Goal: Task Accomplishment & Management: Complete application form

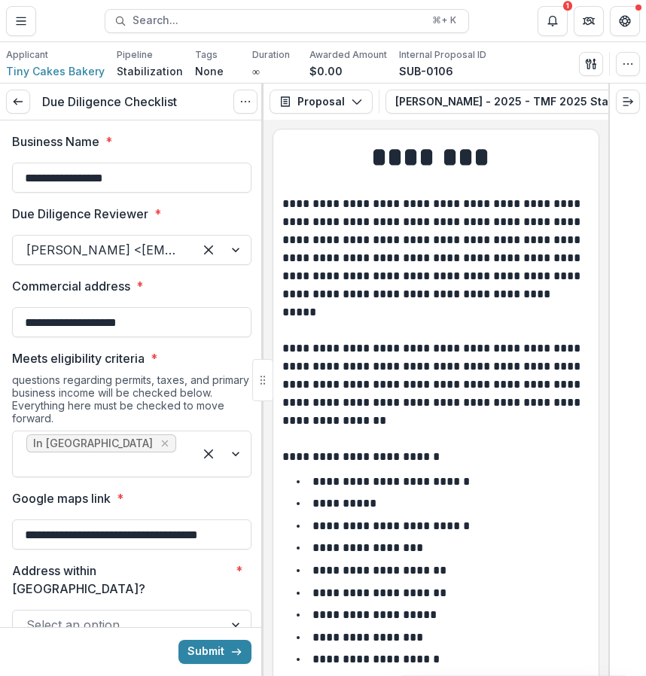
scroll to position [774, 0]
click at [553, 23] on icon "Notifications" at bounding box center [552, 21] width 12 height 12
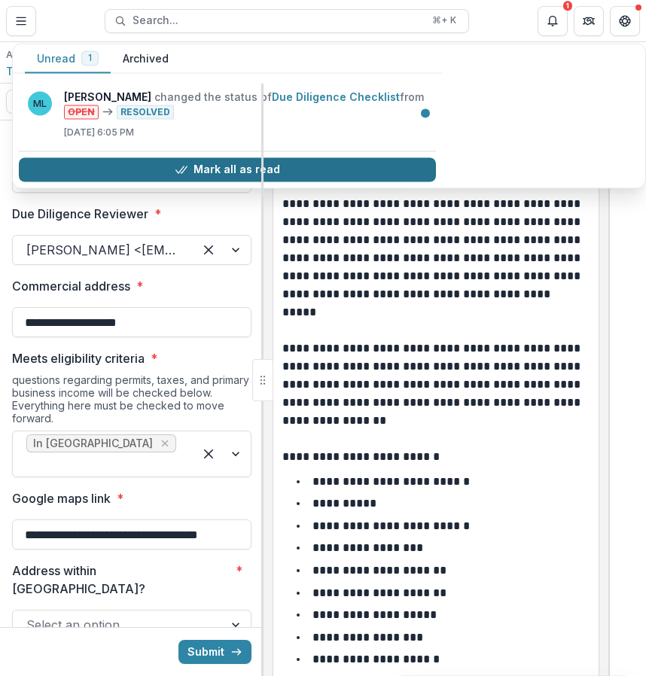
click at [291, 169] on button "Mark all as read" at bounding box center [227, 169] width 417 height 24
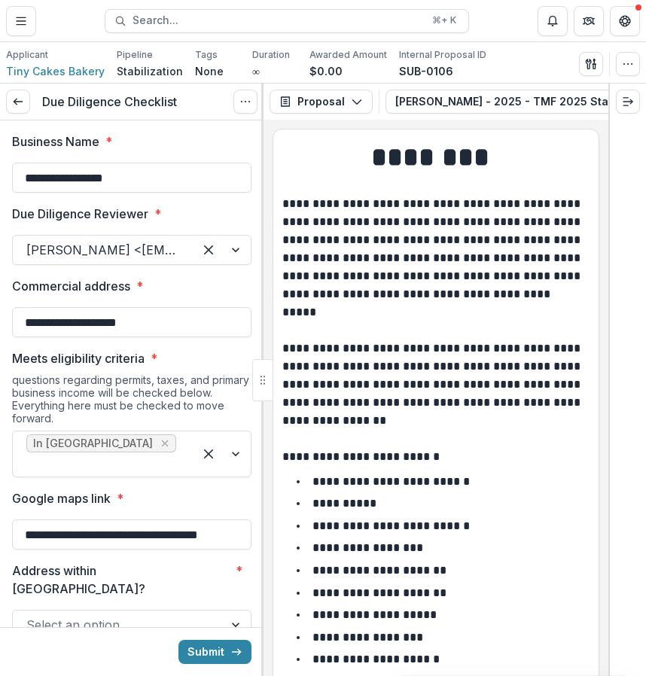
click at [333, 298] on p "**********" at bounding box center [433, 303] width 303 height 217
click at [17, 10] on button "Toggle Menu" at bounding box center [21, 21] width 30 height 30
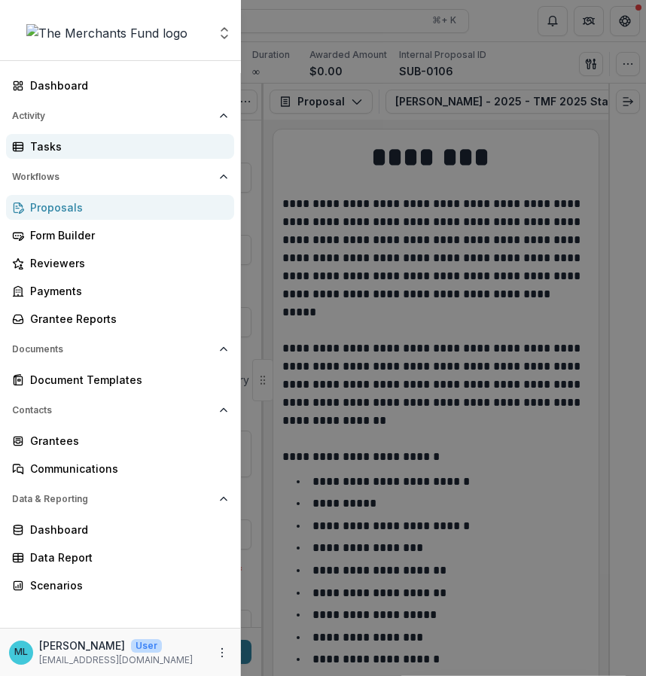
click at [78, 143] on div "Tasks" at bounding box center [126, 146] width 192 height 16
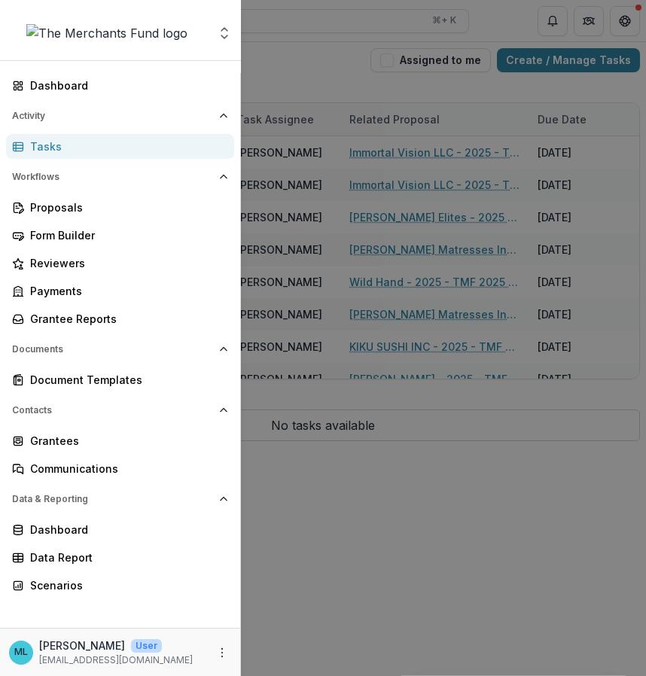
click at [493, 356] on div "Aggregate Analysis Foundations The Merchants Fund Team Settings Dashboard Activ…" at bounding box center [323, 338] width 646 height 676
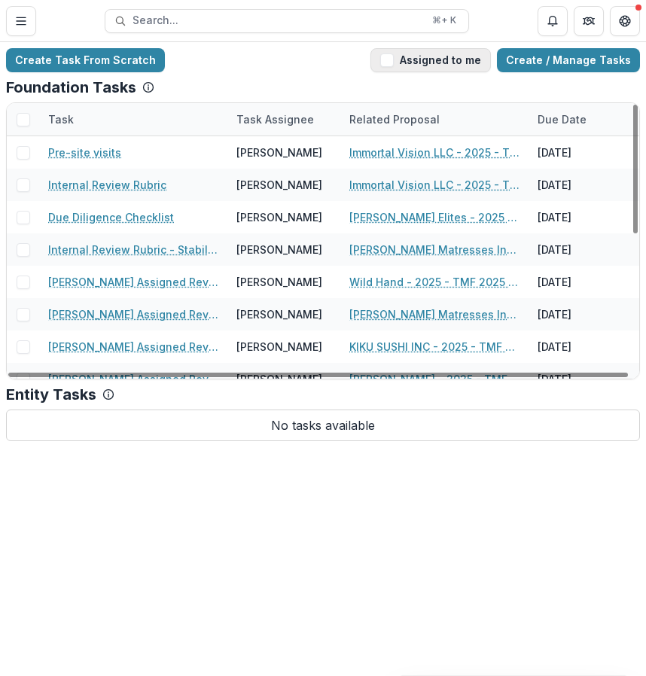
click at [452, 62] on button "Assigned to me" at bounding box center [430, 60] width 120 height 24
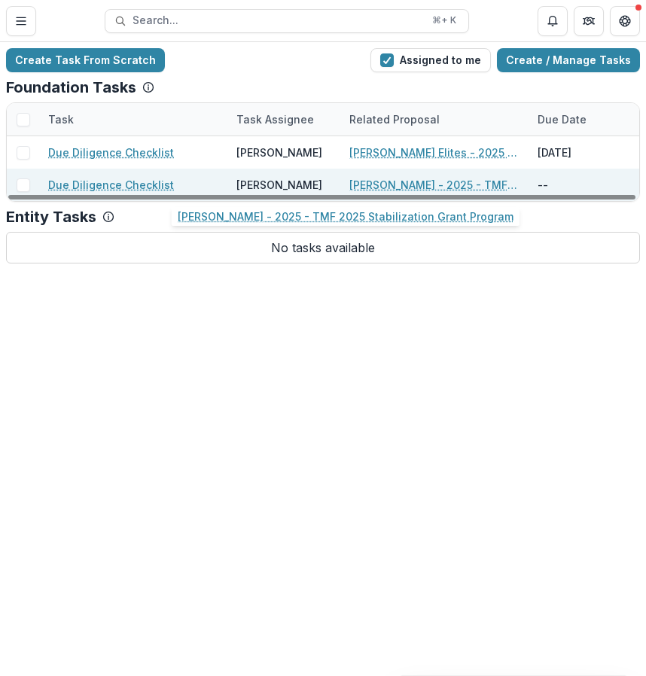
click at [402, 184] on link "[PERSON_NAME] - 2025 - TMF 2025 Stabilization Grant Program" at bounding box center [434, 185] width 170 height 16
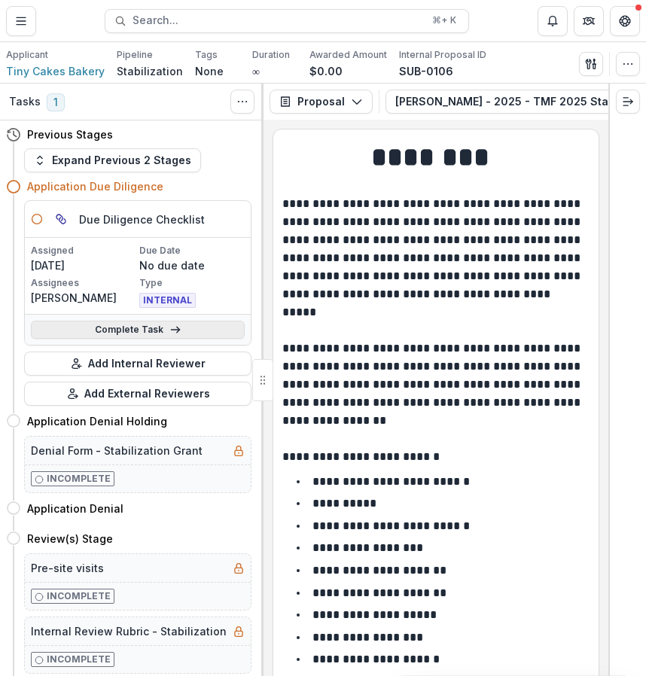
click at [212, 336] on link "Complete Task" at bounding box center [138, 330] width 214 height 18
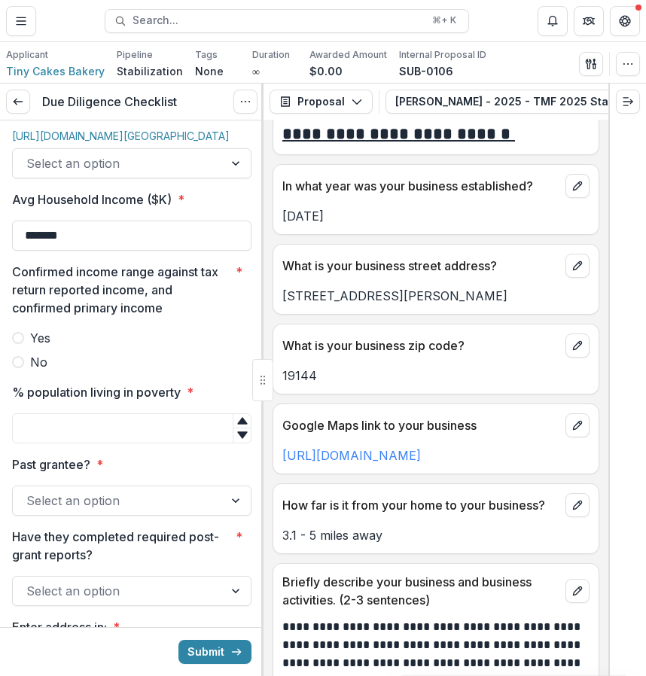
scroll to position [868, 0]
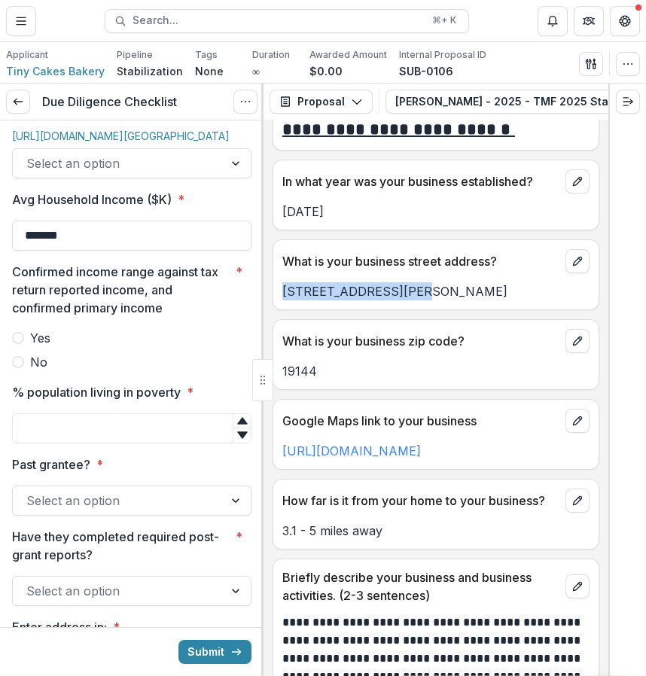
drag, startPoint x: 422, startPoint y: 297, endPoint x: 278, endPoint y: 296, distance: 144.5
click at [278, 296] on div "[STREET_ADDRESS][PERSON_NAME]" at bounding box center [435, 291] width 325 height 18
copy p "[STREET_ADDRESS][PERSON_NAME]"
click at [162, 142] on link "[URL][DOMAIN_NAME][GEOGRAPHIC_DATA]" at bounding box center [120, 135] width 217 height 13
click at [0, 0] on div "**********" at bounding box center [323, 338] width 646 height 676
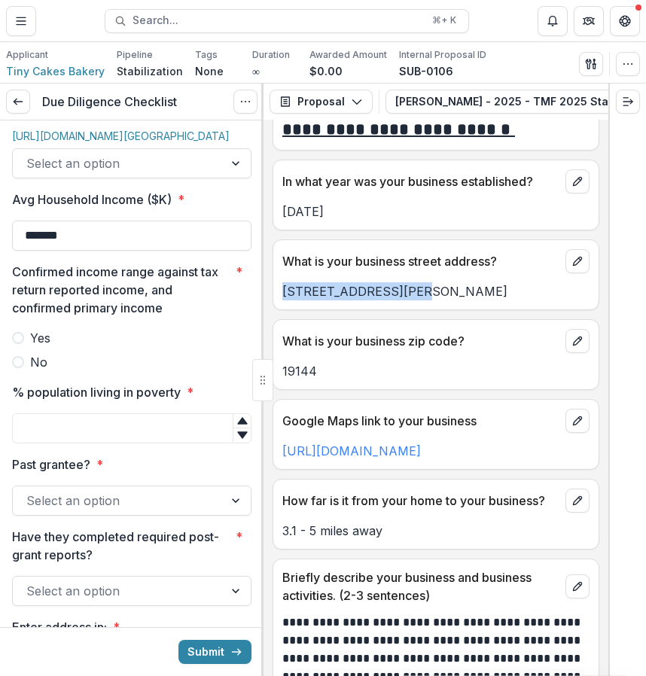
click at [189, 174] on div at bounding box center [118, 163] width 184 height 21
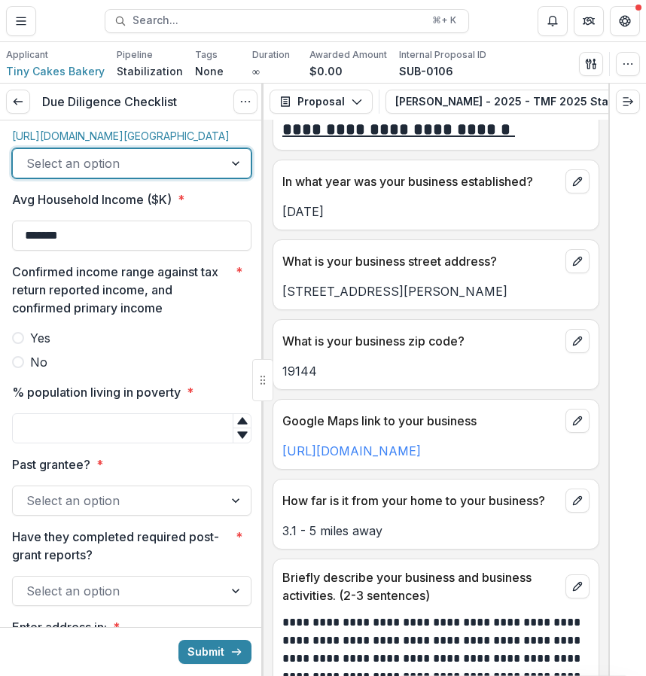
click at [189, 174] on div at bounding box center [118, 163] width 184 height 21
click at [172, 174] on div at bounding box center [118, 163] width 184 height 21
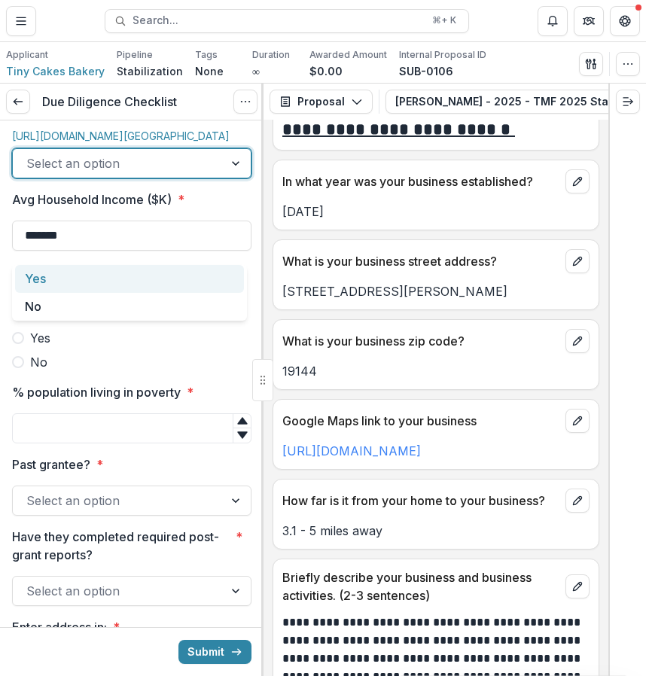
click at [131, 290] on div "Yes" at bounding box center [129, 279] width 229 height 28
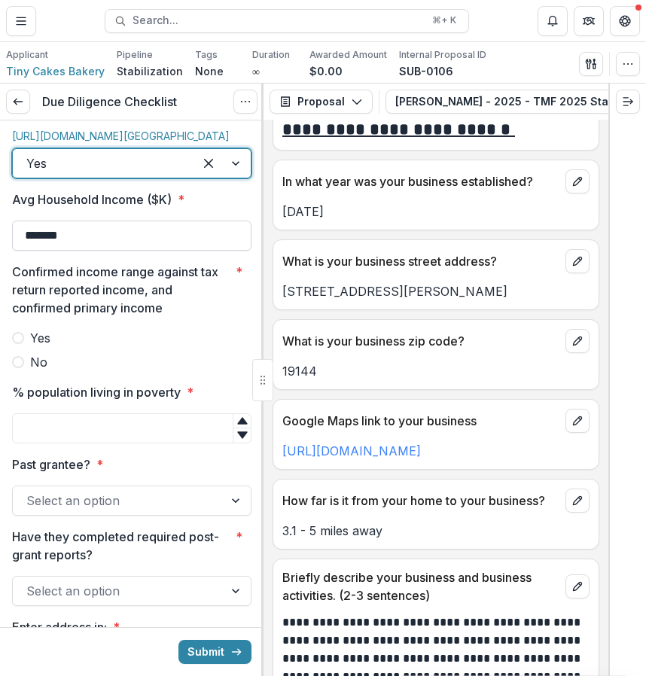
click at [100, 251] on input "*******" at bounding box center [131, 235] width 239 height 30
type input "*"
type input "*******"
click at [89, 443] on input "% population living in poverty *" at bounding box center [131, 428] width 239 height 30
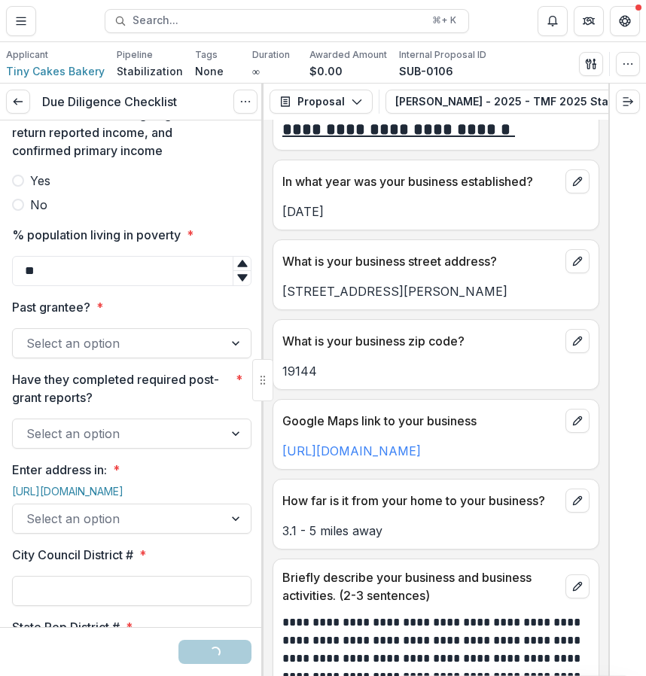
scroll to position [1394, 0]
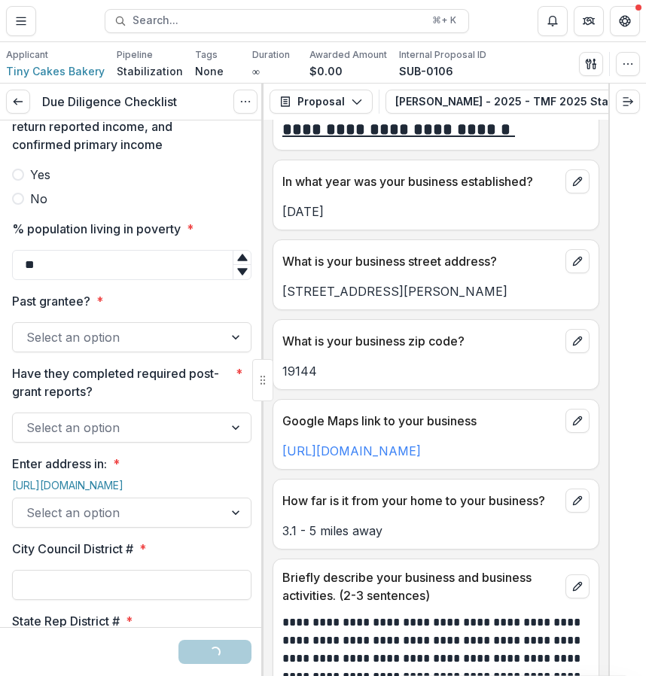
type input "**"
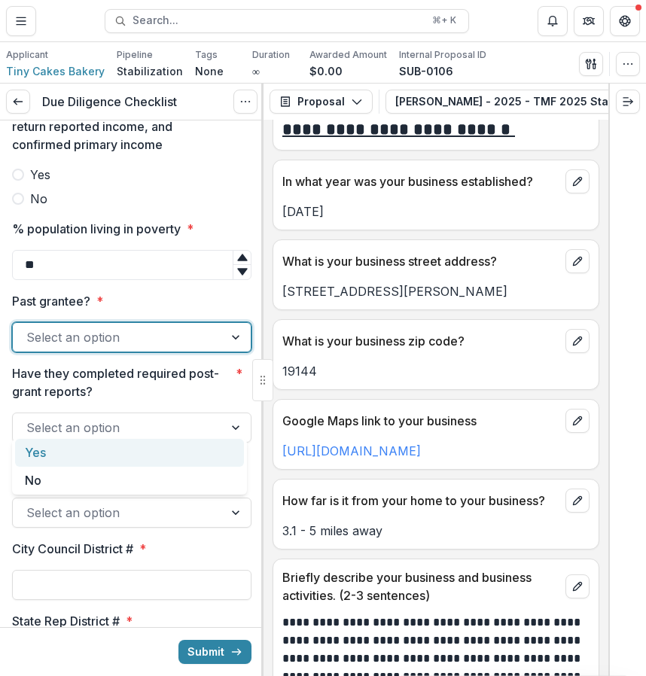
click at [74, 349] on div "Select an option" at bounding box center [118, 337] width 211 height 24
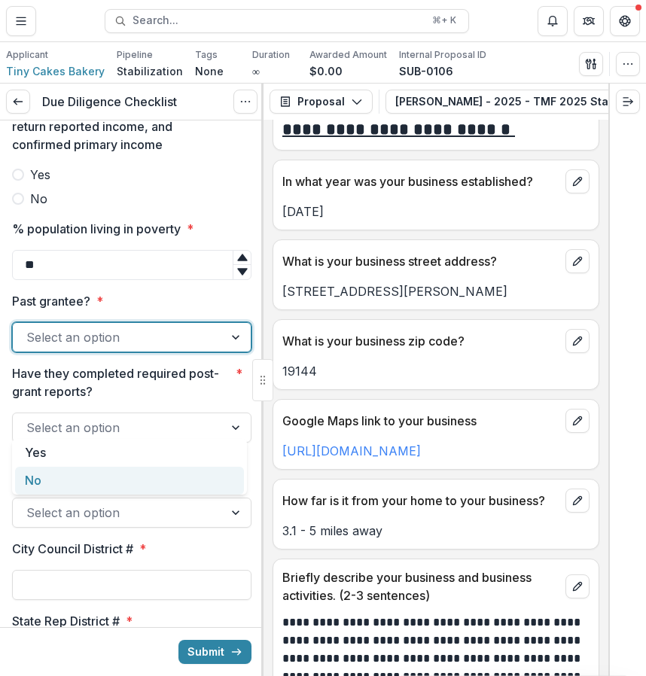
click at [64, 490] on div "No" at bounding box center [129, 481] width 229 height 28
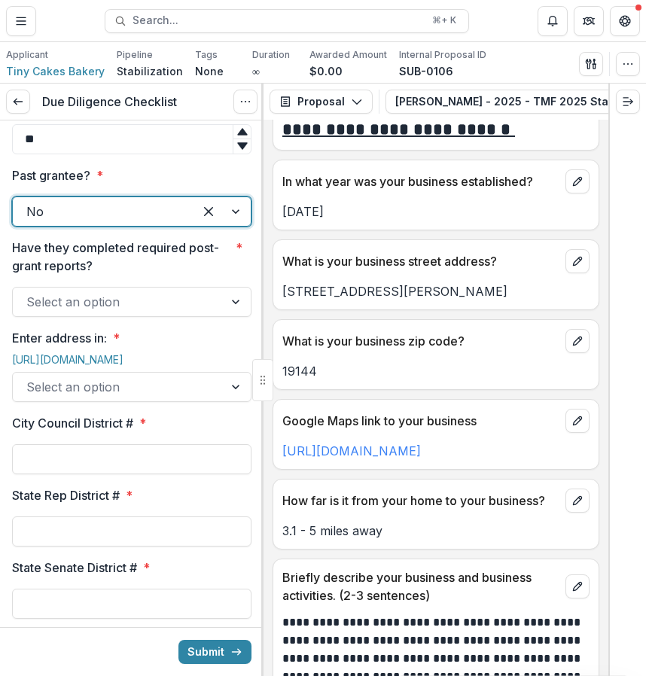
scroll to position [1522, 0]
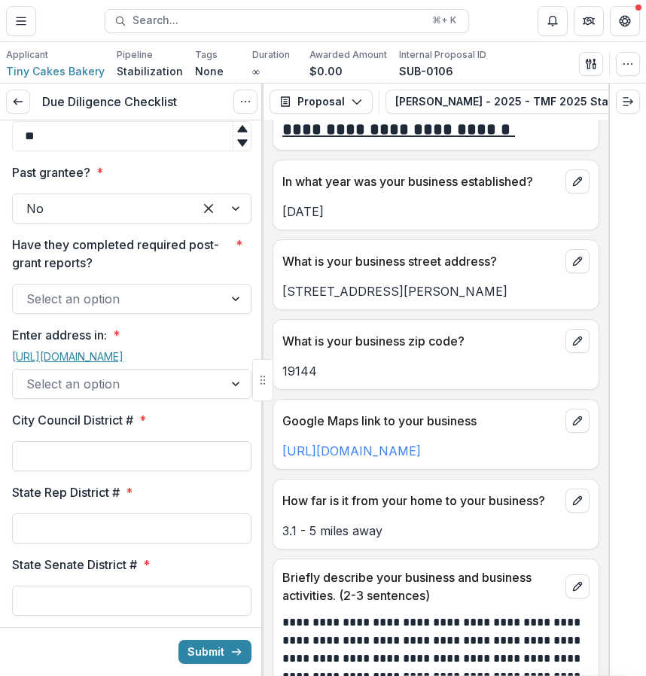
click at [95, 363] on link "[URL][DOMAIN_NAME]" at bounding box center [67, 356] width 111 height 13
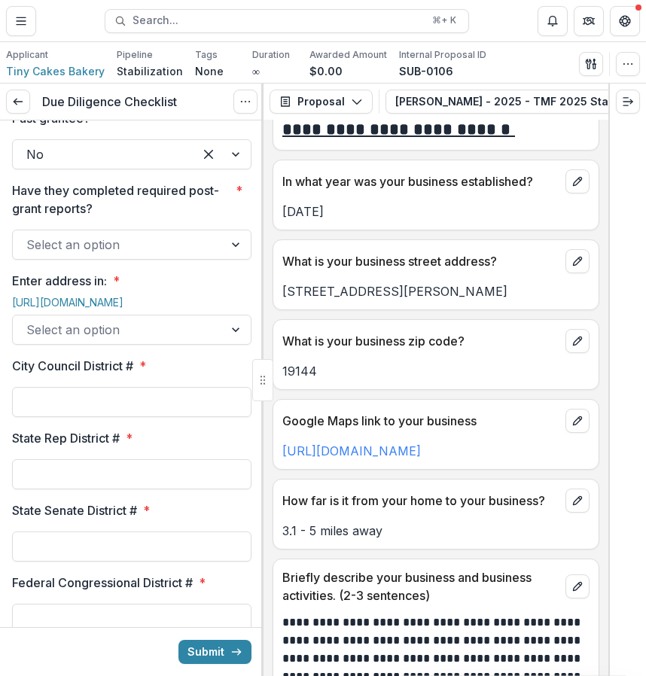
scroll to position [1578, 0]
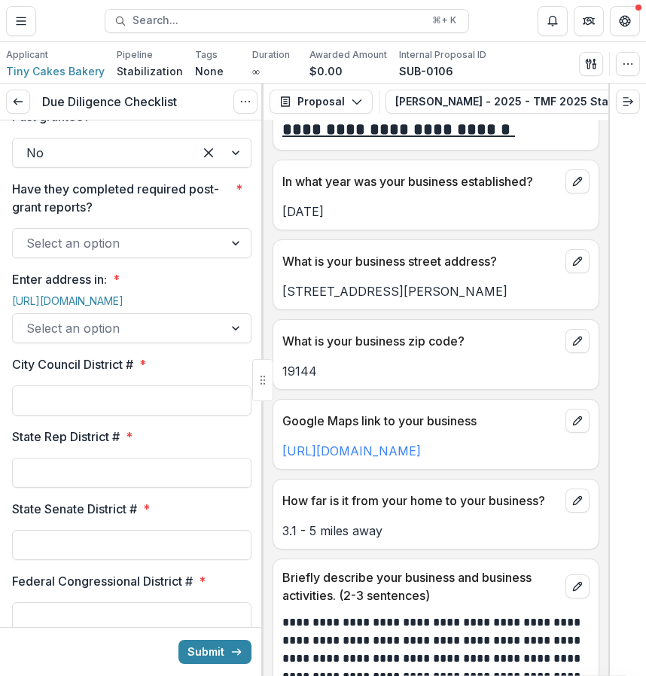
click at [106, 339] on div at bounding box center [118, 328] width 184 height 21
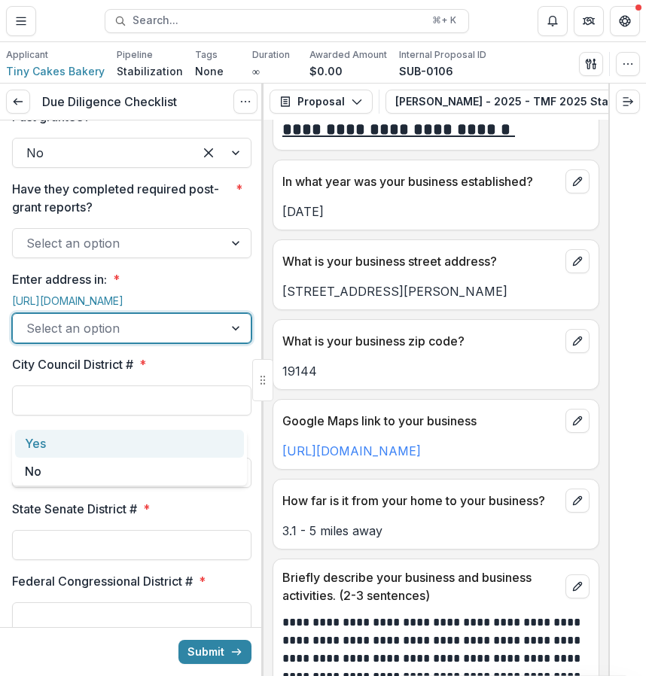
click at [96, 343] on div "Select an option" at bounding box center [131, 328] width 239 height 30
click at [87, 442] on div "Yes" at bounding box center [129, 444] width 229 height 28
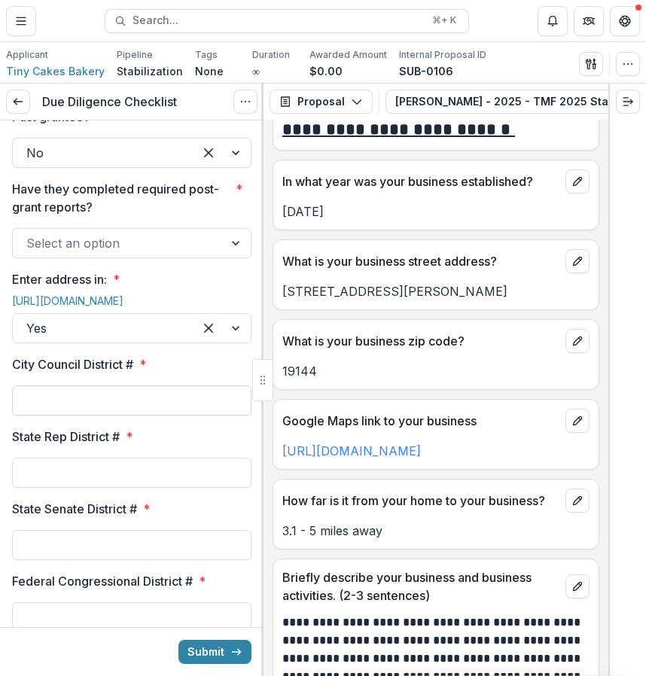
click at [81, 415] on input "City Council District # *" at bounding box center [131, 400] width 239 height 30
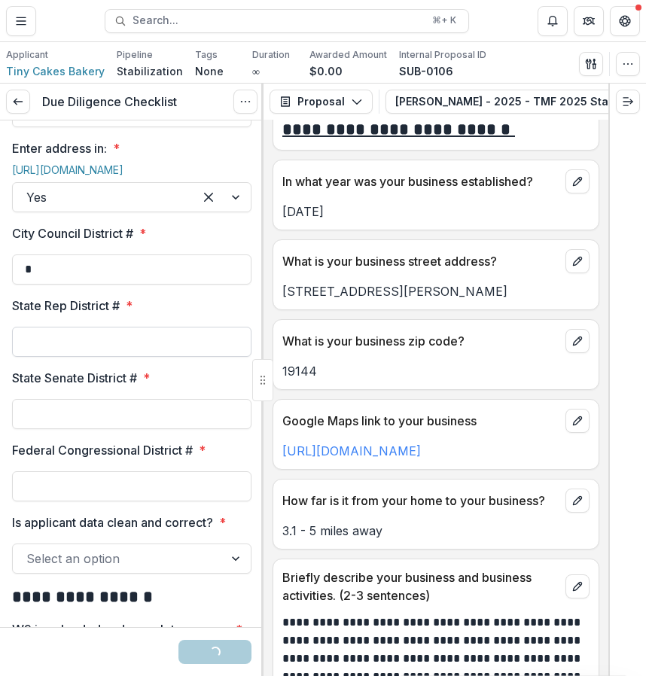
scroll to position [1737, 0]
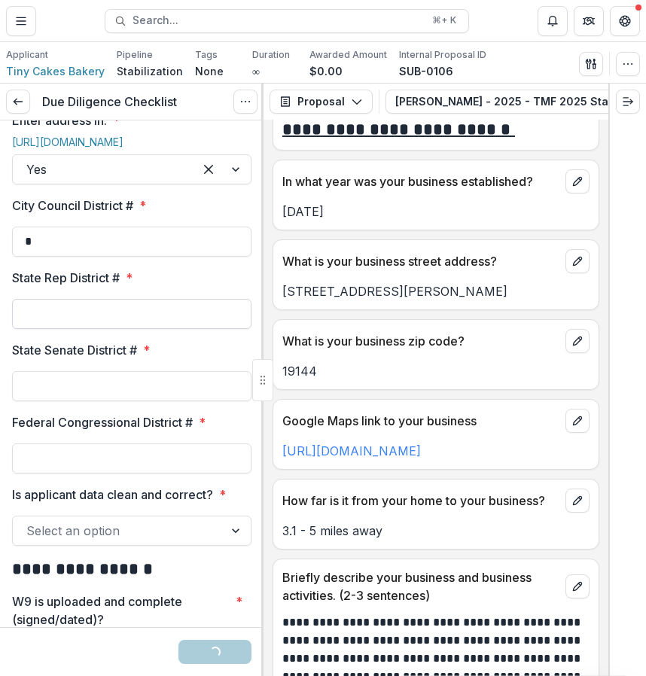
type input "*"
click at [65, 473] on input "Federal Congressional District # *" at bounding box center [131, 458] width 239 height 30
type input "*"
click at [109, 329] on input "State Rep District # *" at bounding box center [131, 314] width 239 height 30
type input "***"
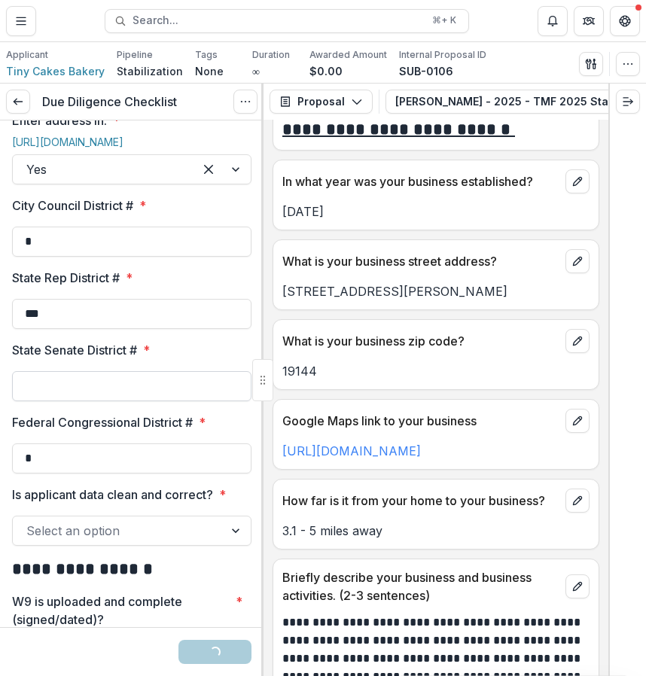
click at [84, 401] on input "State Senate District # *" at bounding box center [131, 386] width 239 height 30
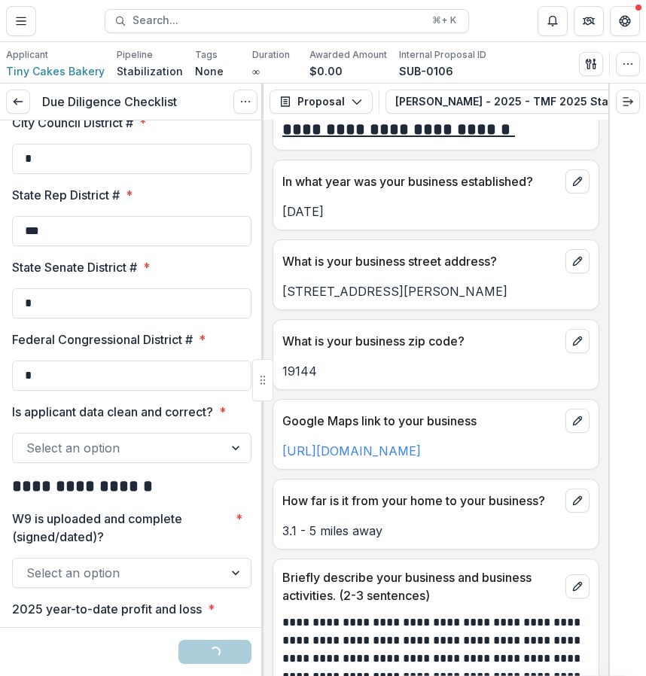
scroll to position [1842, 0]
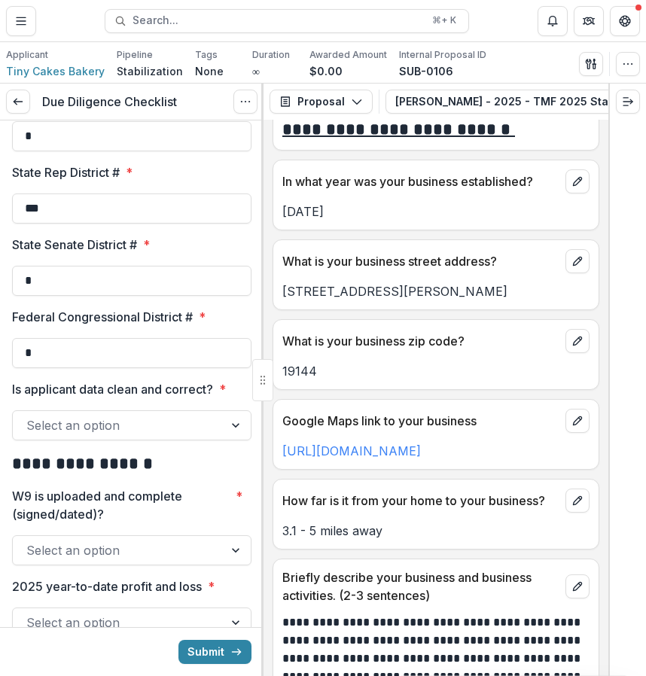
type input "*"
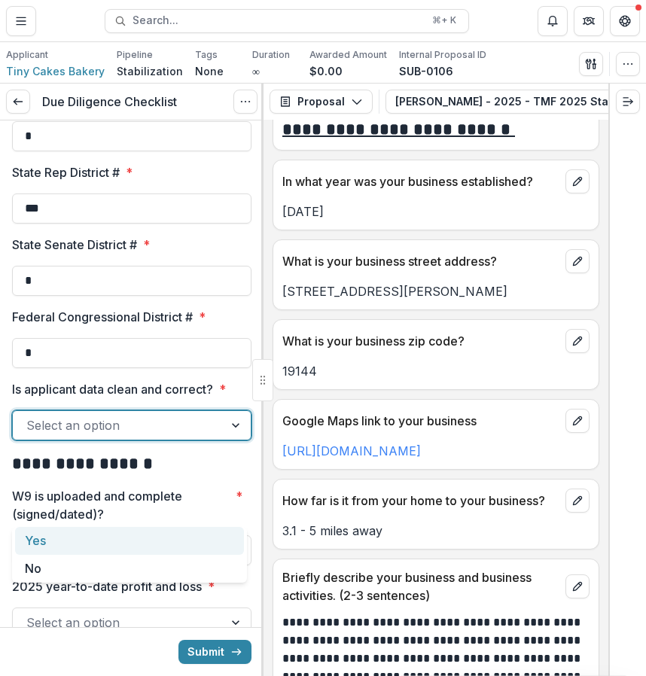
click at [117, 437] on div "Select an option" at bounding box center [118, 425] width 211 height 24
click at [98, 536] on div "Yes" at bounding box center [129, 541] width 229 height 28
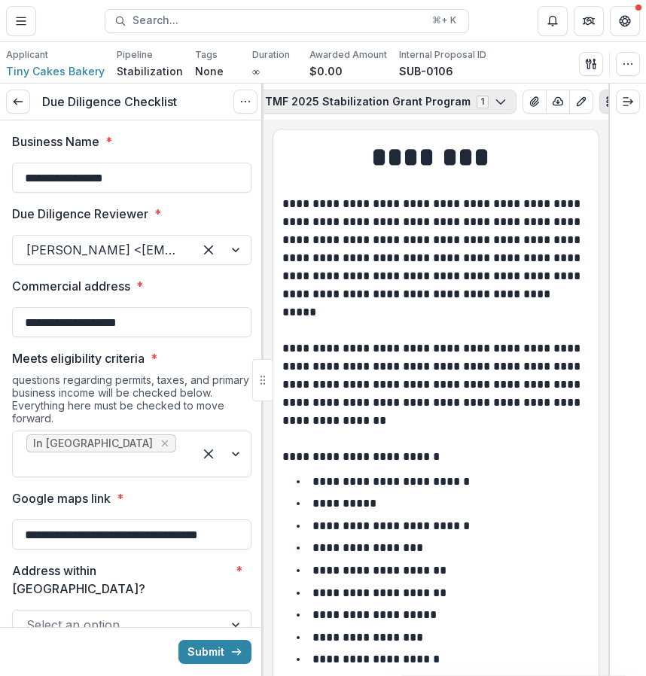
scroll to position [0, 290]
click at [477, 104] on div "Saudamani Gray - 2025 - TMF 2025 Stabilization Grant Program 1 Forms (1) Saudam…" at bounding box center [333, 102] width 476 height 24
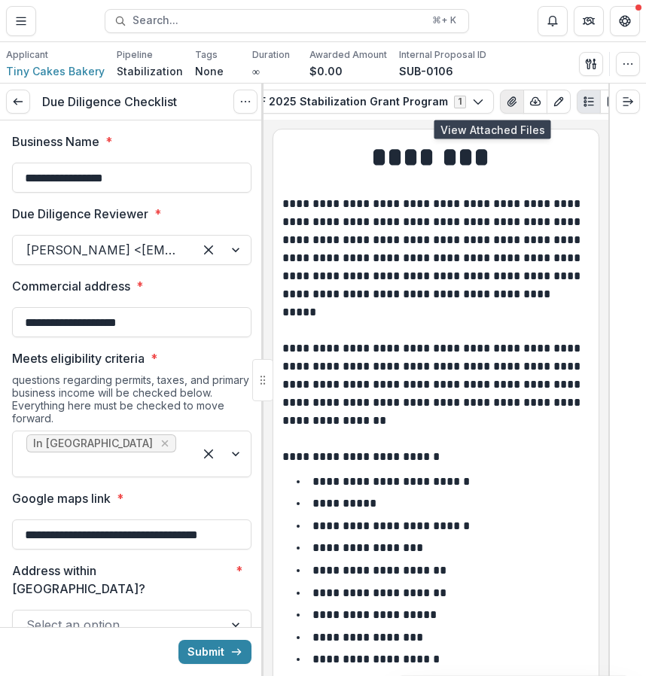
click at [500, 104] on button "View Attached Files" at bounding box center [512, 102] width 24 height 24
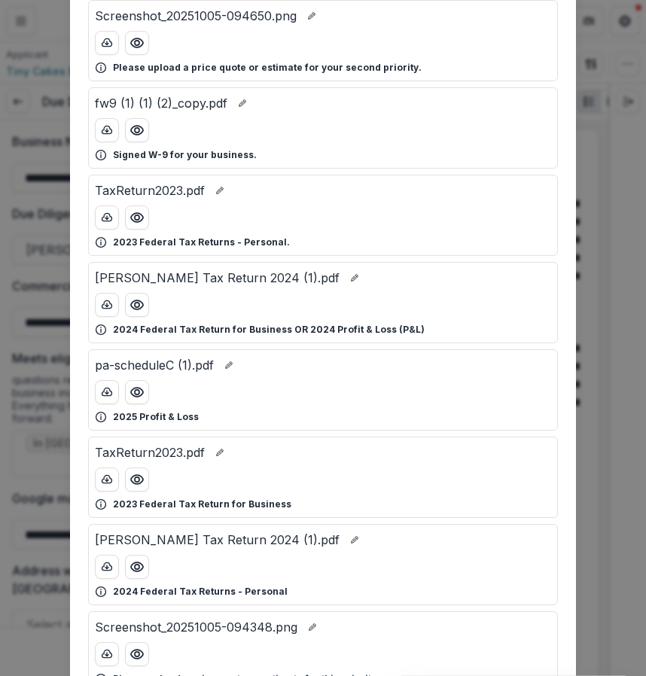
scroll to position [204, 0]
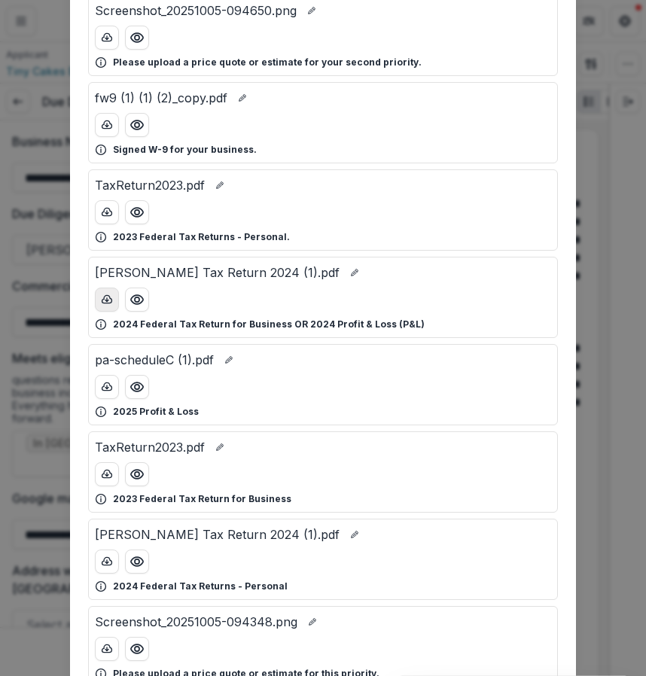
click at [106, 301] on icon "download-button" at bounding box center [107, 299] width 12 height 12
click at [617, 427] on div "Attached Files Screenshot_20251005-095642.png Please upload a price quote or es…" at bounding box center [323, 338] width 646 height 676
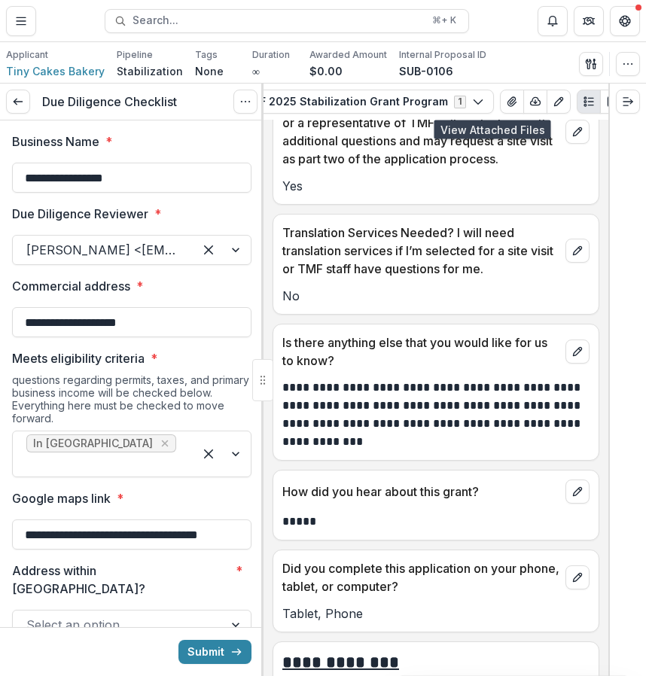
scroll to position [10881, 0]
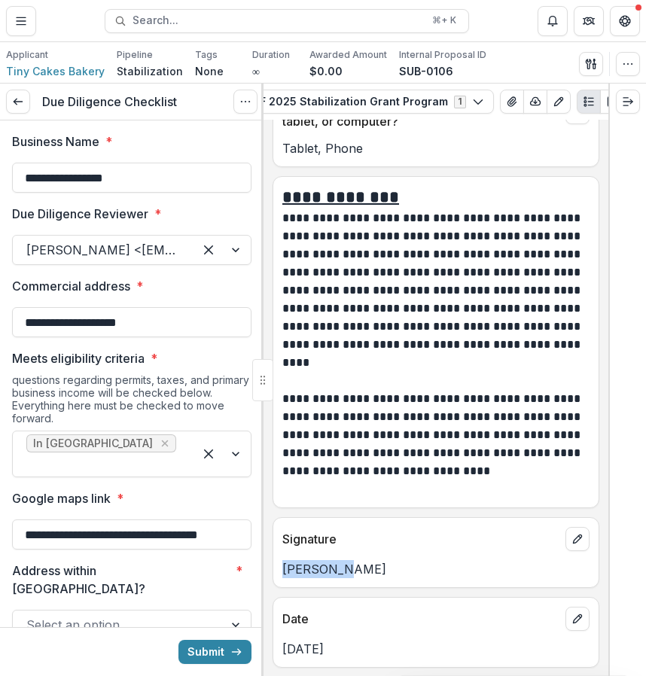
drag, startPoint x: 345, startPoint y: 569, endPoint x: 269, endPoint y: 569, distance: 76.0
click at [269, 569] on div "**********" at bounding box center [435, 398] width 345 height 556
copy p "Saudamani"
drag, startPoint x: 379, startPoint y: 571, endPoint x: 350, endPoint y: 568, distance: 28.8
click at [350, 568] on p "[PERSON_NAME]" at bounding box center [435, 569] width 307 height 18
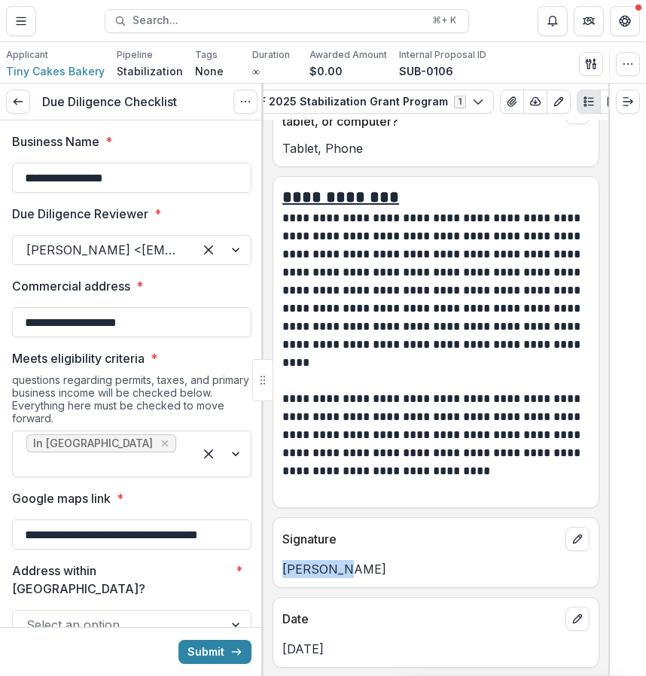
copy p "Gray"
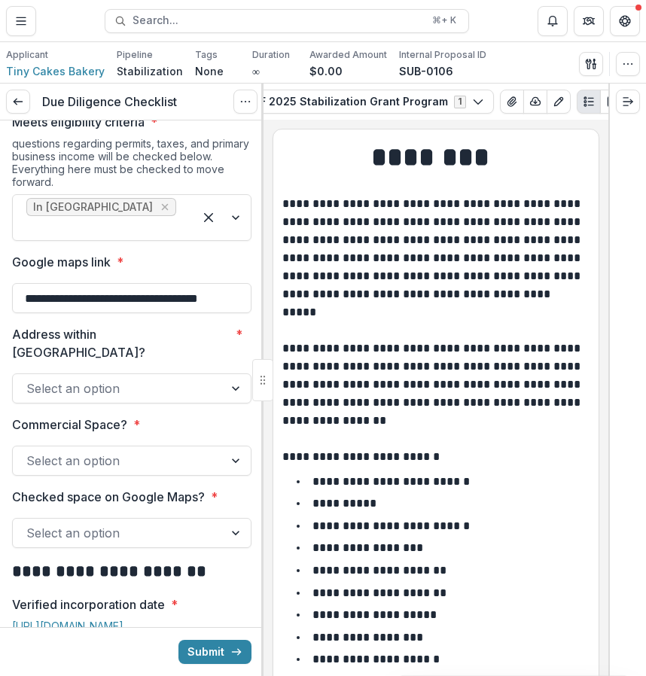
scroll to position [245, 0]
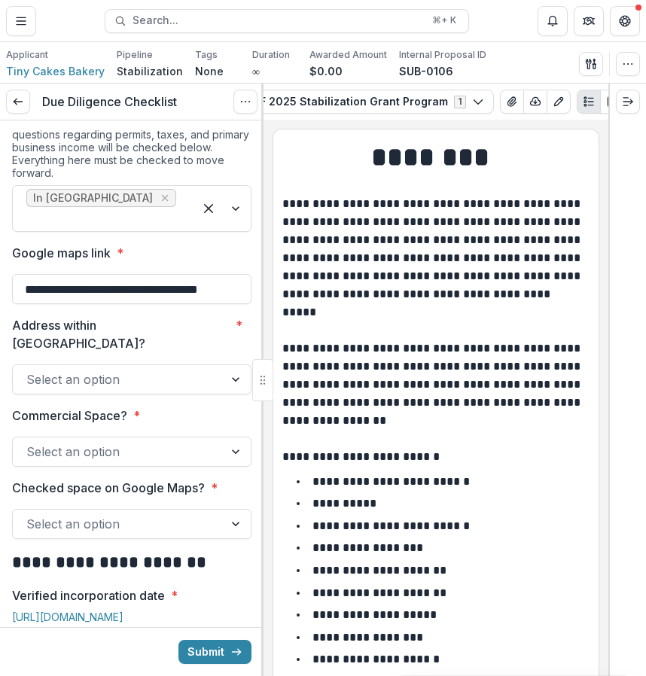
click at [141, 369] on div at bounding box center [118, 379] width 184 height 21
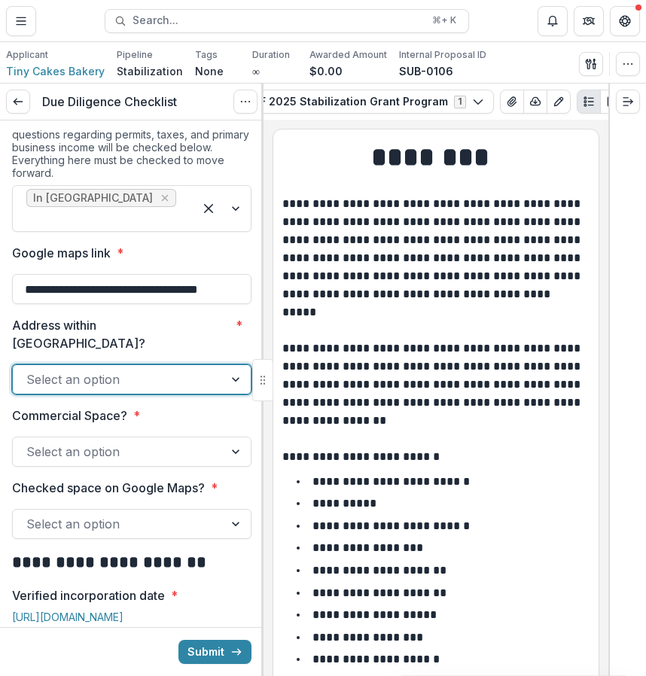
click at [141, 369] on div at bounding box center [118, 379] width 184 height 21
click at [168, 369] on div at bounding box center [118, 379] width 184 height 21
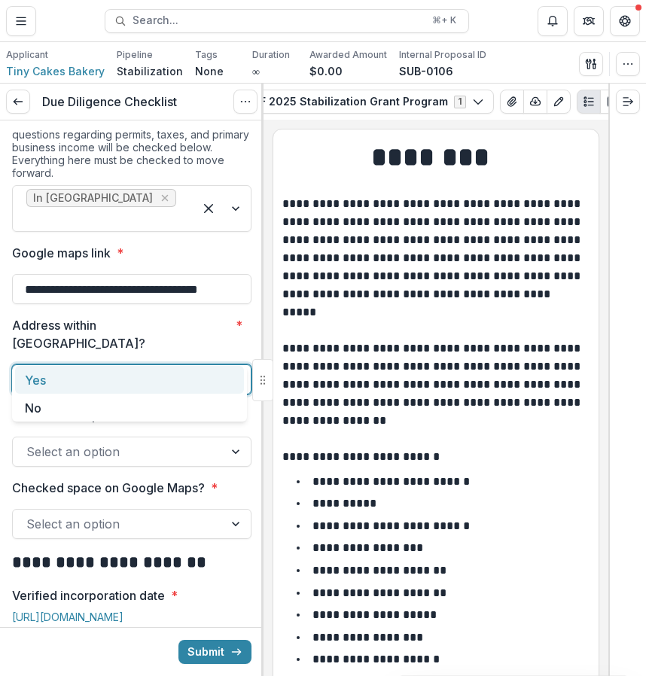
click at [157, 372] on div "Yes" at bounding box center [129, 380] width 229 height 28
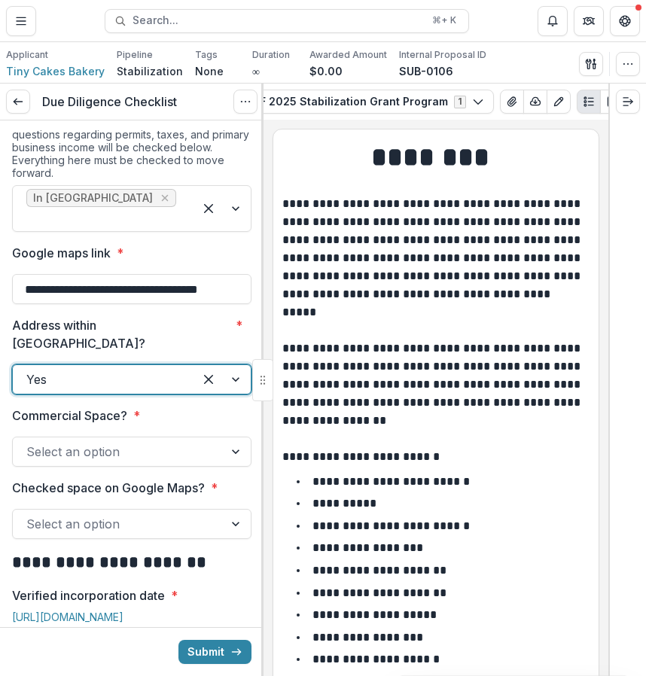
click at [156, 441] on div at bounding box center [118, 451] width 184 height 21
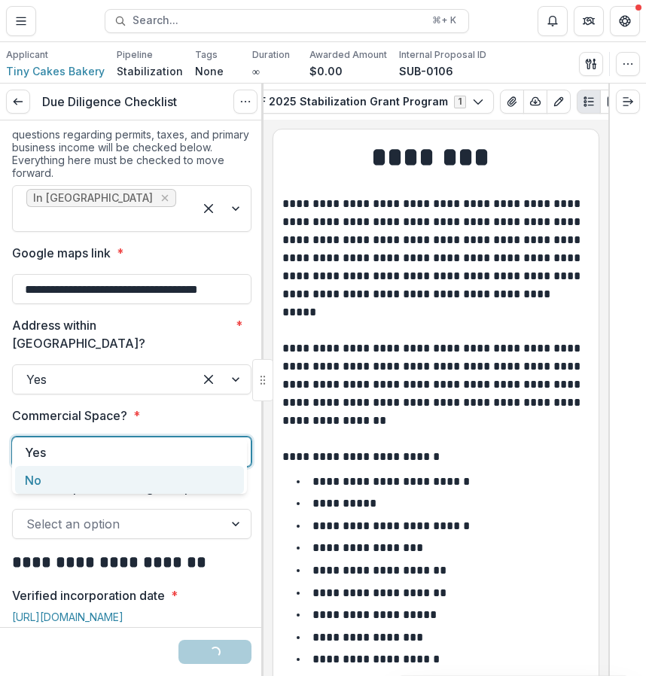
click at [147, 485] on div "No" at bounding box center [129, 480] width 229 height 28
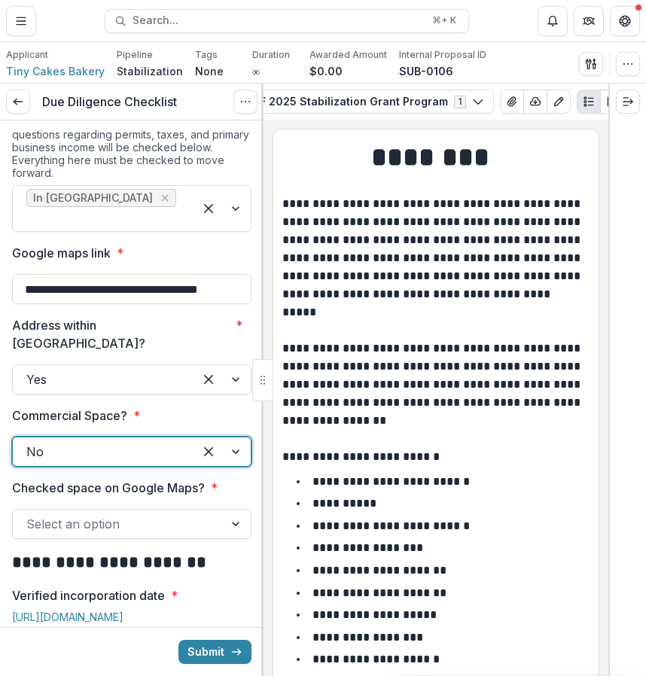
click at [147, 513] on div at bounding box center [118, 523] width 184 height 21
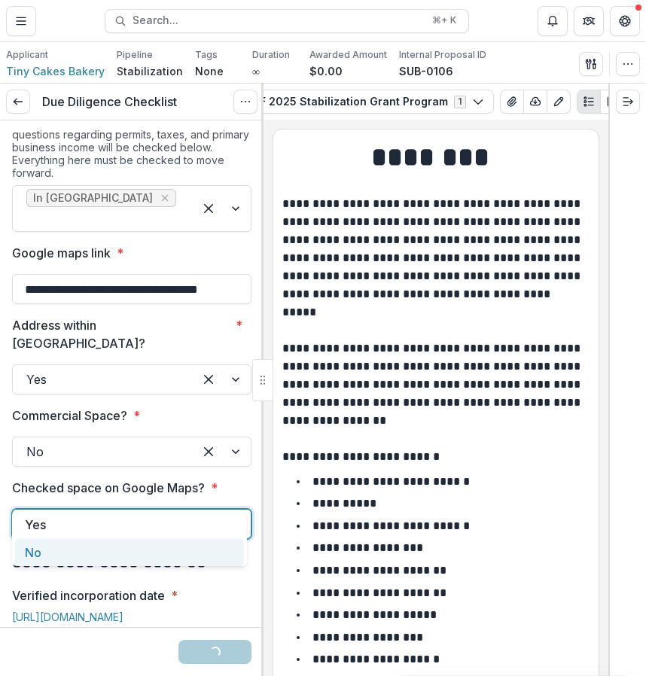
click at [142, 553] on div "No" at bounding box center [129, 552] width 229 height 28
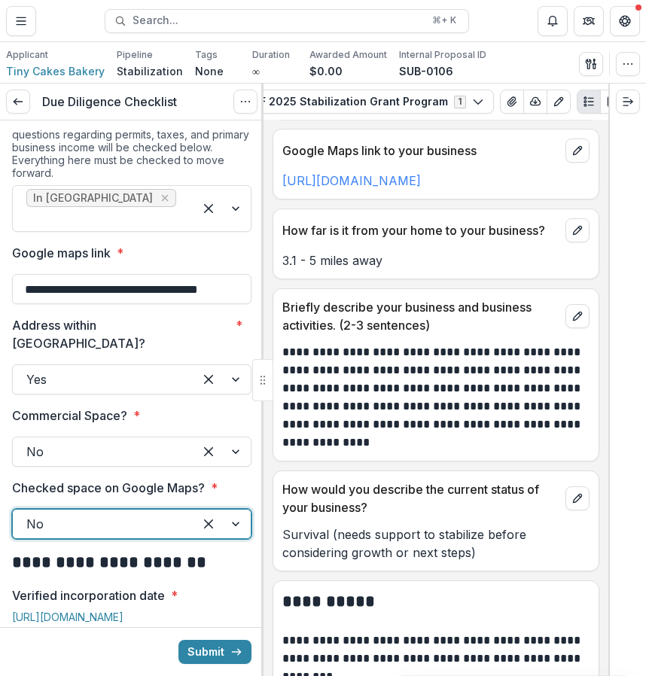
scroll to position [1138, 0]
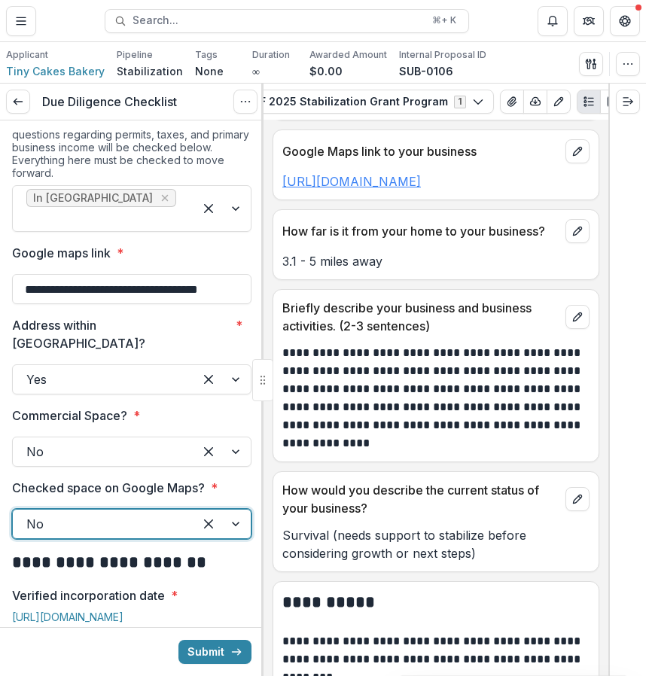
click at [421, 184] on link "[URL][DOMAIN_NAME]" at bounding box center [351, 181] width 138 height 15
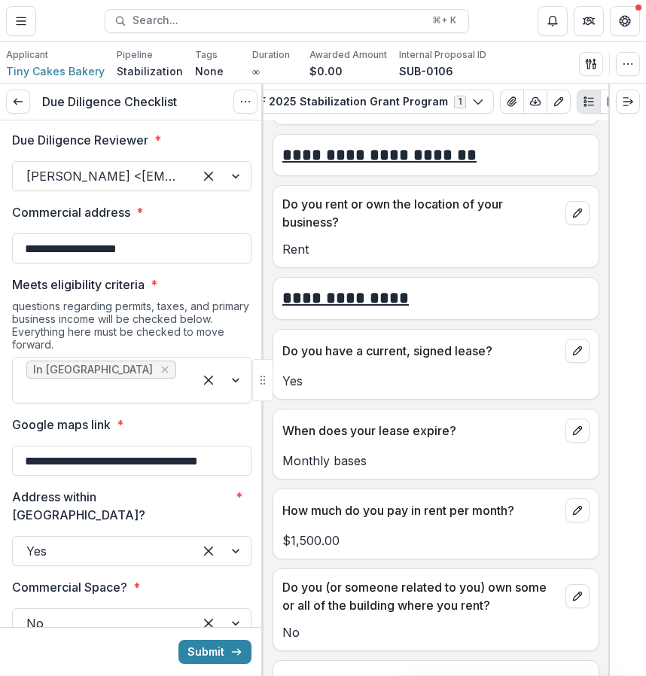
scroll to position [85, 0]
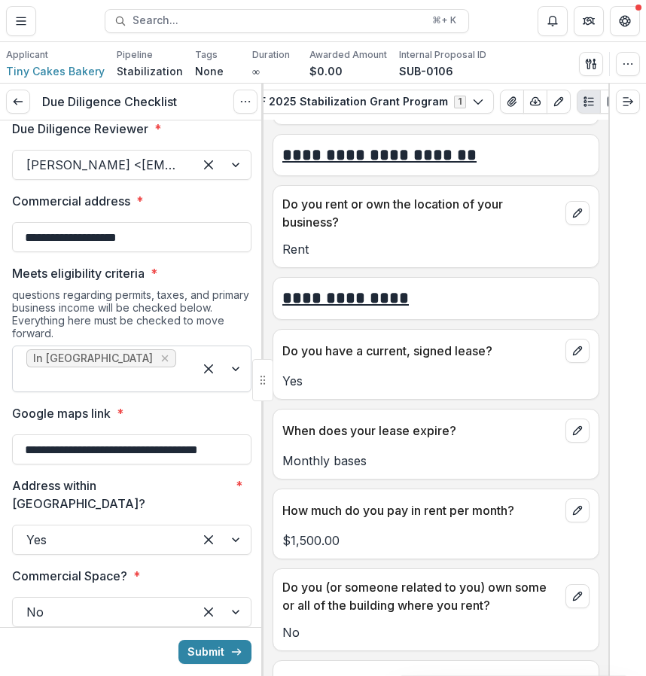
click at [146, 369] on div at bounding box center [103, 379] width 154 height 21
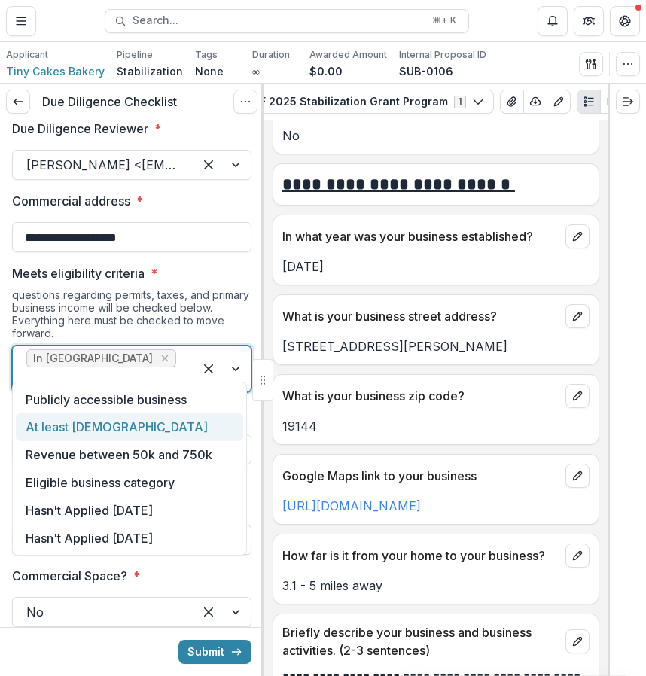
scroll to position [822, 0]
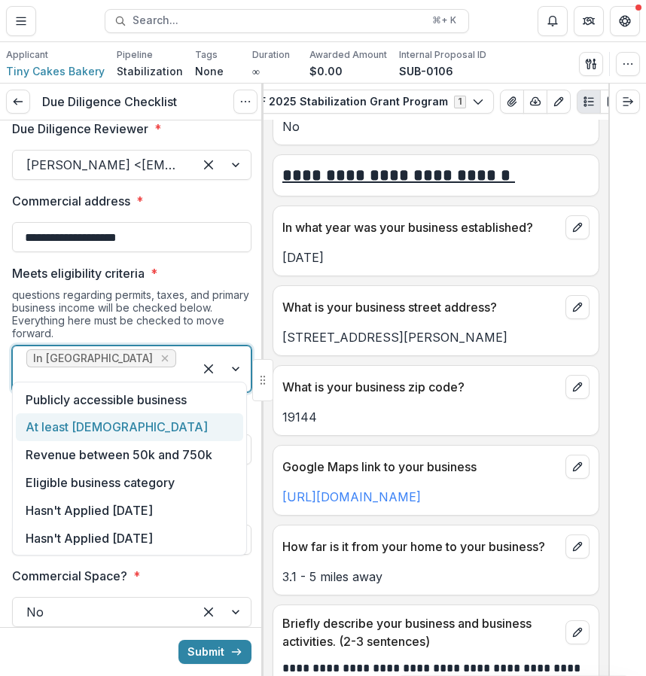
click at [142, 436] on div "At least 2 years old" at bounding box center [129, 427] width 227 height 28
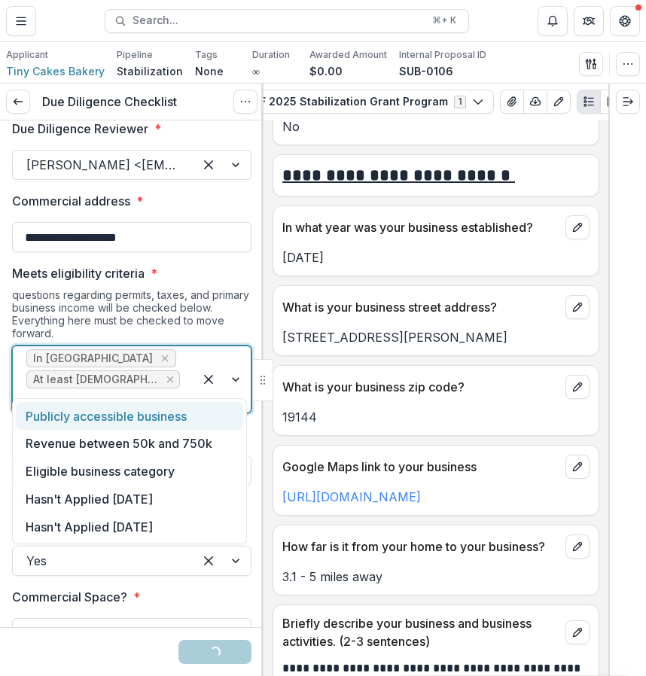
click at [160, 390] on div at bounding box center [103, 400] width 154 height 21
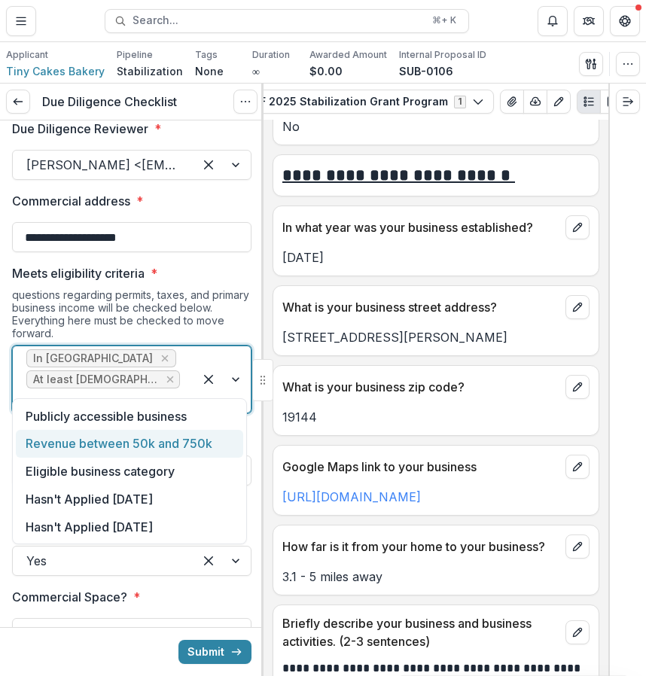
click at [213, 445] on div "Revenue between 50k and 750k" at bounding box center [129, 444] width 227 height 28
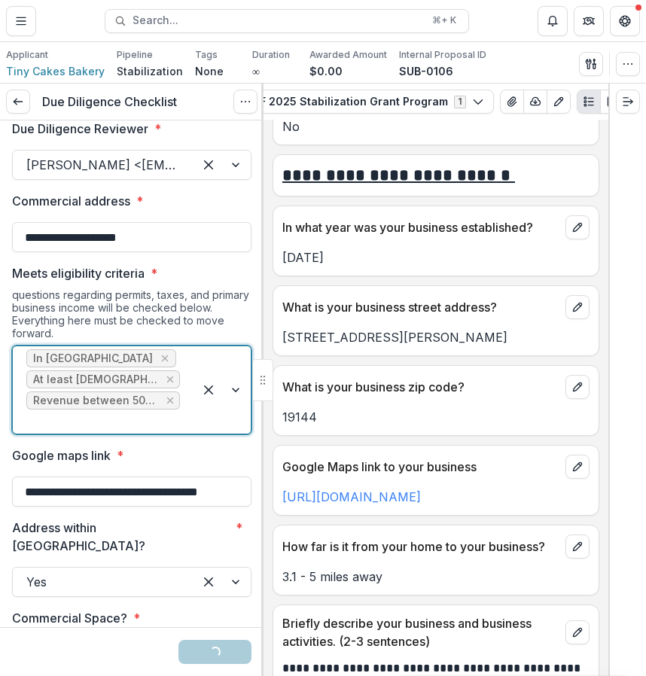
click at [186, 412] on div "In Philadelphia At least 2 years old Revenue between 50k and 750k" at bounding box center [103, 389] width 181 height 87
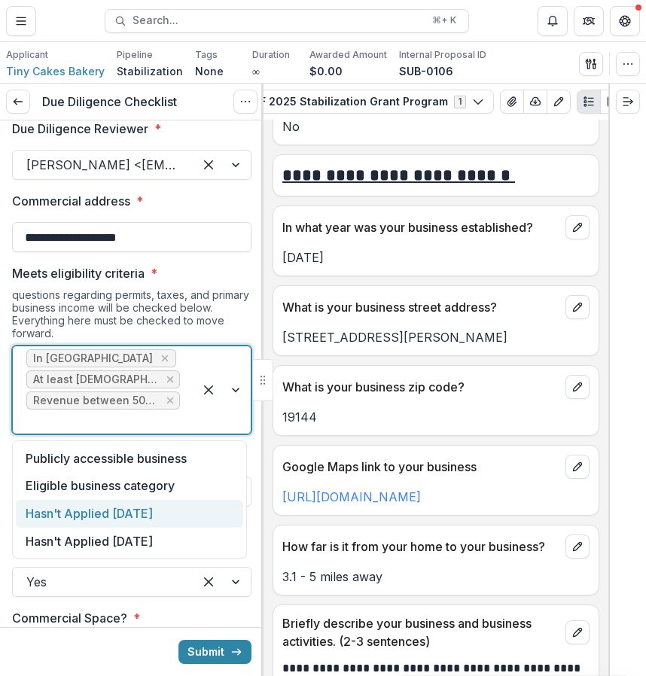
click at [188, 500] on div "Hasn't Applied in 12 Months" at bounding box center [129, 514] width 227 height 28
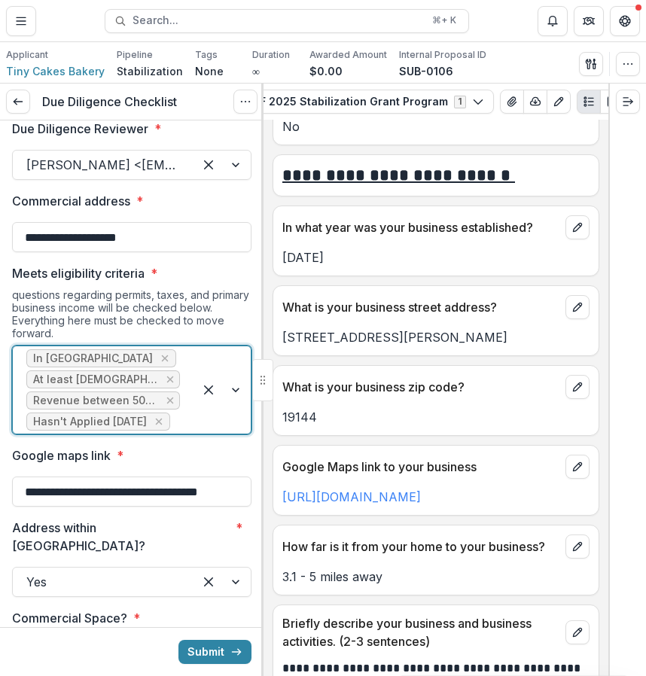
click at [205, 433] on div at bounding box center [221, 389] width 57 height 87
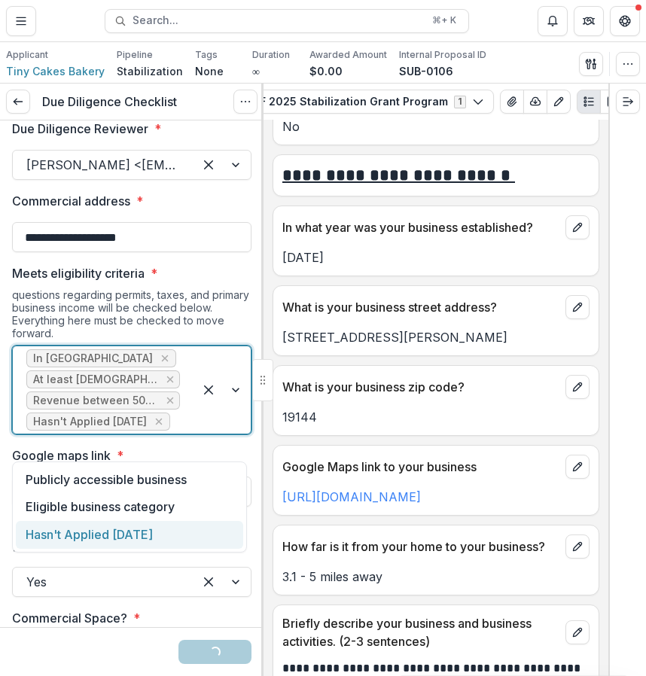
click at [192, 530] on div "Hasn't Applied in 24 Months" at bounding box center [129, 535] width 227 height 28
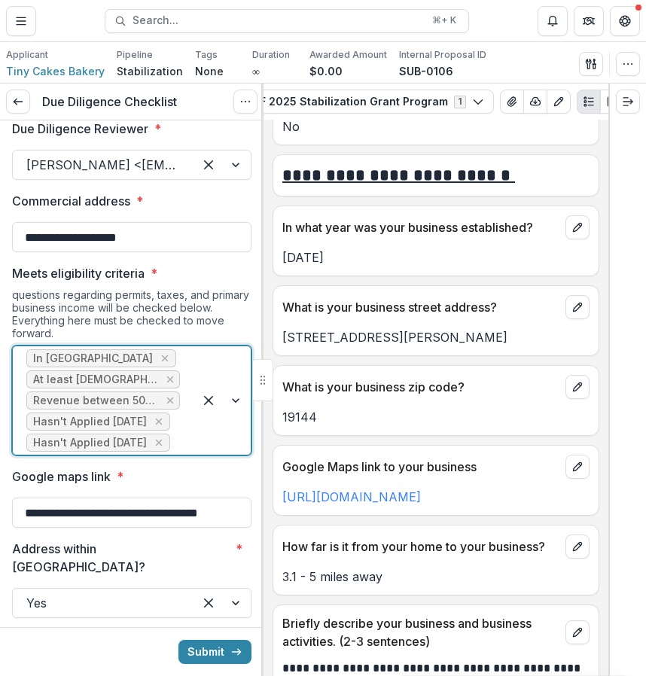
click at [211, 455] on div at bounding box center [221, 400] width 57 height 108
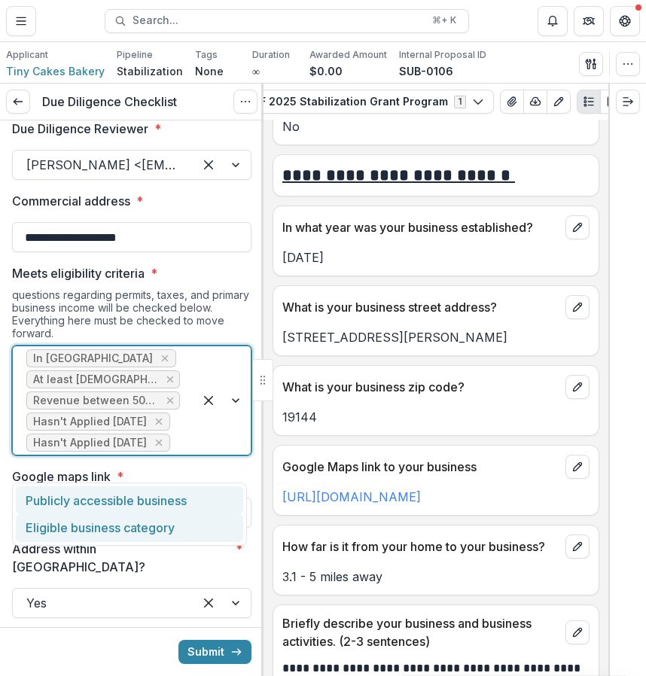
click at [192, 521] on div "Eligible business category" at bounding box center [129, 528] width 227 height 28
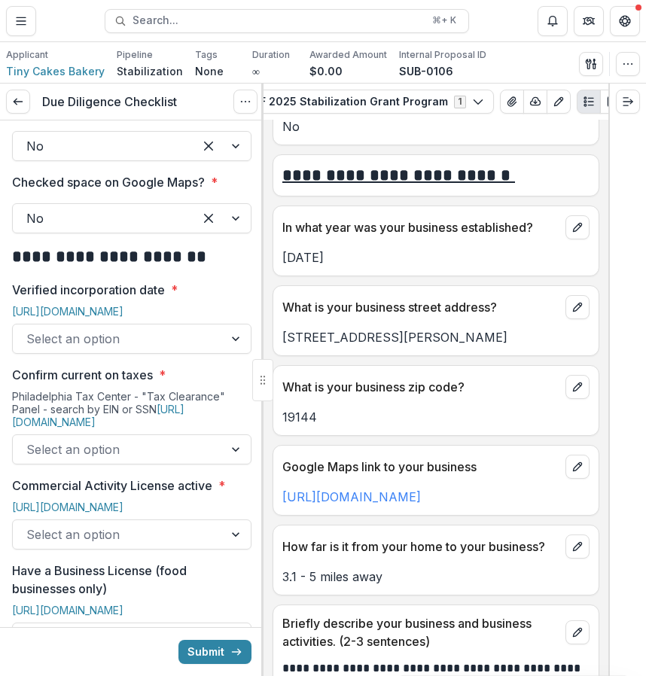
scroll to position [640, 0]
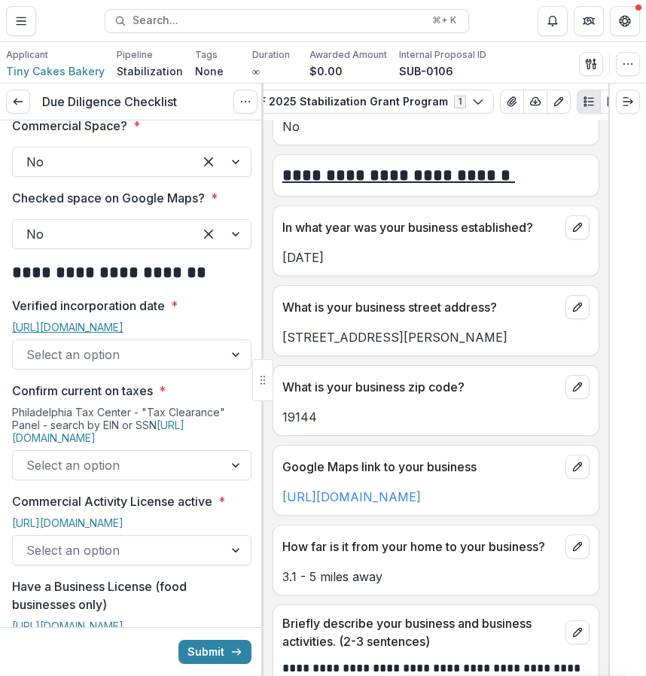
click at [123, 321] on link "[URL][DOMAIN_NAME]" at bounding box center [67, 327] width 111 height 13
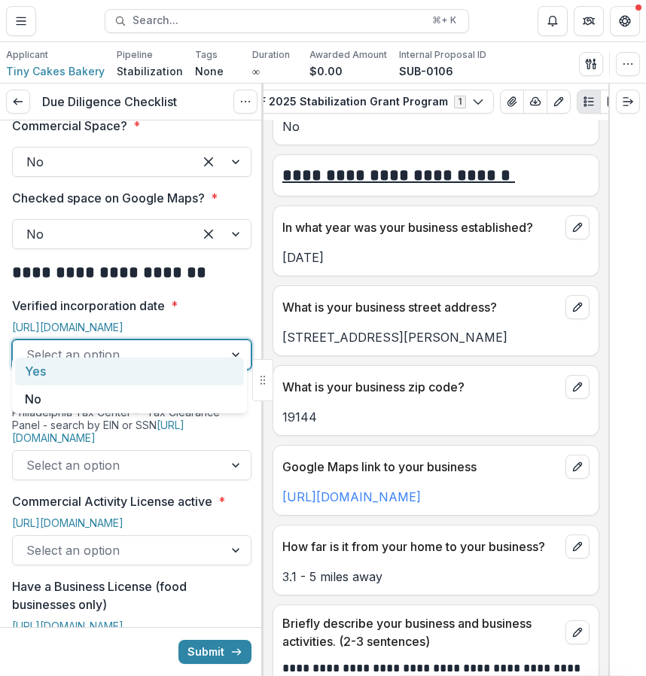
click at [154, 345] on div at bounding box center [118, 354] width 184 height 21
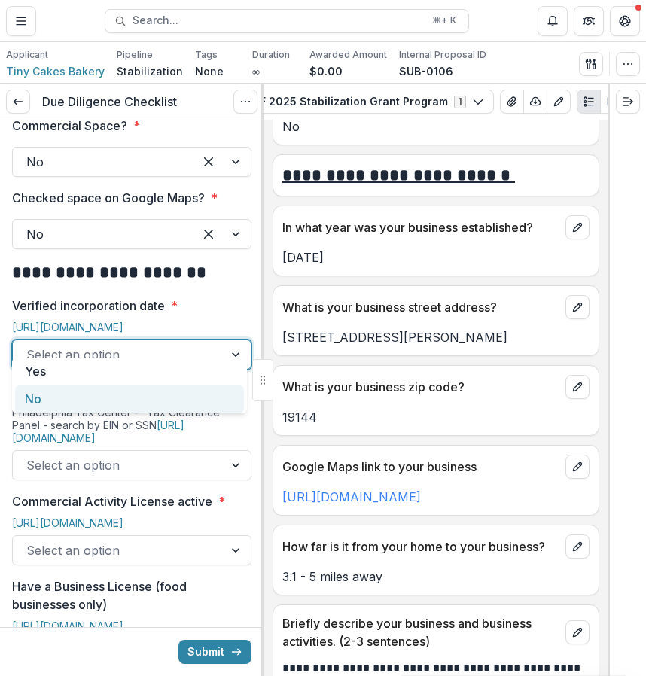
click at [117, 389] on div "No" at bounding box center [129, 399] width 229 height 28
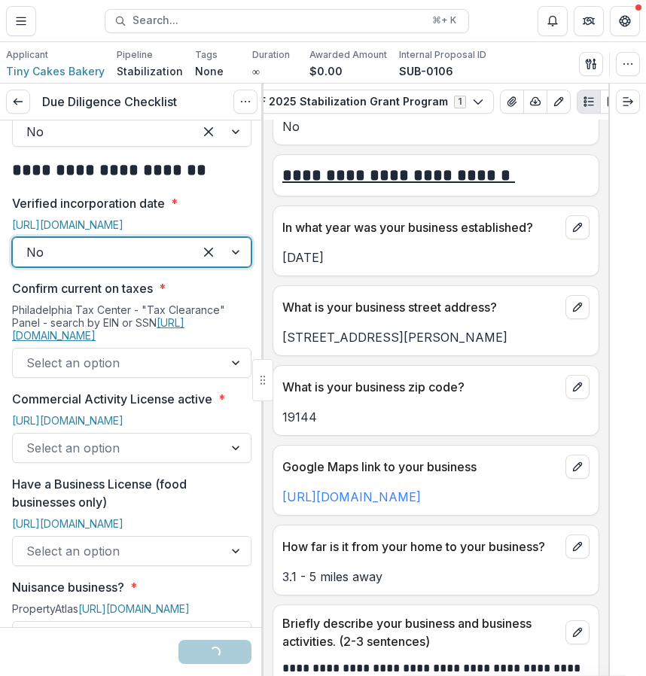
scroll to position [749, 0]
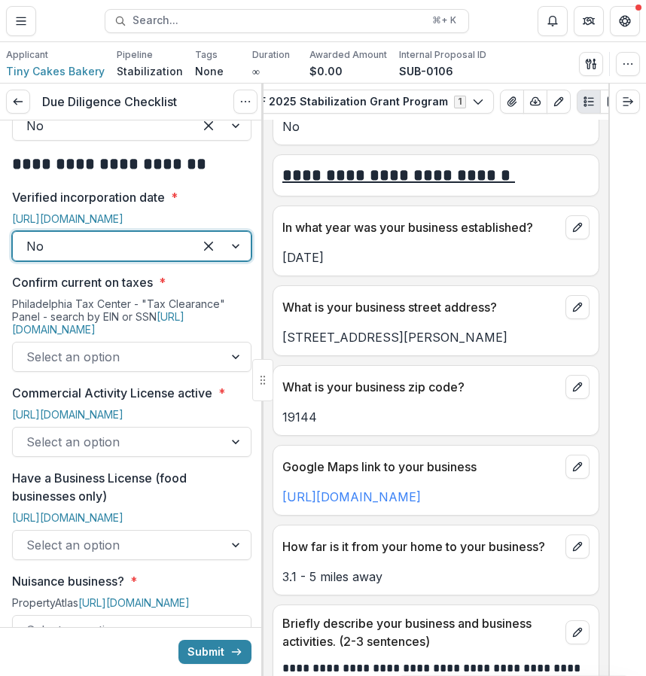
click at [154, 347] on div at bounding box center [118, 356] width 184 height 21
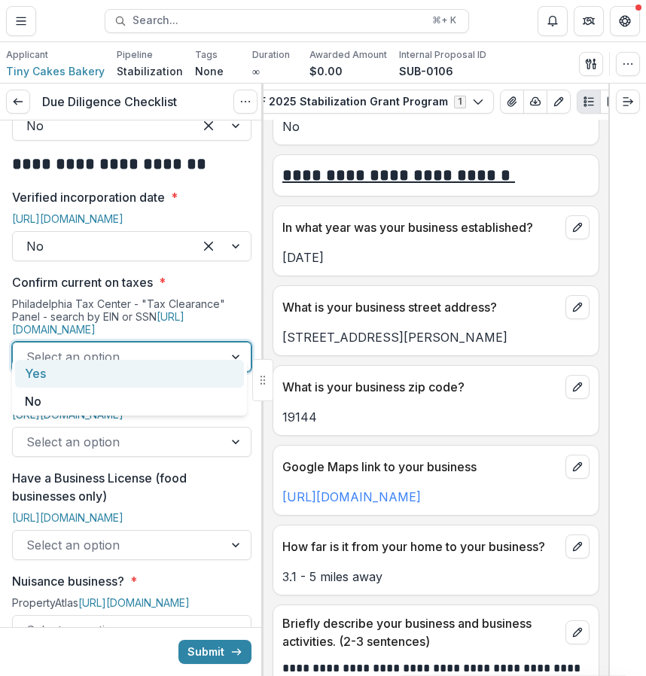
click at [152, 369] on div "Yes" at bounding box center [129, 374] width 229 height 28
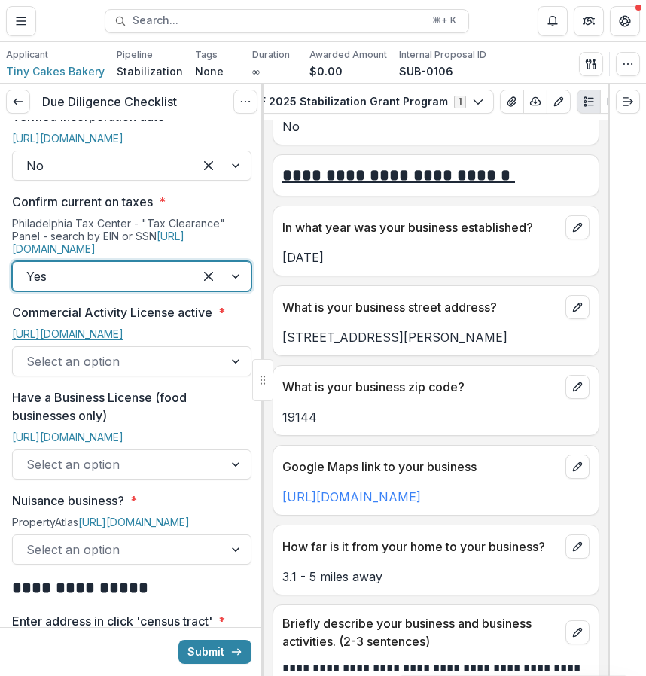
scroll to position [831, 0]
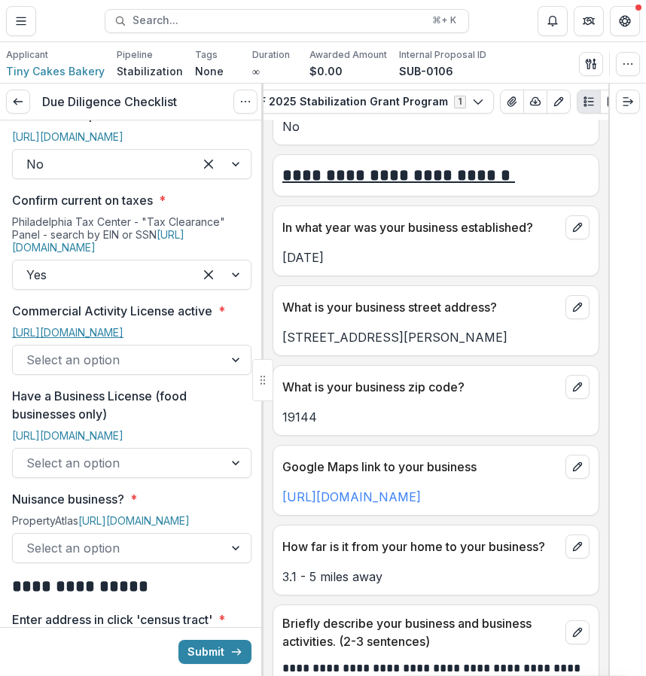
click at [123, 326] on link "[URL][DOMAIN_NAME]" at bounding box center [67, 332] width 111 height 13
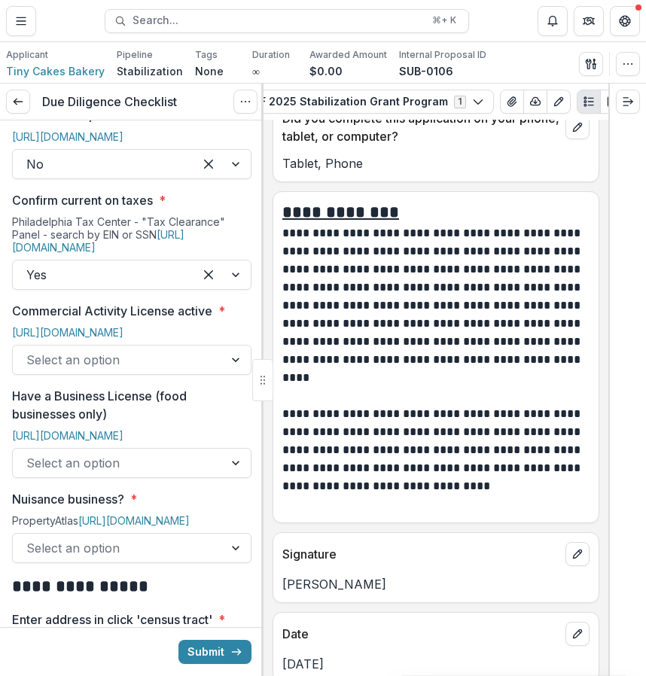
scroll to position [10881, 0]
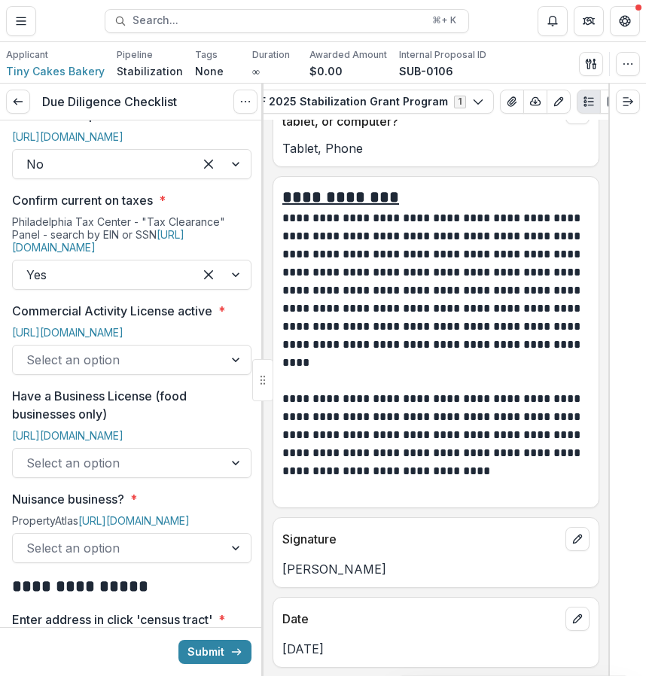
drag, startPoint x: 284, startPoint y: 565, endPoint x: 407, endPoint y: 572, distance: 123.6
click at [407, 572] on p "[PERSON_NAME]" at bounding box center [435, 569] width 307 height 18
copy p "[PERSON_NAME]"
click at [128, 370] on div at bounding box center [118, 359] width 184 height 21
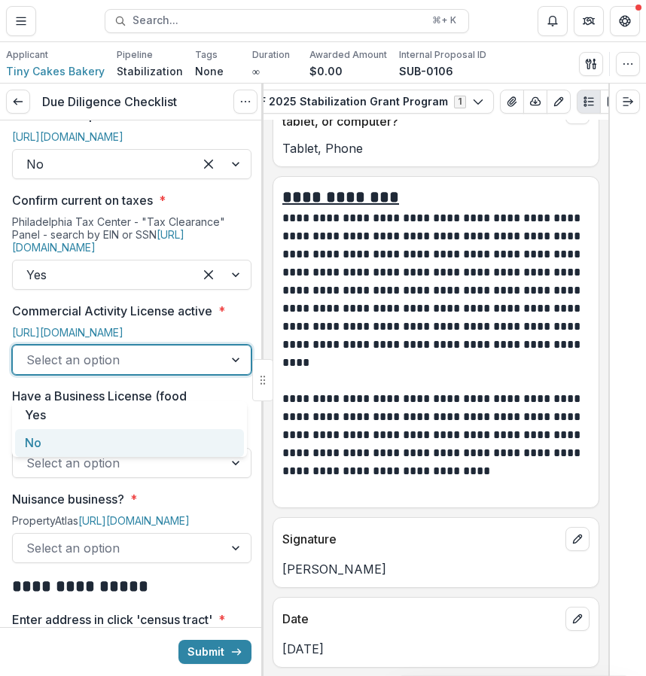
click at [108, 433] on div "No" at bounding box center [129, 443] width 229 height 28
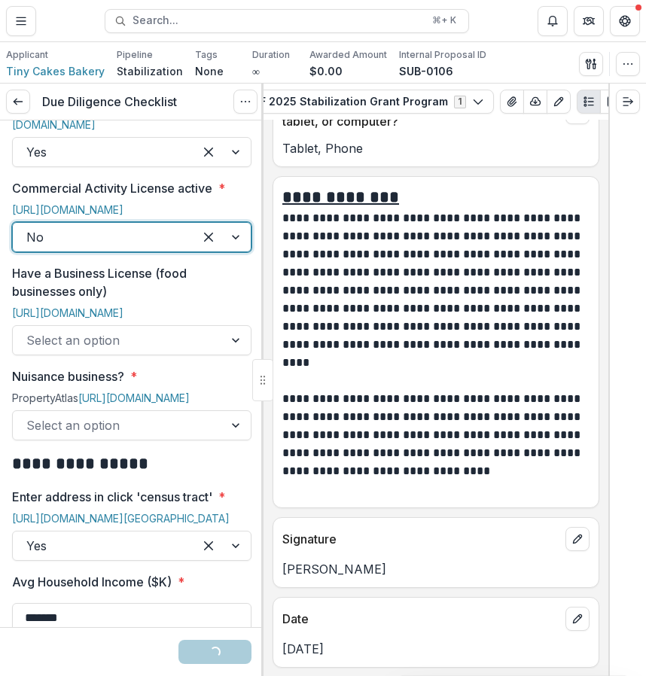
scroll to position [1001, 0]
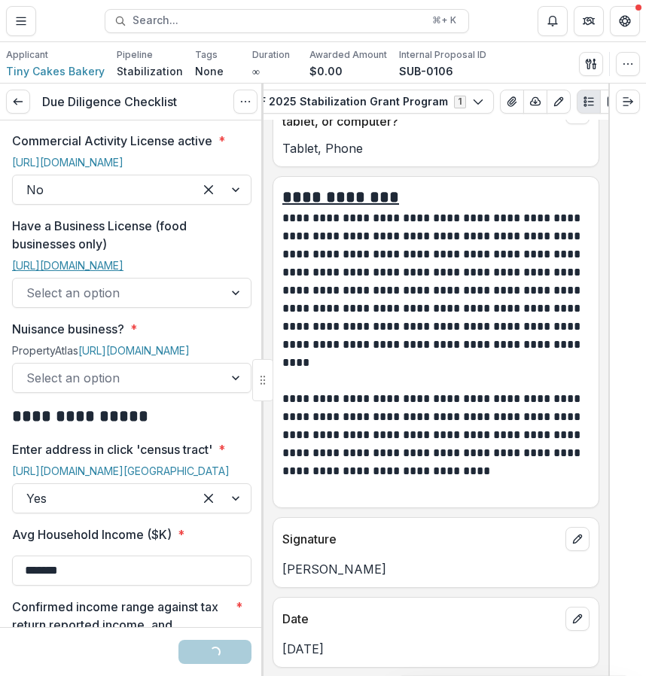
click at [123, 272] on link "[URL][DOMAIN_NAME]" at bounding box center [67, 265] width 111 height 13
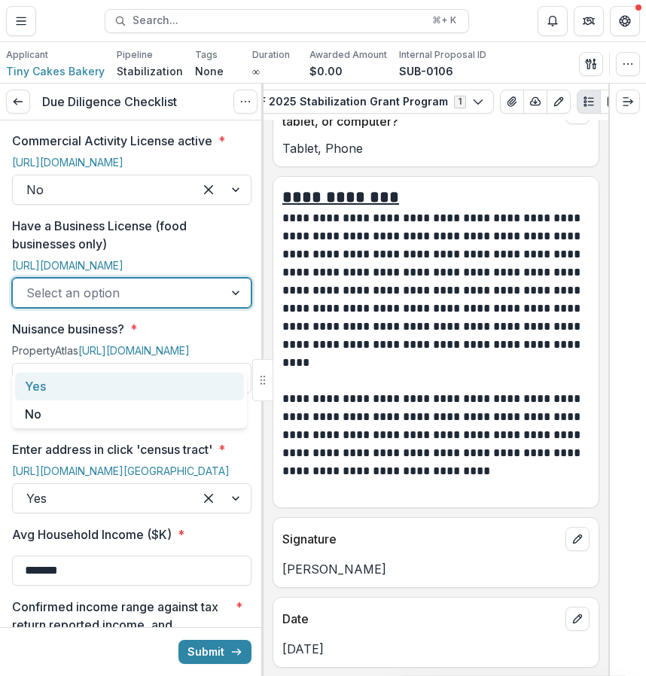
click at [164, 303] on div at bounding box center [118, 292] width 184 height 21
click at [154, 392] on div "Yes" at bounding box center [129, 386] width 229 height 28
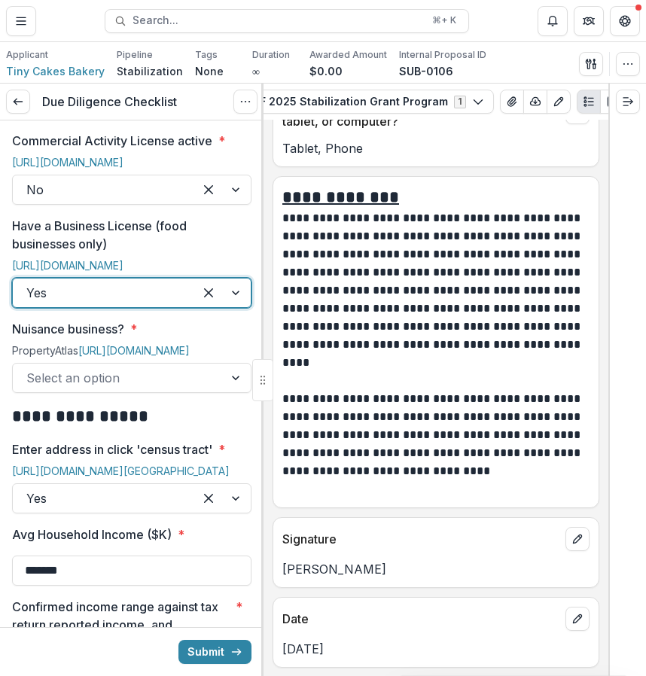
click at [178, 305] on div "Yes" at bounding box center [103, 293] width 181 height 24
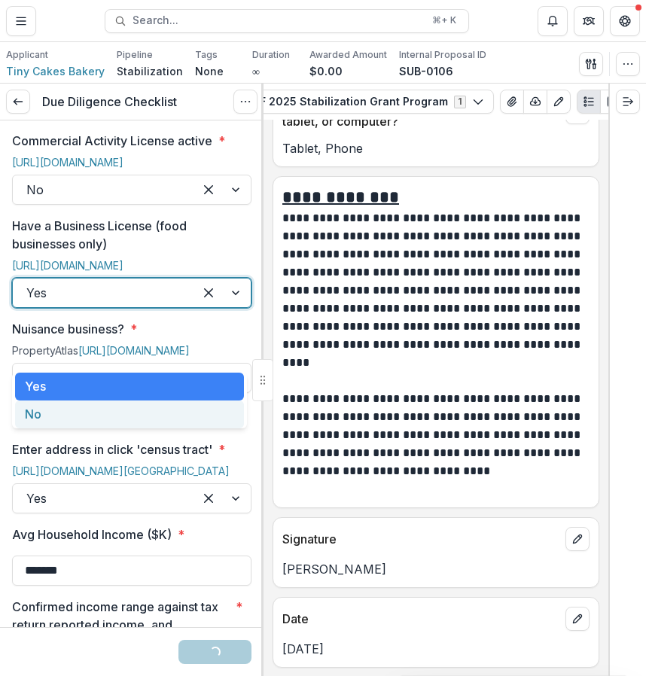
click at [148, 414] on div "No" at bounding box center [129, 414] width 229 height 28
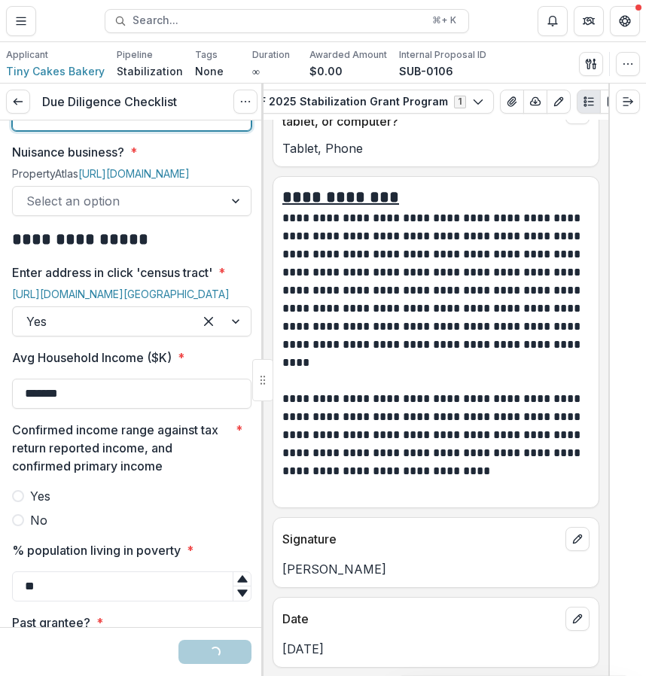
scroll to position [1187, 0]
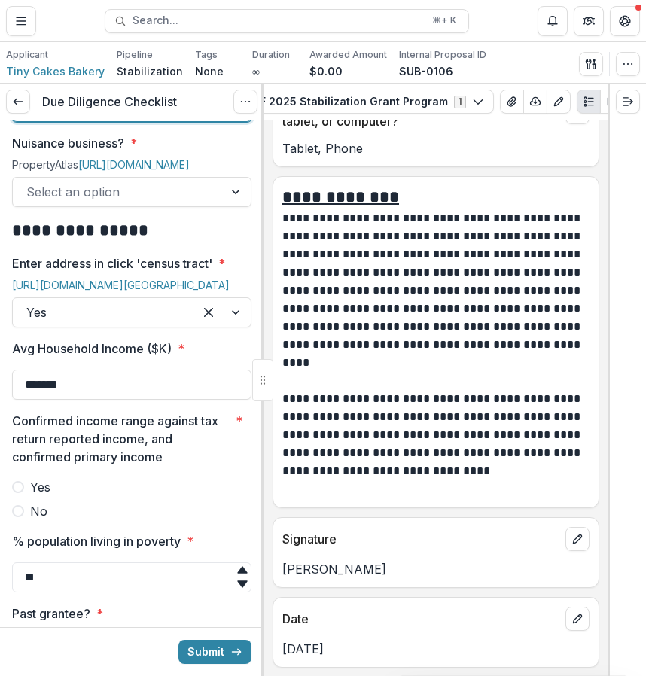
click at [204, 202] on div at bounding box center [118, 191] width 184 height 21
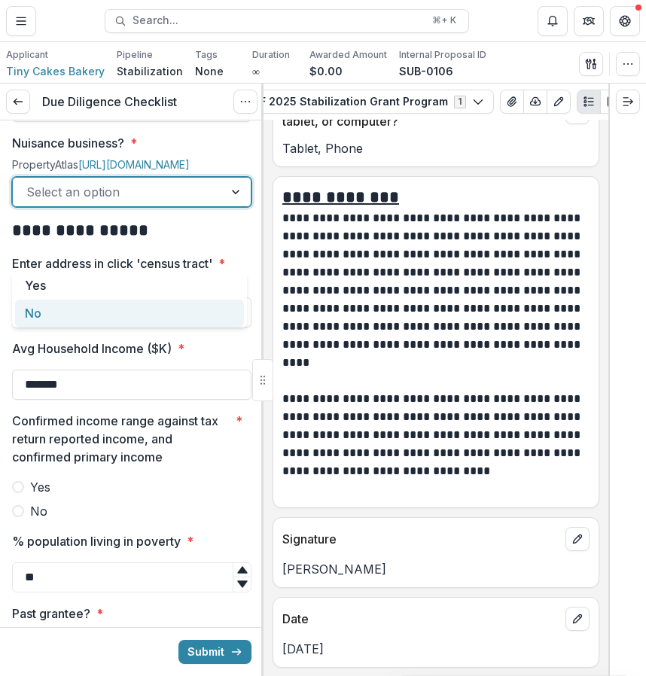
click at [179, 321] on div "No" at bounding box center [129, 313] width 229 height 28
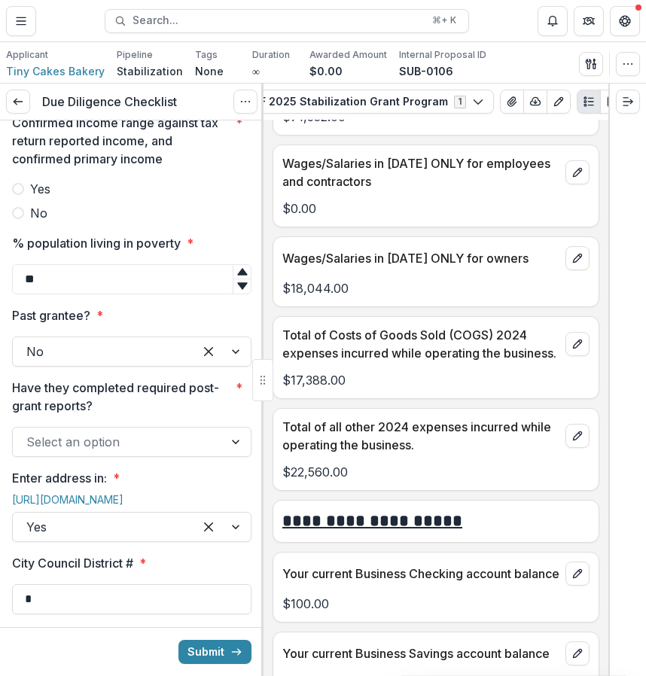
scroll to position [5857, 0]
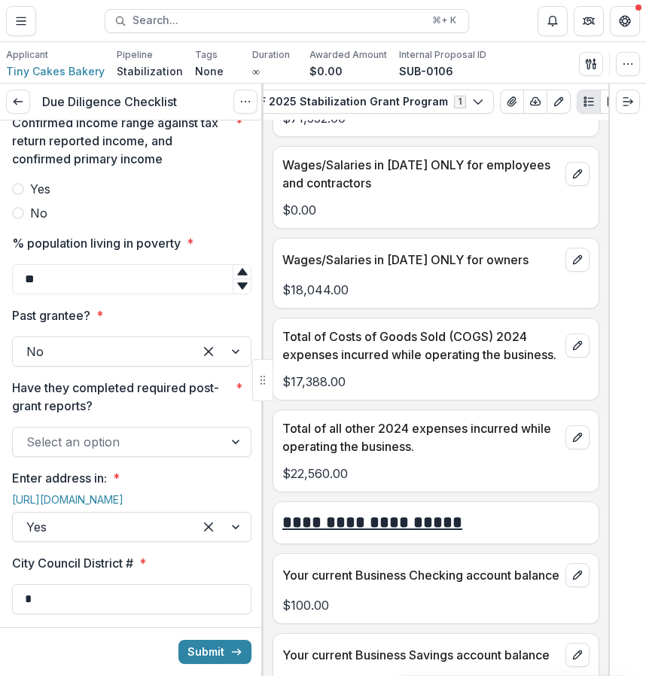
click at [41, 198] on span "Yes" at bounding box center [40, 189] width 20 height 18
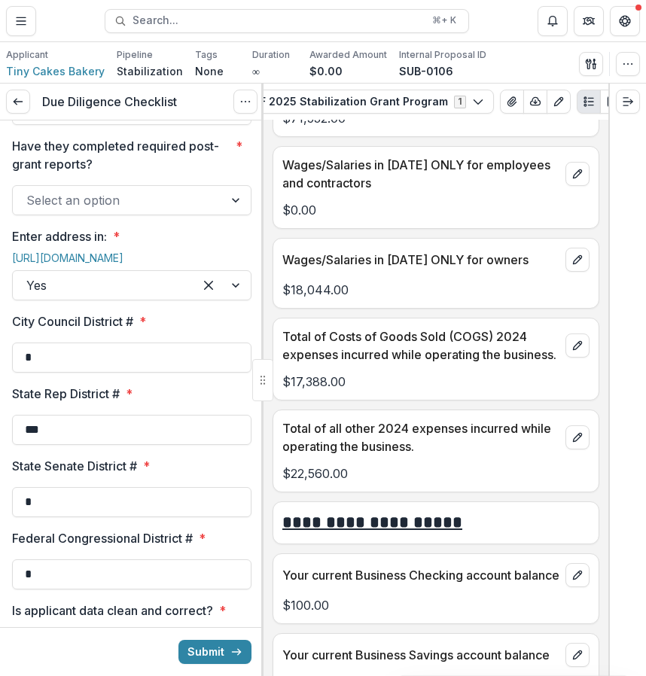
scroll to position [1749, 0]
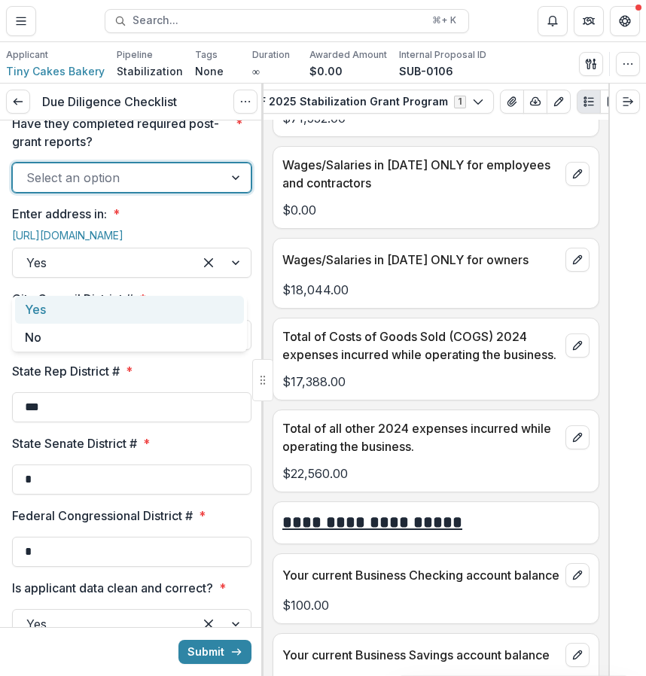
click at [193, 188] on div at bounding box center [118, 177] width 184 height 21
click at [174, 304] on div "Yes" at bounding box center [129, 310] width 229 height 28
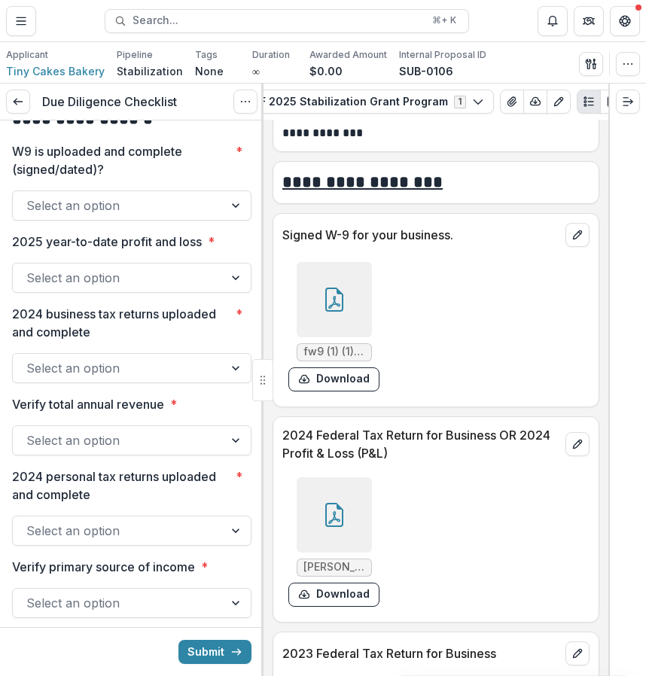
scroll to position [7675, 0]
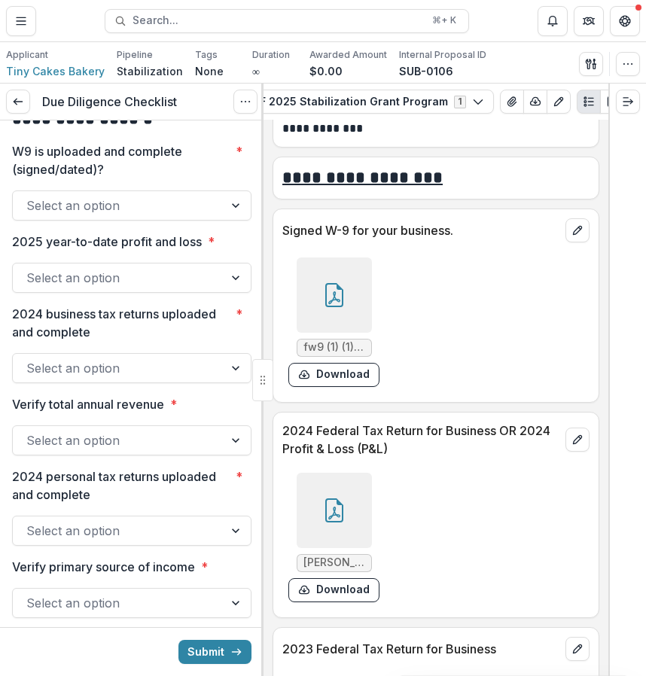
click at [317, 309] on div at bounding box center [333, 294] width 75 height 75
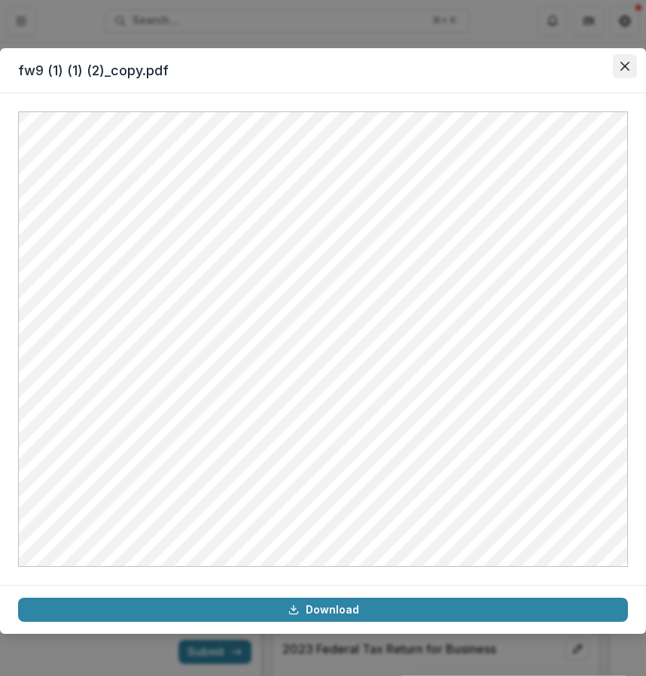
click at [623, 62] on icon "Close" at bounding box center [624, 66] width 9 height 9
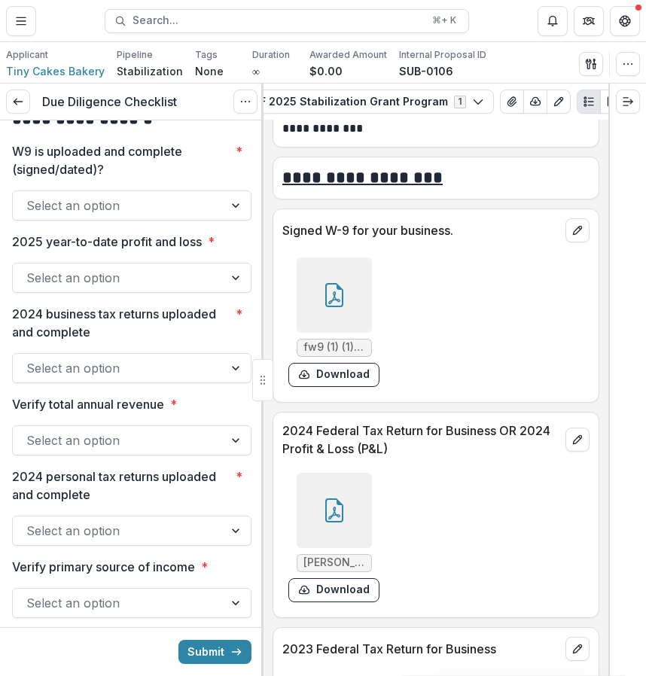
click at [193, 216] on div at bounding box center [118, 205] width 184 height 21
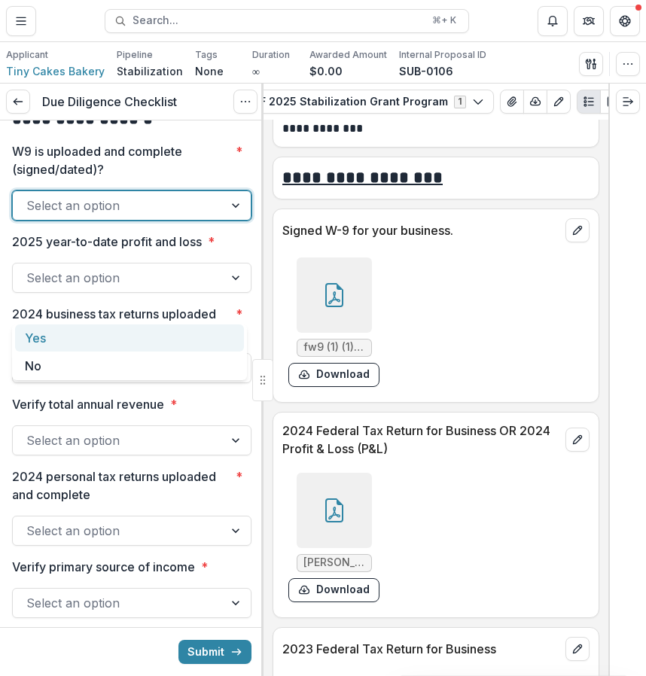
click at [172, 333] on div "Yes" at bounding box center [129, 338] width 229 height 28
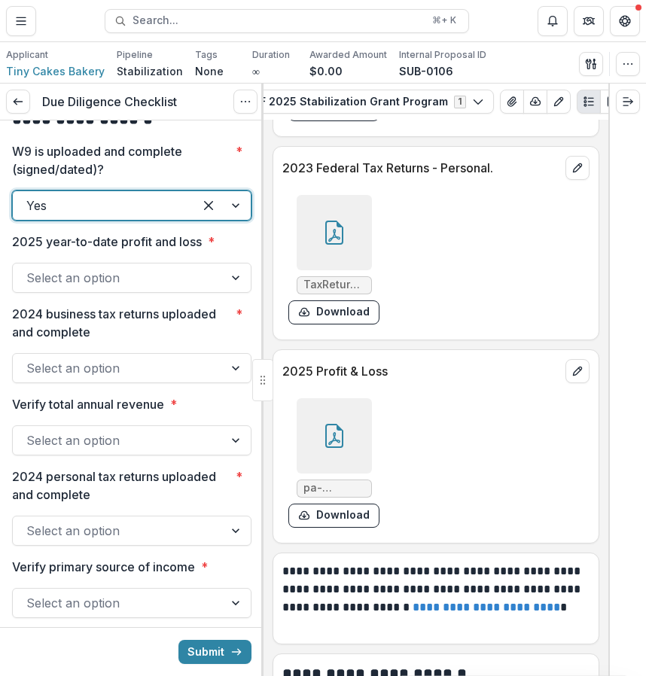
scroll to position [8642, 0]
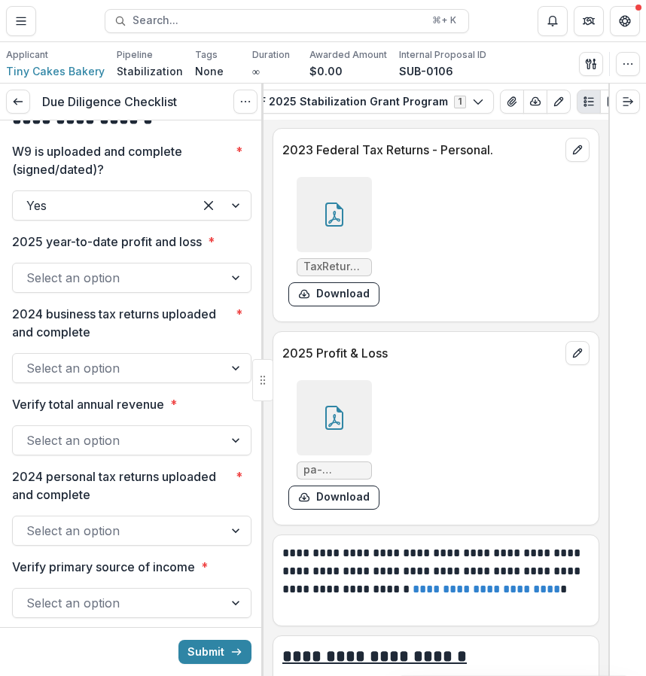
click at [360, 455] on div at bounding box center [333, 417] width 75 height 75
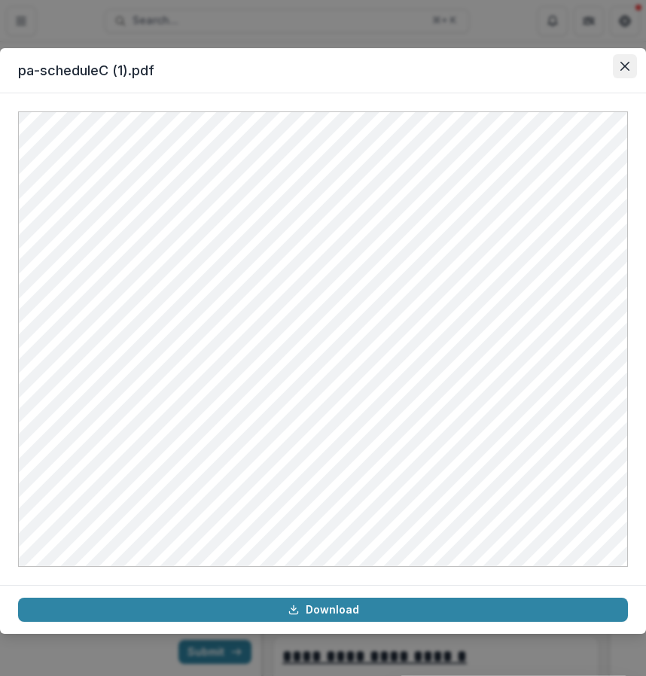
click at [617, 77] on button "Close" at bounding box center [625, 66] width 24 height 24
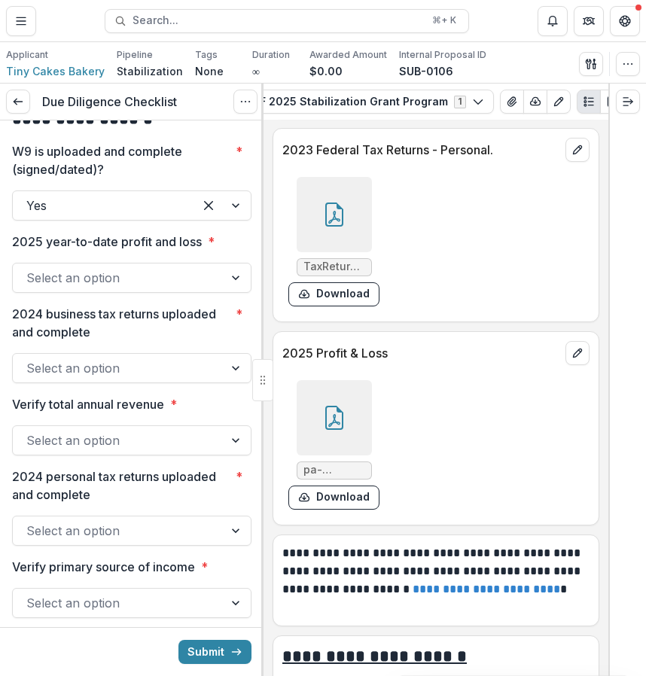
click at [348, 252] on div at bounding box center [333, 214] width 75 height 75
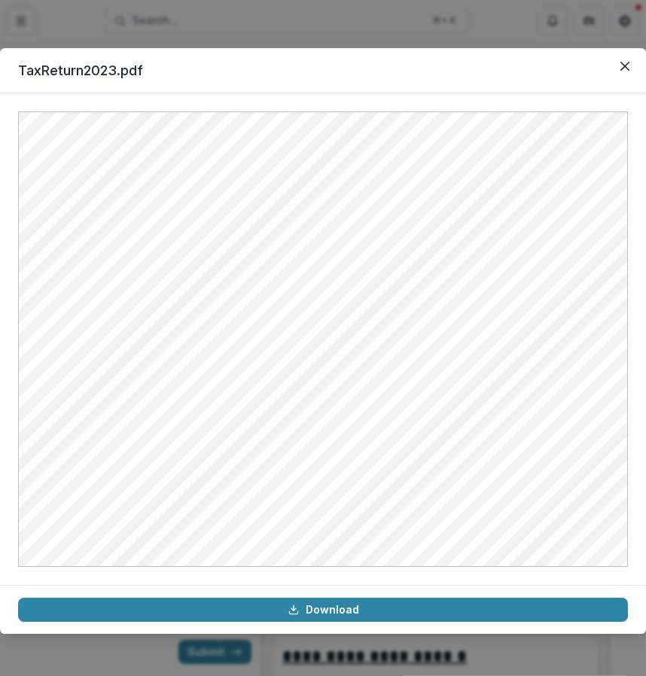
click at [610, 59] on header "TaxReturn2023.pdf" at bounding box center [323, 70] width 646 height 45
click at [619, 56] on button "Close" at bounding box center [625, 66] width 24 height 24
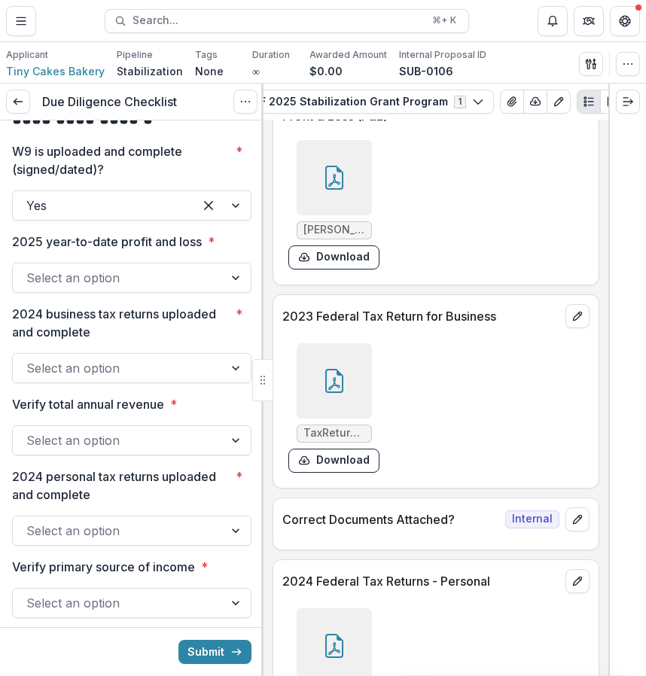
scroll to position [7983, 0]
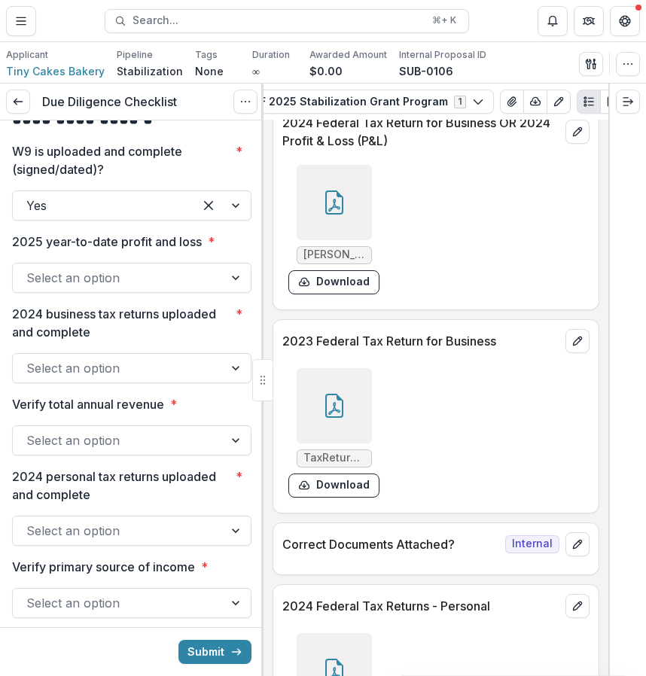
click at [347, 237] on div at bounding box center [333, 202] width 75 height 75
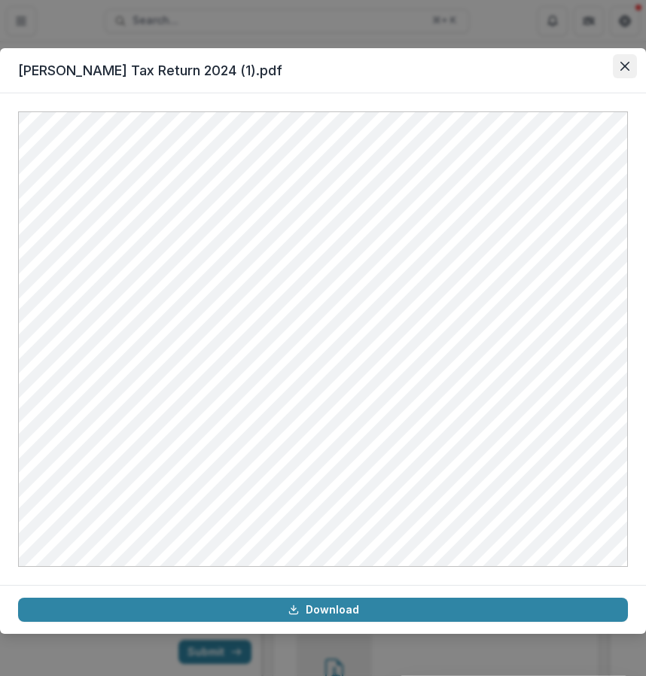
click at [619, 73] on button "Close" at bounding box center [625, 66] width 24 height 24
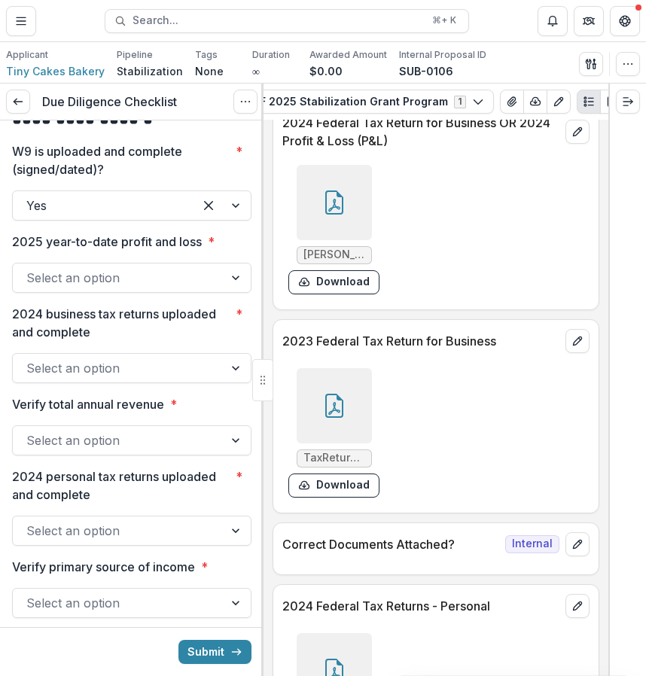
click at [205, 288] on div at bounding box center [118, 277] width 184 height 21
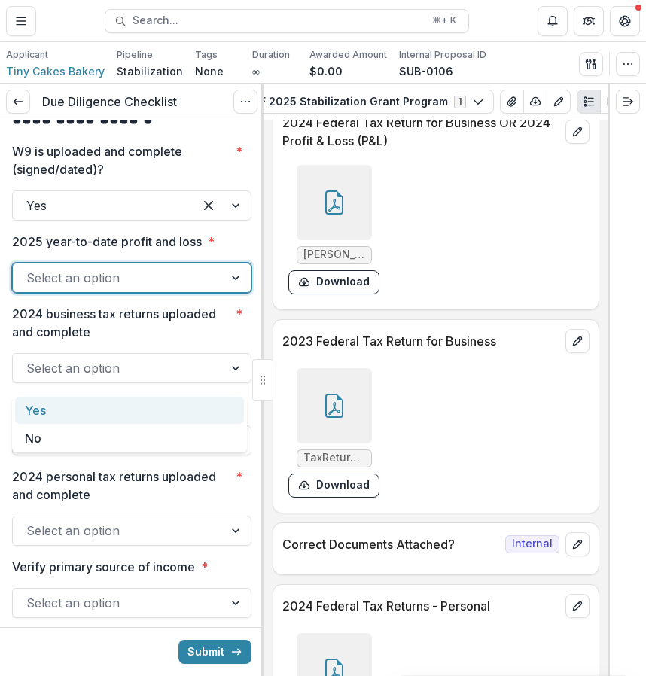
click at [196, 409] on div "Yes" at bounding box center [129, 411] width 229 height 28
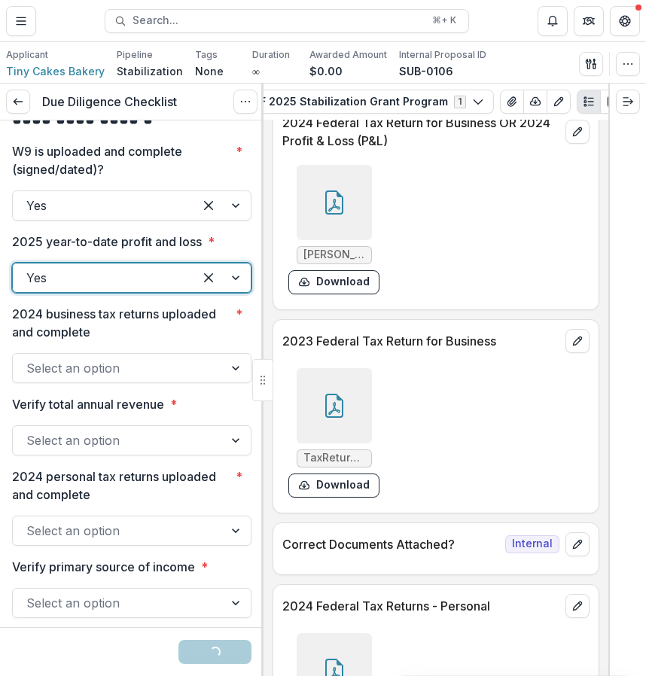
scroll to position [2334, 0]
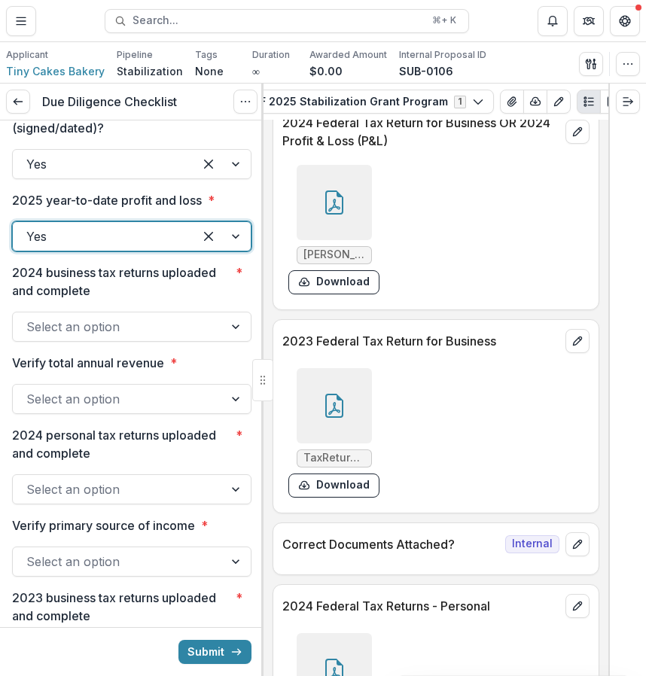
click at [197, 337] on div at bounding box center [118, 326] width 184 height 21
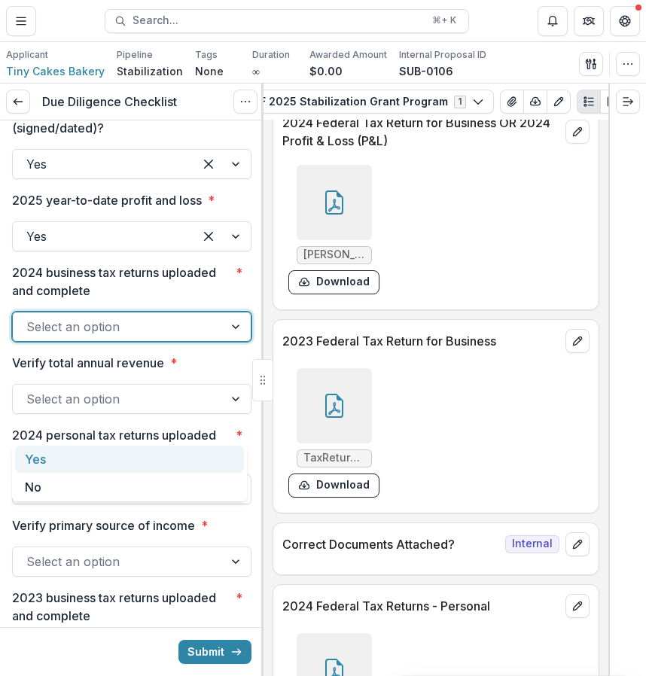
click at [161, 458] on div "Yes" at bounding box center [129, 459] width 229 height 28
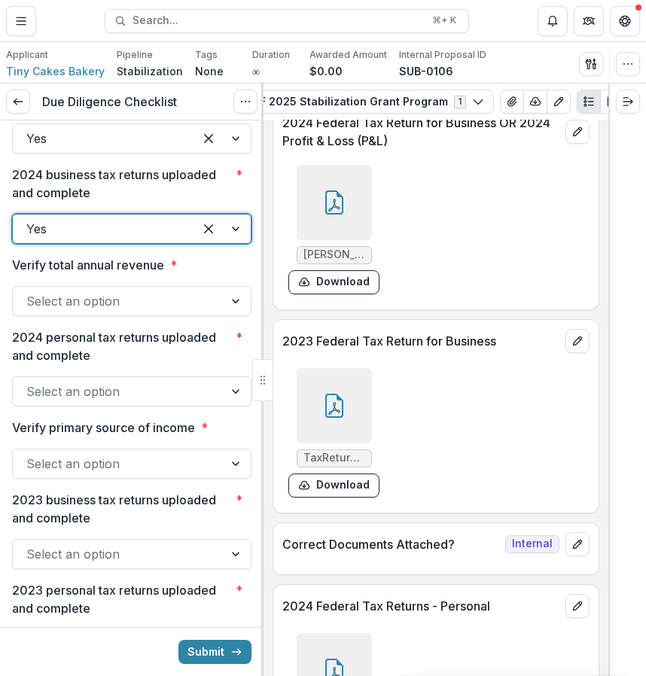
scroll to position [2441, 0]
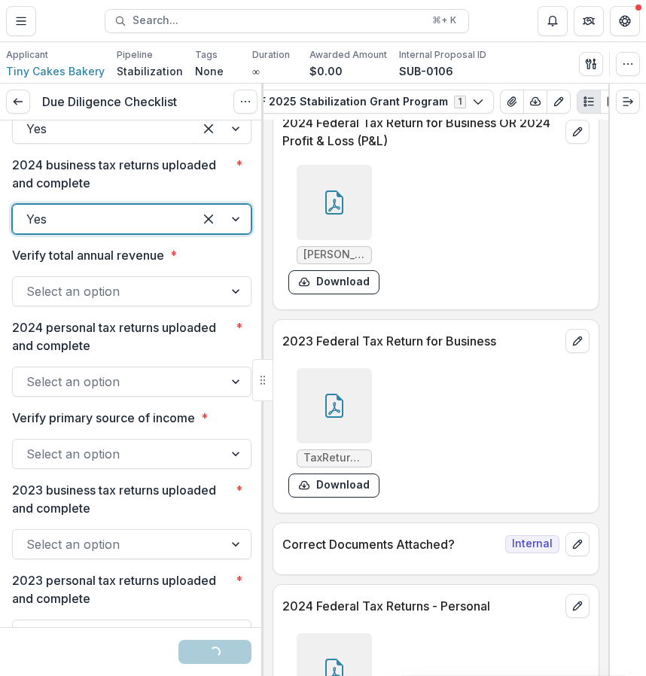
click at [175, 302] on div at bounding box center [118, 291] width 184 height 21
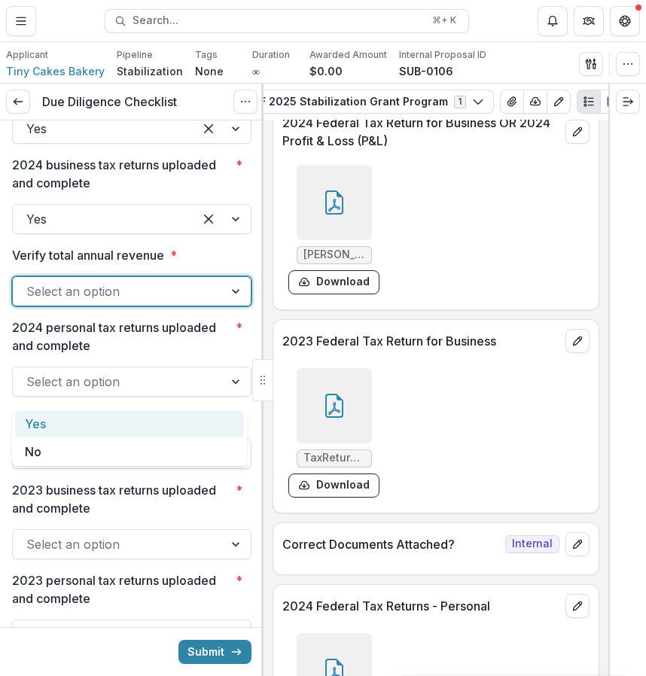
click at [145, 418] on div "Yes" at bounding box center [129, 424] width 229 height 28
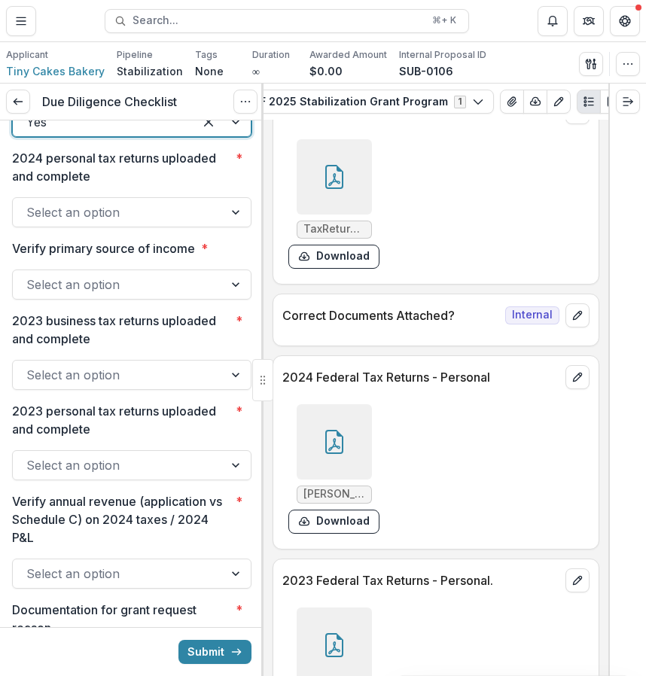
scroll to position [8213, 0]
click at [347, 479] on div at bounding box center [333, 440] width 75 height 75
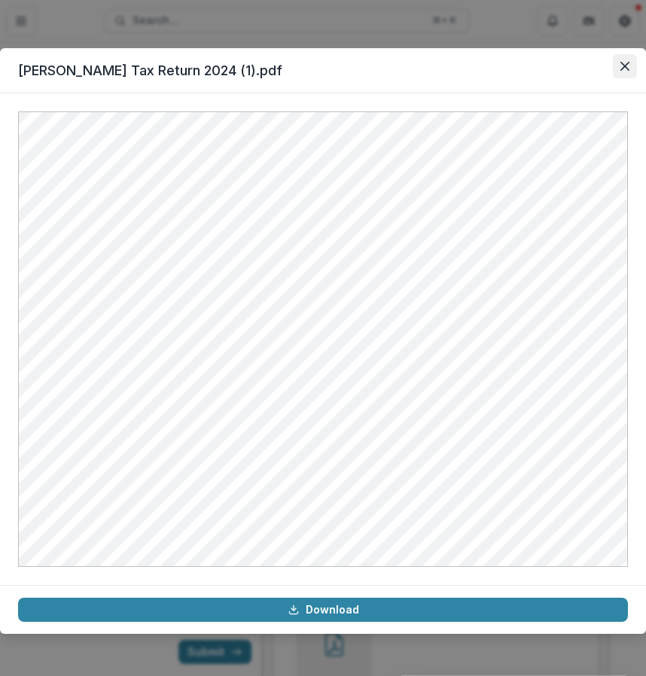
click at [627, 68] on icon "Close" at bounding box center [624, 66] width 9 height 9
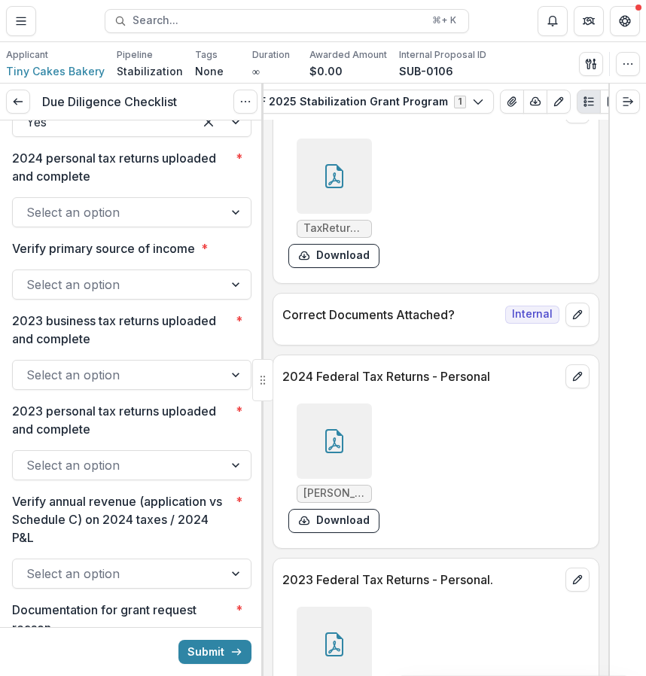
click at [211, 224] on div "Select an option" at bounding box center [118, 212] width 211 height 24
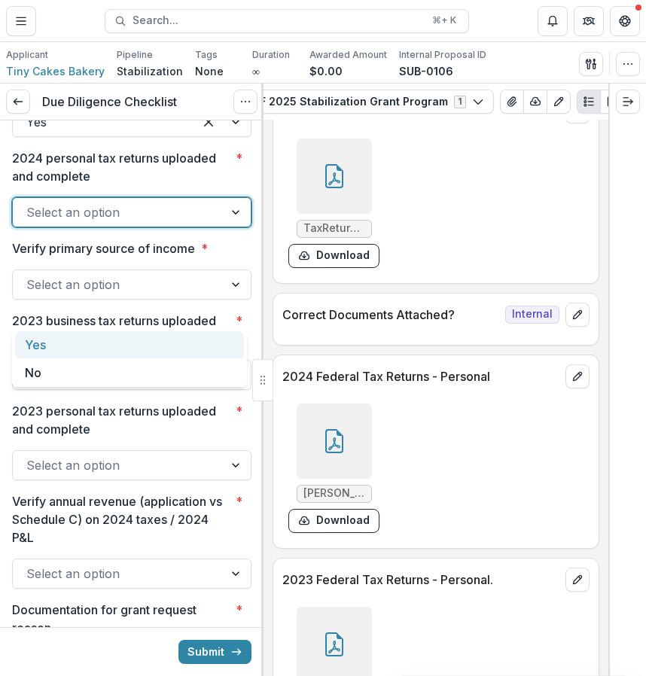
click at [190, 348] on div "Yes" at bounding box center [129, 345] width 229 height 28
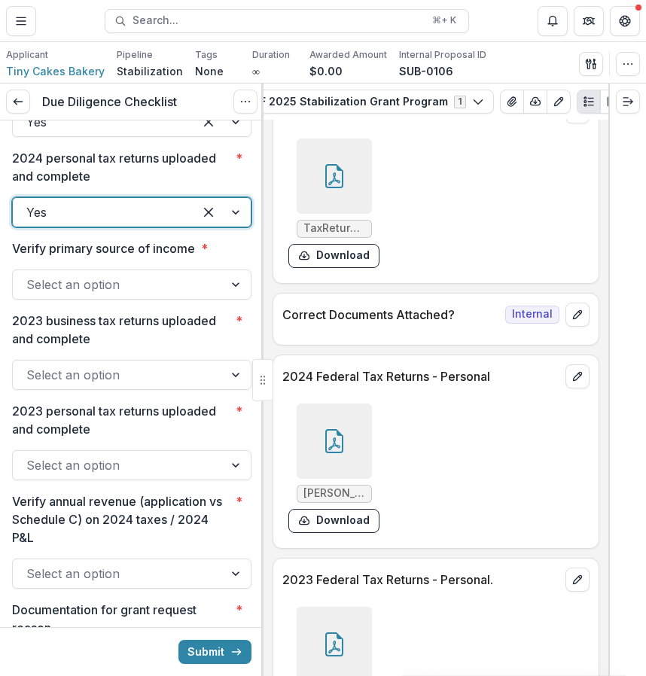
click at [189, 295] on div at bounding box center [118, 284] width 184 height 21
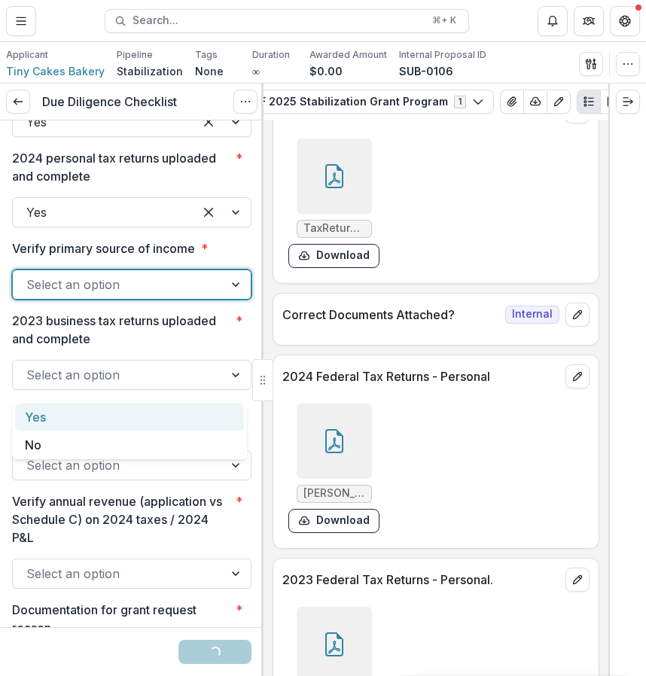
click at [183, 407] on div "Yes" at bounding box center [129, 417] width 229 height 28
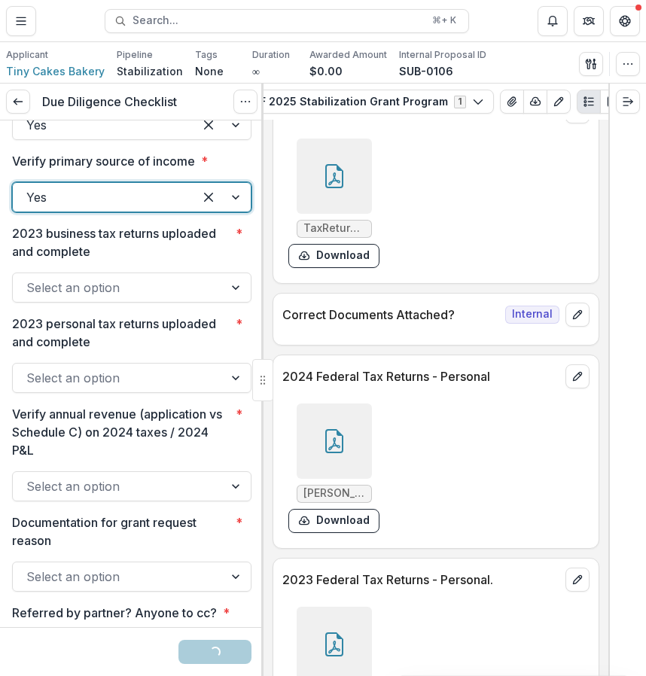
scroll to position [2790, 0]
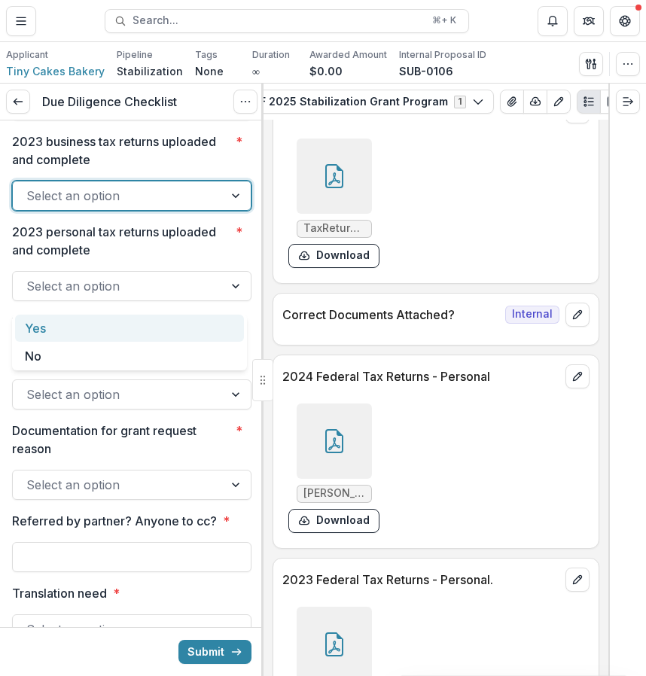
click at [187, 206] on div at bounding box center [118, 195] width 184 height 21
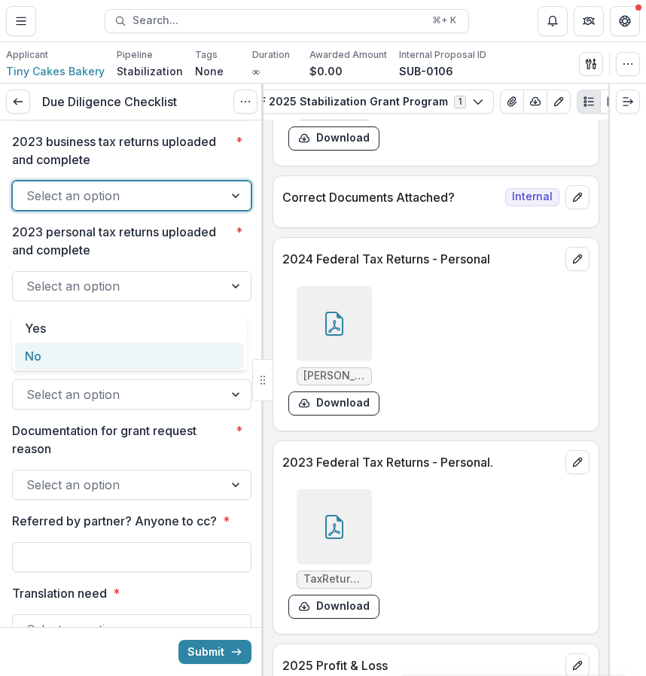
scroll to position [8361, 0]
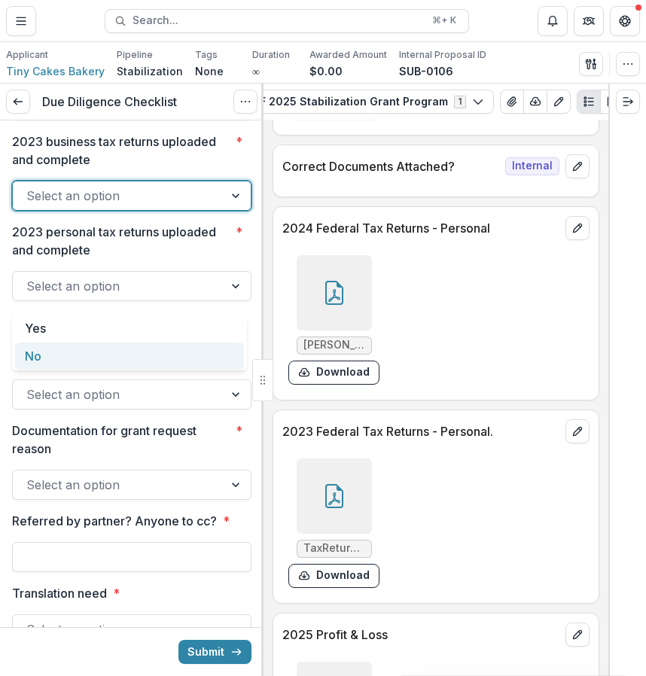
click at [342, 514] on div at bounding box center [333, 495] width 75 height 75
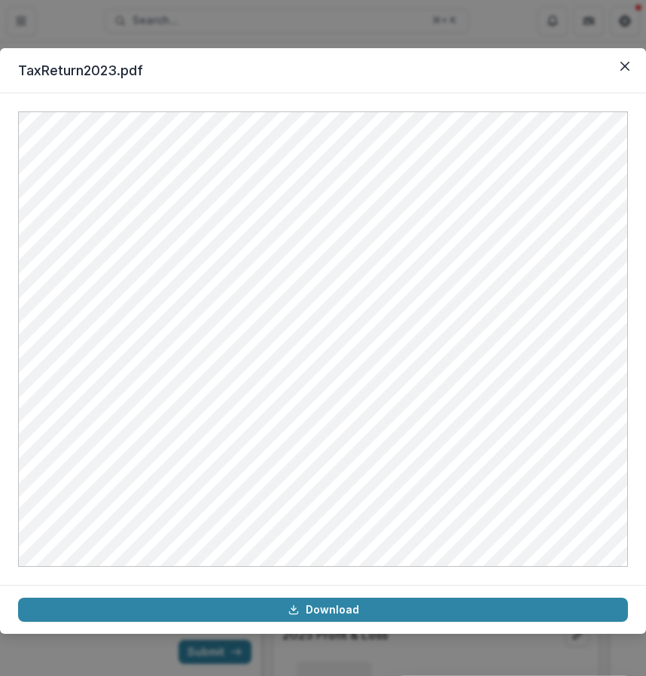
click at [592, 105] on div at bounding box center [323, 338] width 646 height 491
click at [621, 70] on icon "Close" at bounding box center [624, 66] width 9 height 9
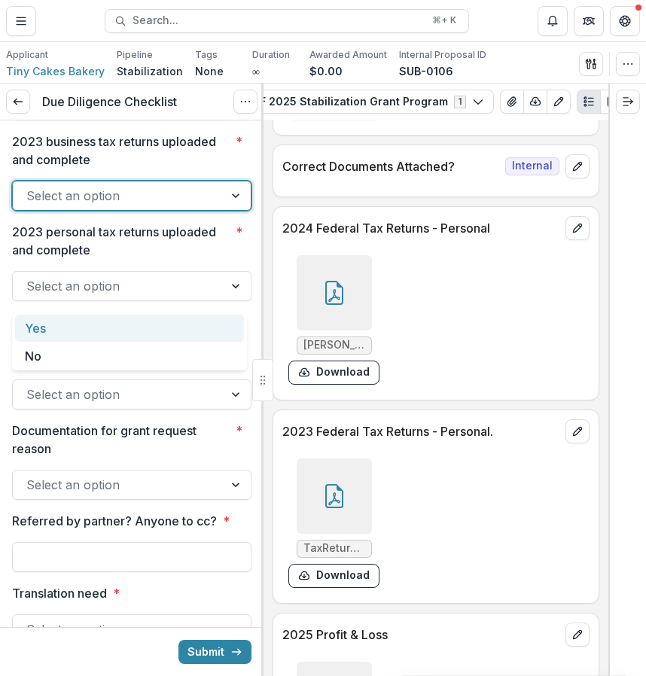
click at [198, 208] on div "Select an option" at bounding box center [118, 196] width 211 height 24
click at [178, 335] on div "Yes" at bounding box center [129, 329] width 229 height 28
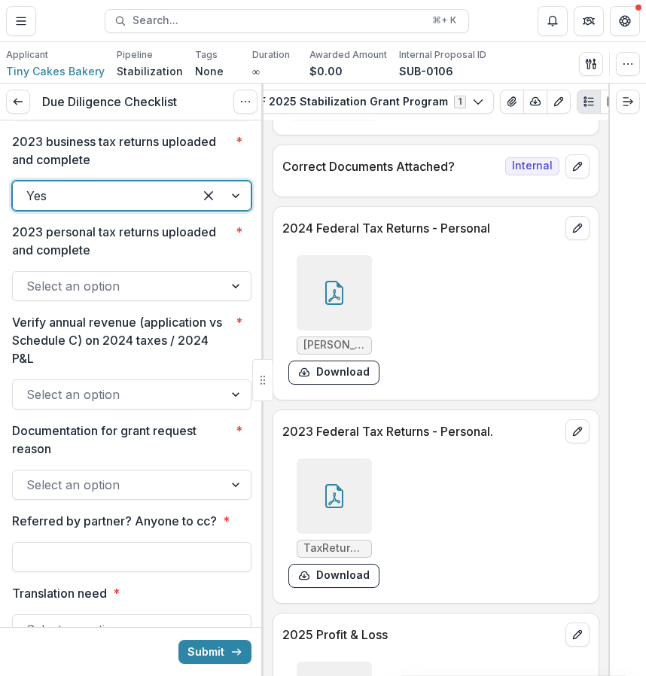
click at [154, 296] on div at bounding box center [118, 285] width 184 height 21
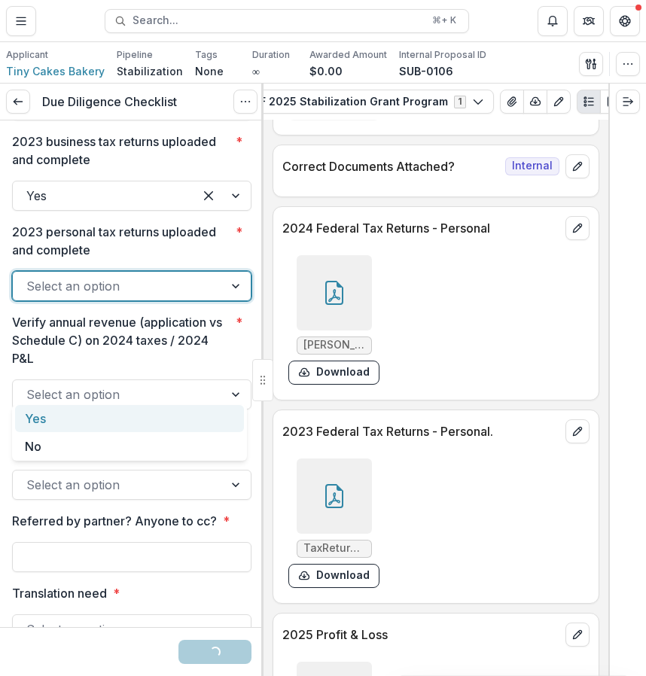
click at [135, 425] on div "Yes" at bounding box center [129, 419] width 229 height 28
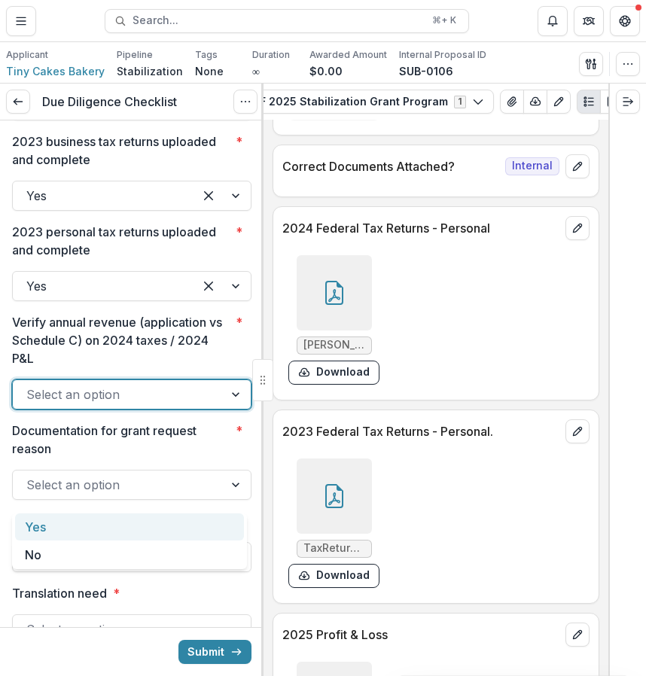
click at [123, 405] on div at bounding box center [118, 394] width 184 height 21
click at [114, 515] on div "Yes" at bounding box center [129, 527] width 229 height 28
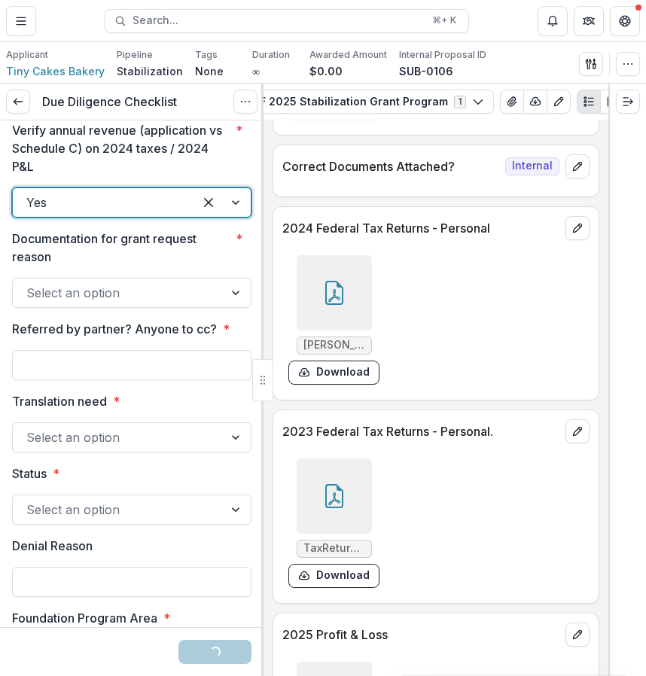
scroll to position [3031, 0]
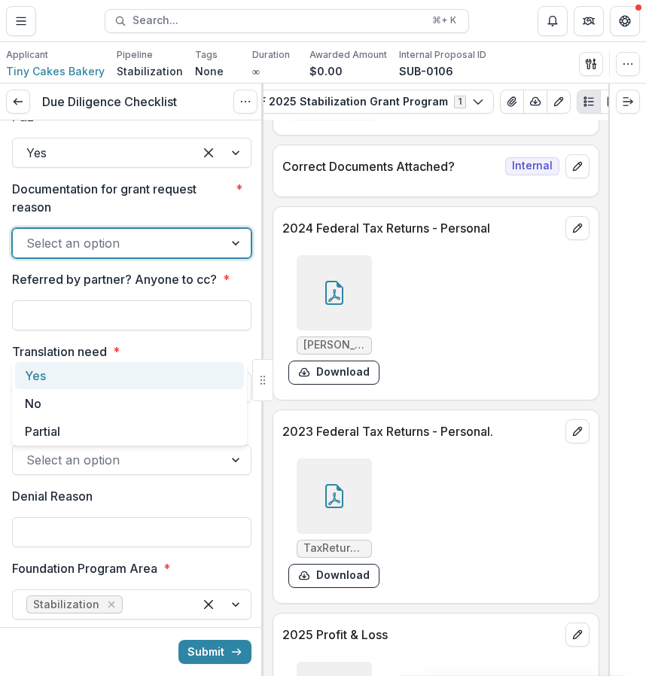
click at [156, 254] on div at bounding box center [118, 243] width 184 height 21
click at [149, 375] on div "Yes" at bounding box center [129, 376] width 229 height 28
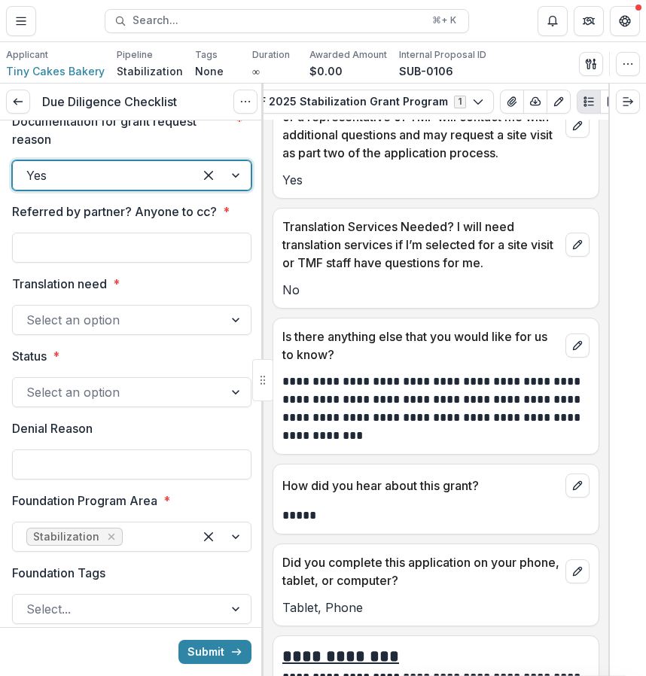
scroll to position [10406, 0]
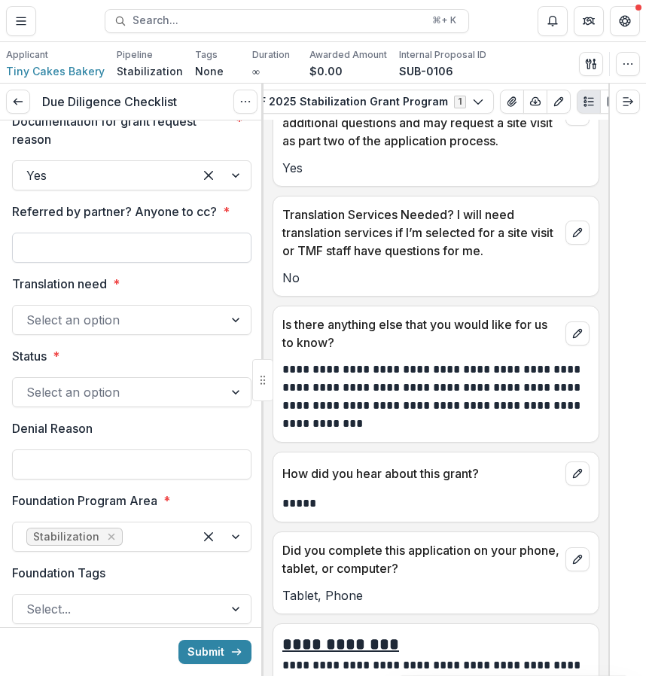
click at [193, 263] on input "Referred by partner? Anyone to cc? *" at bounding box center [131, 248] width 239 height 30
type input "**********"
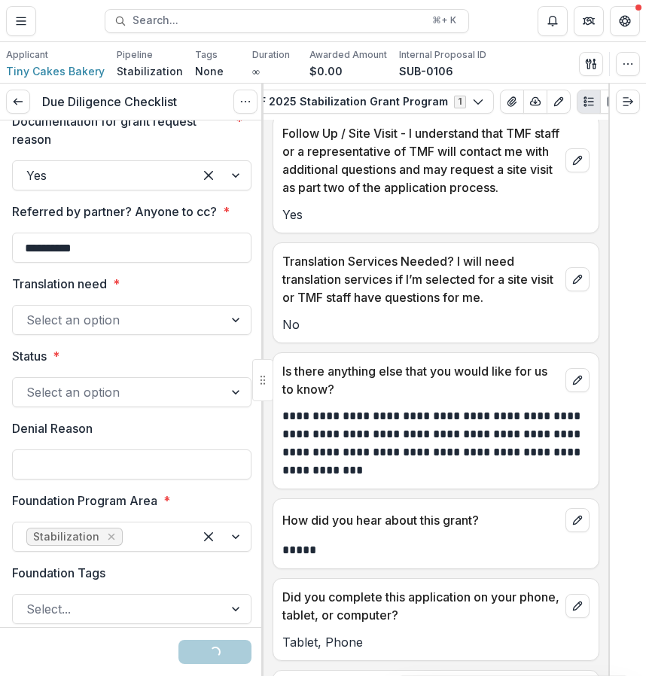
scroll to position [10357, 0]
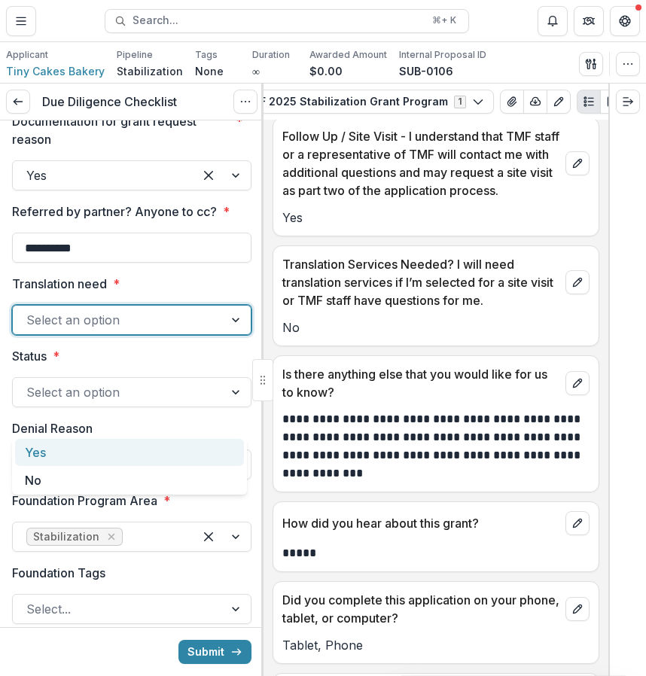
click at [206, 332] on div "Select an option" at bounding box center [118, 320] width 211 height 24
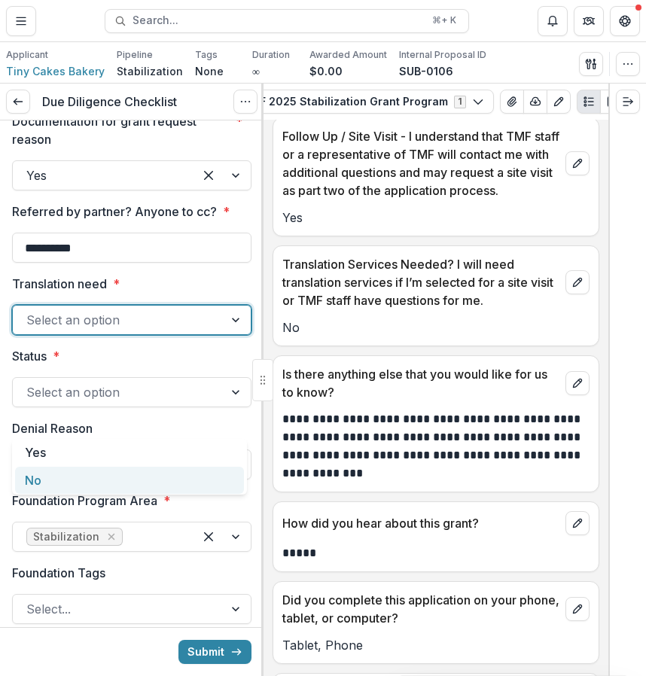
click at [156, 481] on div "No" at bounding box center [129, 481] width 229 height 28
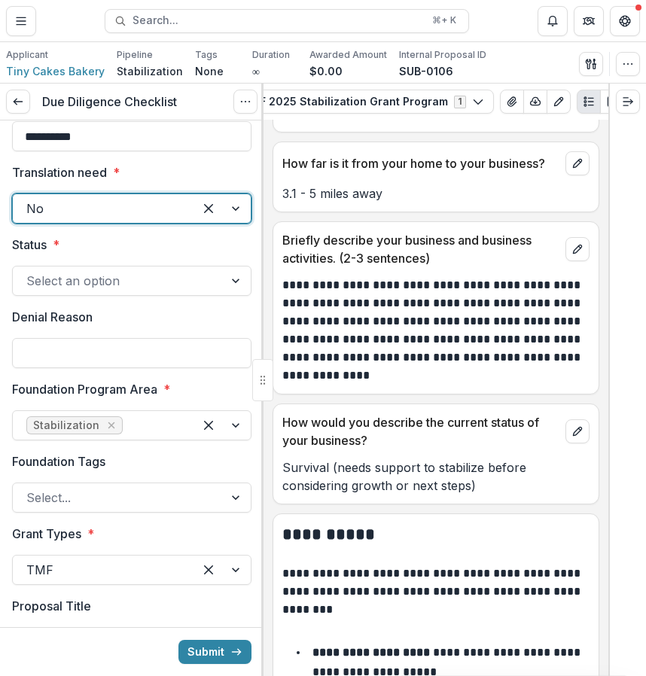
scroll to position [3216, 0]
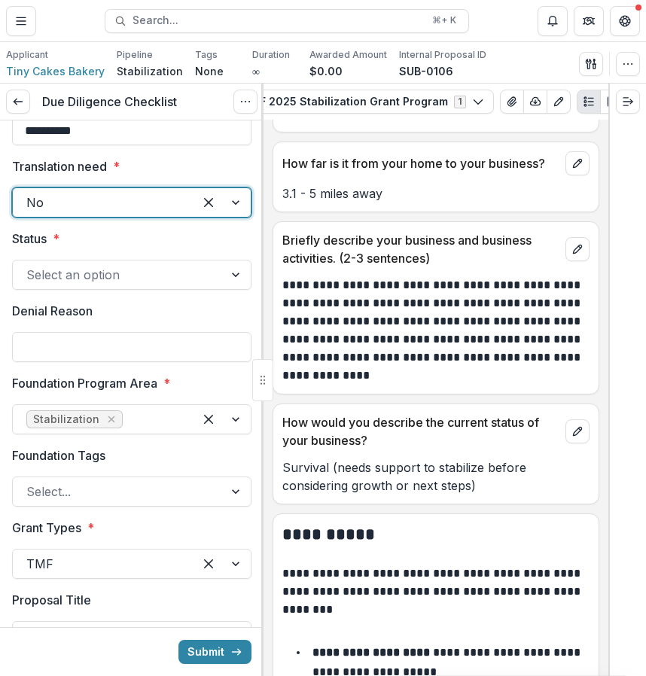
click at [194, 285] on div at bounding box center [118, 274] width 184 height 21
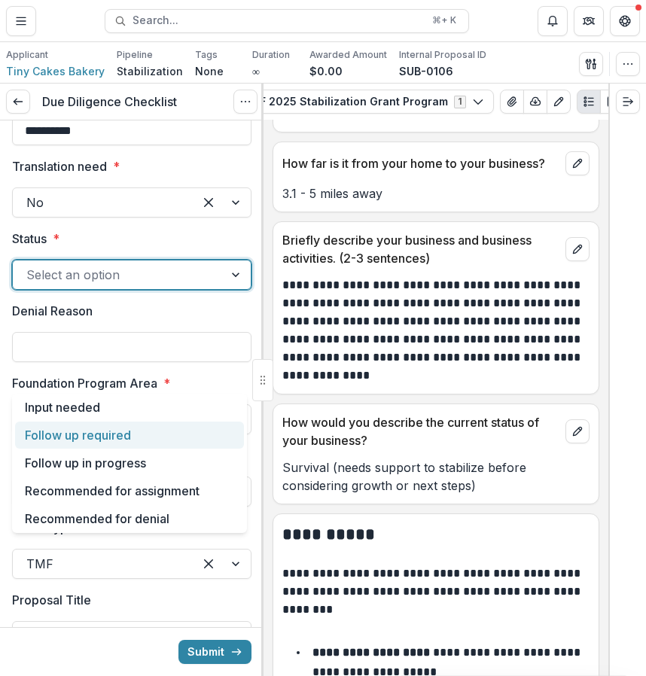
click at [191, 443] on div "Follow up required" at bounding box center [129, 435] width 229 height 28
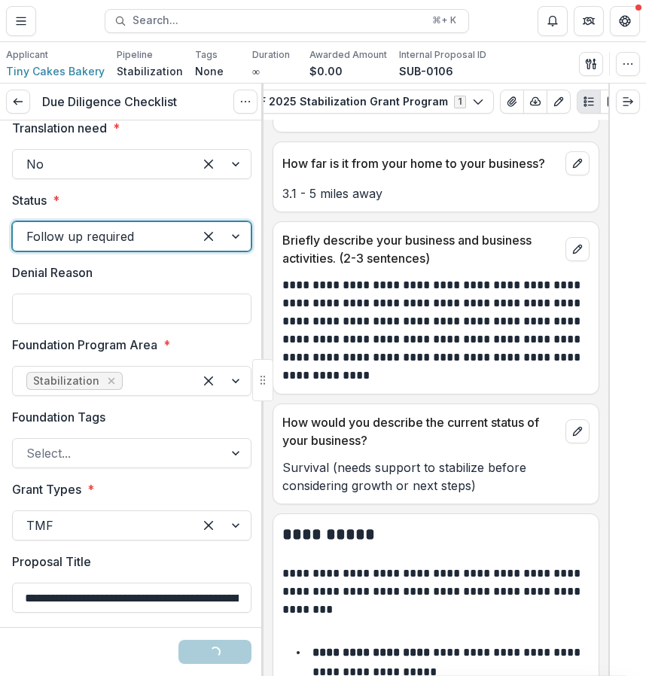
scroll to position [3319, 0]
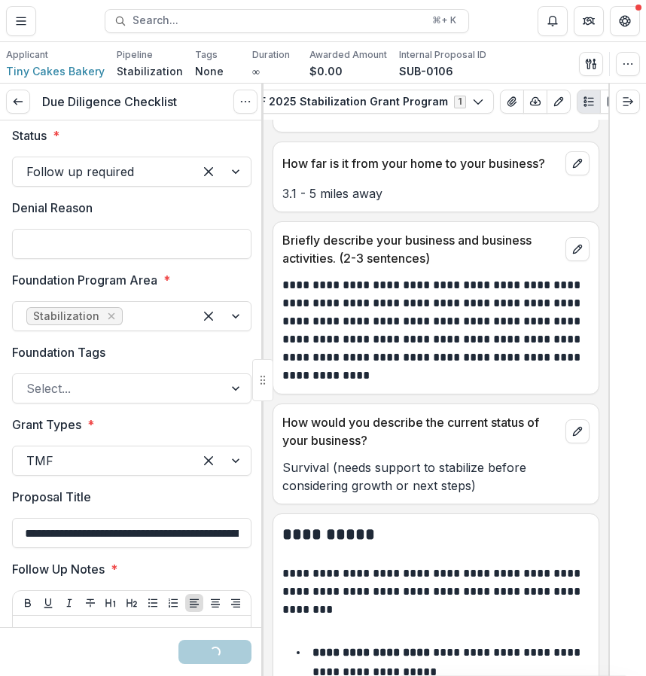
click at [124, 399] on div at bounding box center [118, 388] width 184 height 21
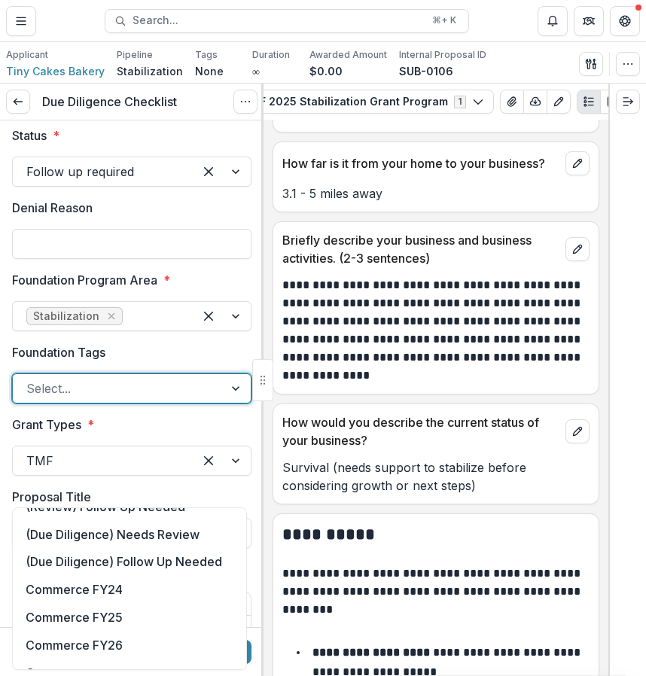
scroll to position [49, 0]
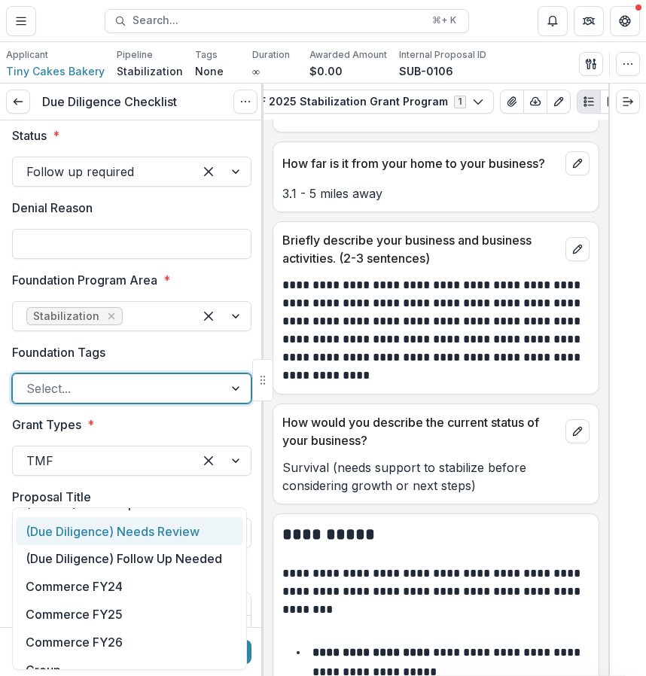
click at [128, 537] on div "(Due Diligence) Needs Review" at bounding box center [129, 531] width 227 height 28
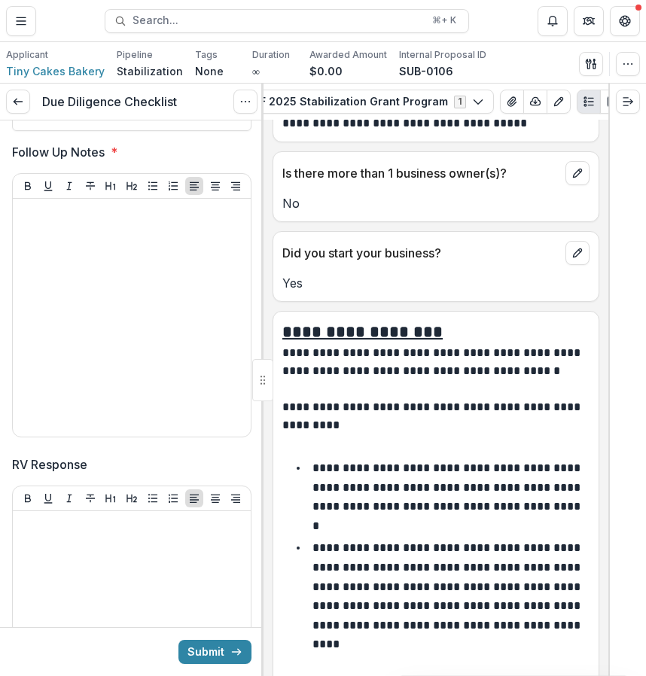
scroll to position [2537, 0]
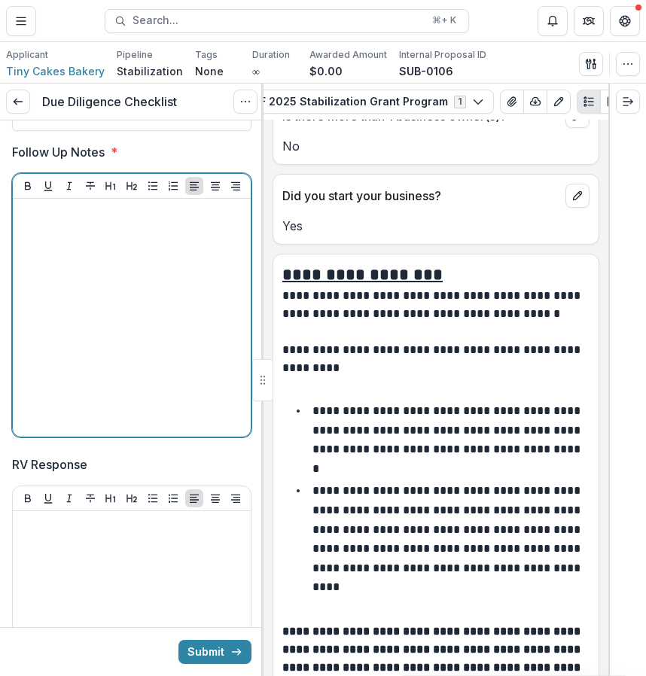
click at [181, 422] on div at bounding box center [132, 318] width 226 height 226
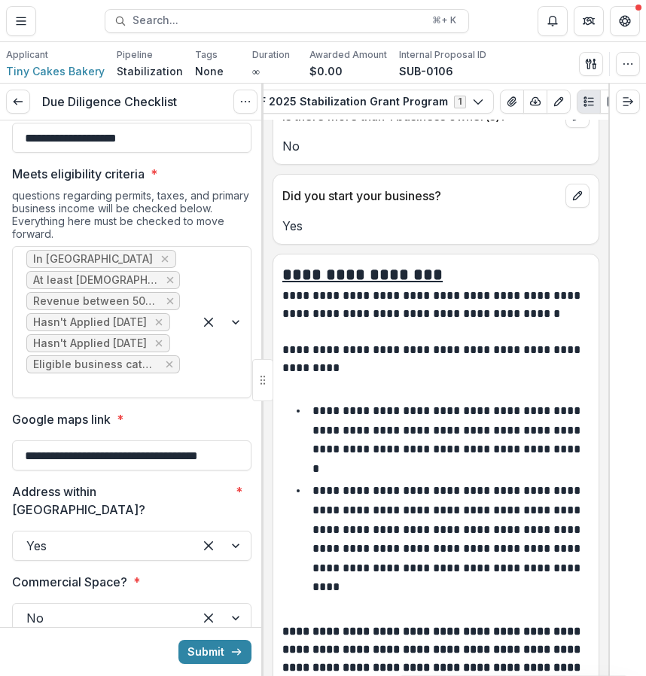
scroll to position [0, 0]
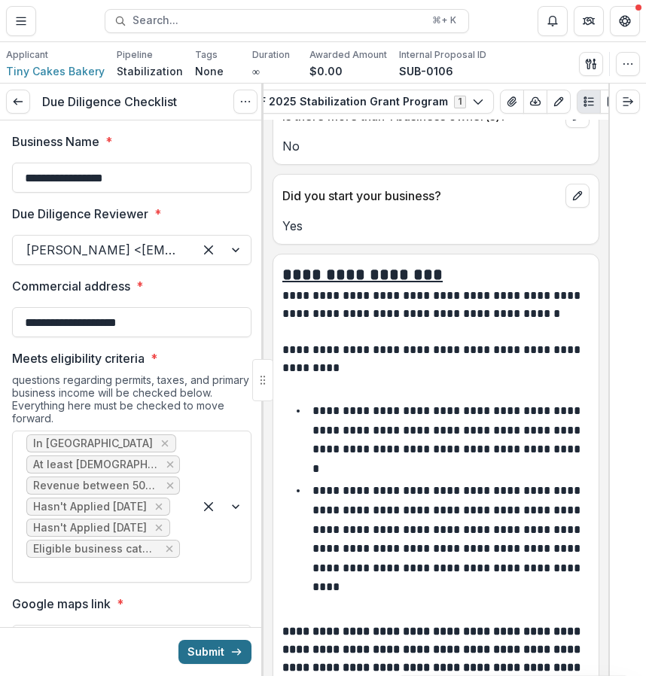
click at [215, 659] on button "Submit" at bounding box center [214, 652] width 73 height 24
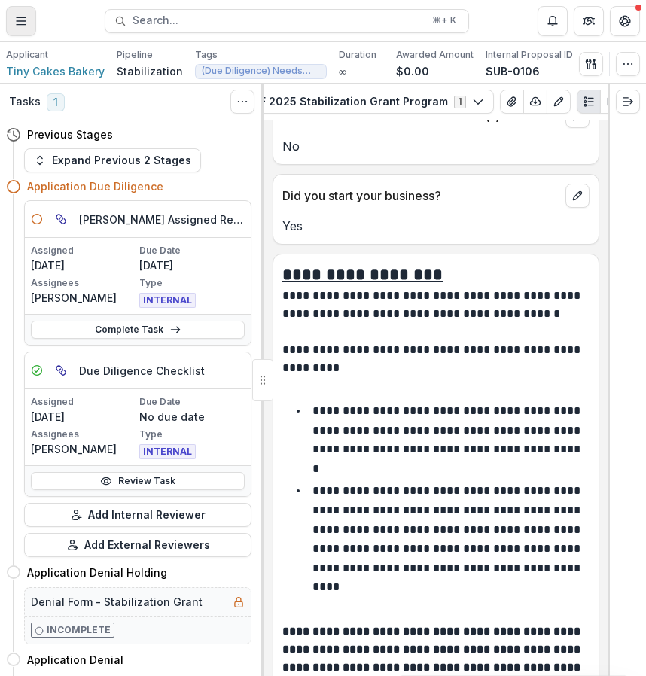
click at [20, 21] on line "Toggle Menu" at bounding box center [21, 21] width 9 height 0
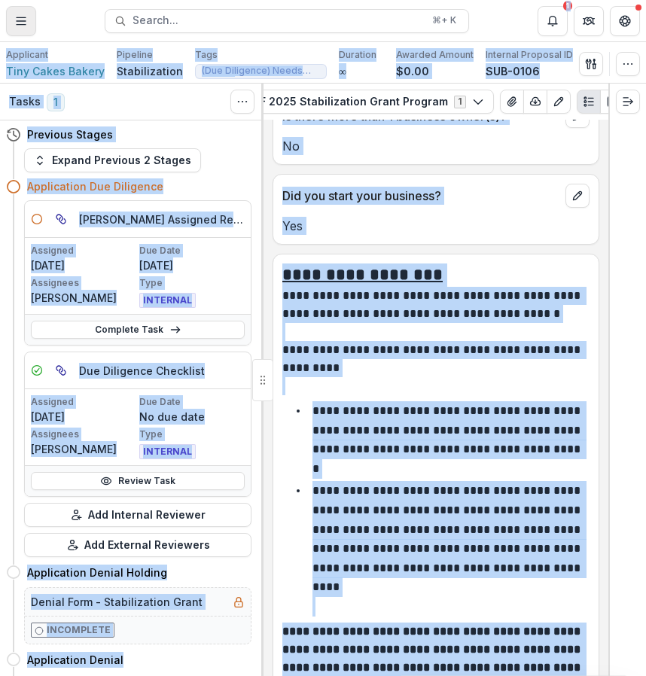
click at [17, 11] on button "Toggle Menu" at bounding box center [21, 21] width 30 height 30
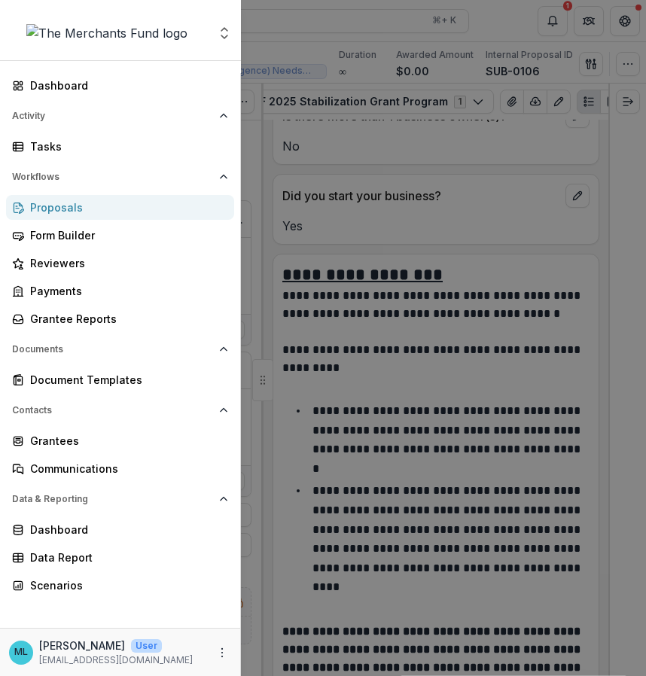
click at [123, 160] on div "Dashboard Activity Tasks Workflows Proposals Form Builder Reviewers Payments Gr…" at bounding box center [120, 350] width 240 height 555
click at [131, 153] on div "Tasks" at bounding box center [126, 146] width 192 height 16
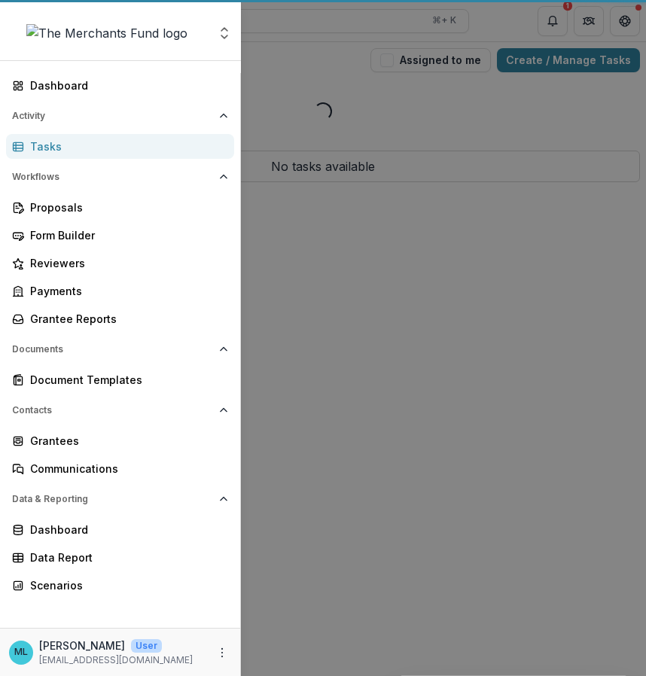
click at [480, 150] on div "Aggregate Analysis Foundations The Merchants Fund Team Settings Dashboard Activ…" at bounding box center [323, 338] width 646 height 676
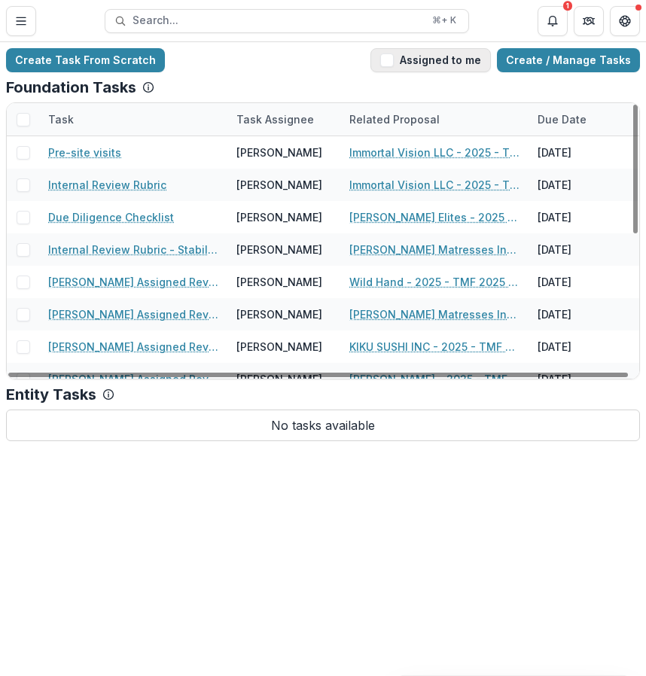
click at [428, 66] on button "Assigned to me" at bounding box center [430, 60] width 120 height 24
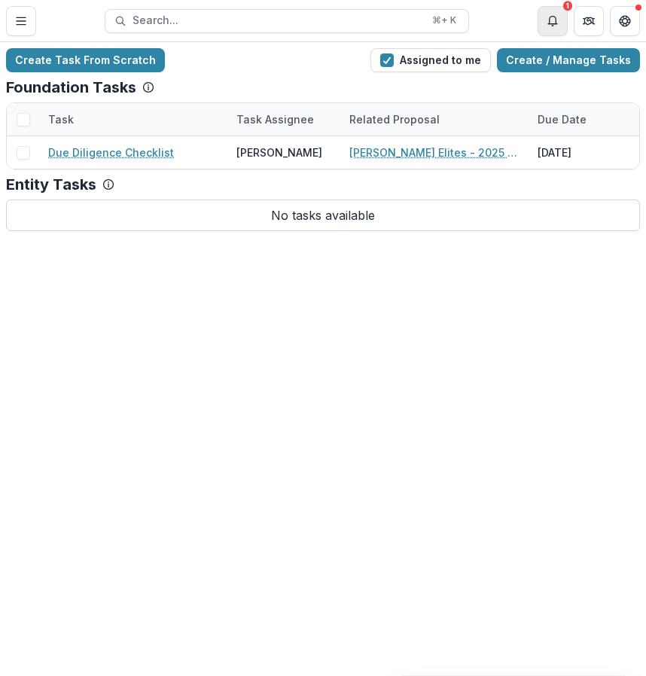
click at [553, 20] on icon "Notifications" at bounding box center [552, 21] width 12 height 12
click at [311, 329] on div "Create Task From Scratch Assigned to me Create / Manage Tasks Foundation Tasks …" at bounding box center [323, 359] width 646 height 634
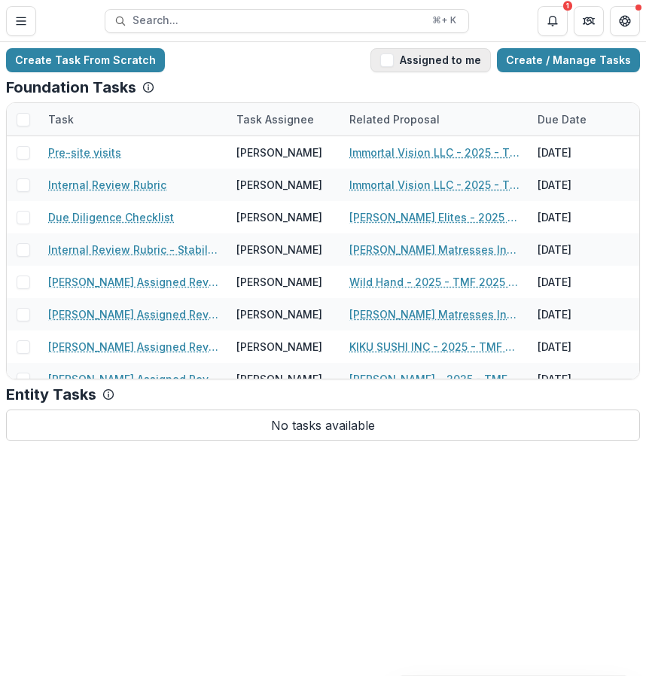
click at [452, 53] on button "Assigned to me" at bounding box center [430, 60] width 120 height 24
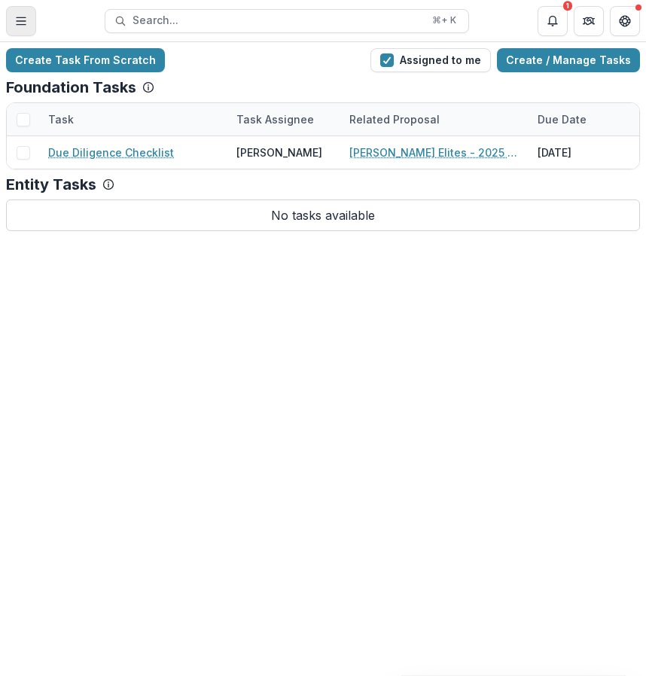
click at [21, 15] on icon "Toggle Menu" at bounding box center [21, 21] width 12 height 12
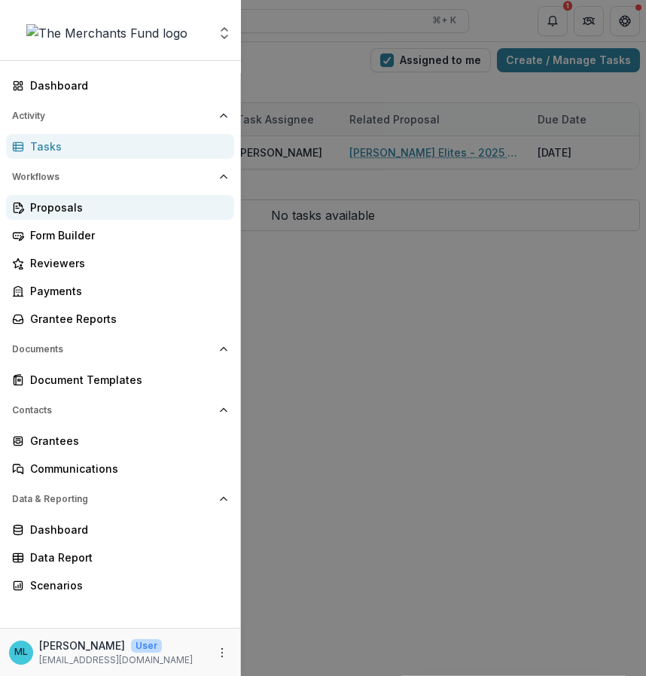
click at [80, 204] on div "Proposals" at bounding box center [126, 207] width 192 height 16
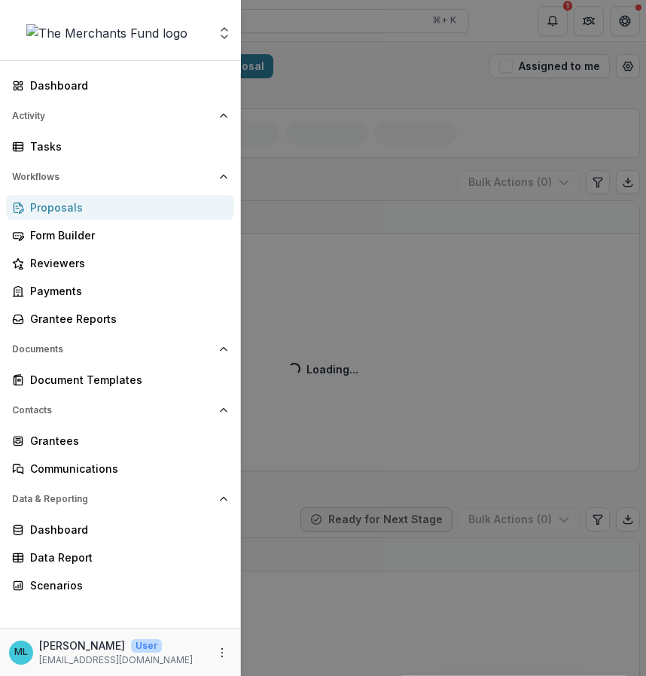
click at [518, 293] on div "Aggregate Analysis Foundations The Merchants Fund Team Settings Dashboard Activ…" at bounding box center [323, 338] width 646 height 676
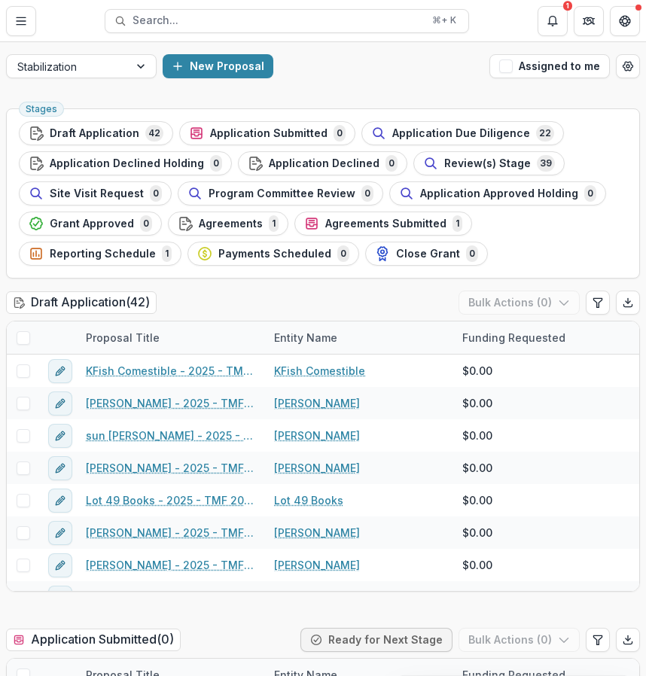
click at [29, 39] on header "Proposals Search... ⌘ + K 1" at bounding box center [323, 20] width 646 height 41
click at [26, 23] on icon "Toggle Menu" at bounding box center [21, 21] width 12 height 12
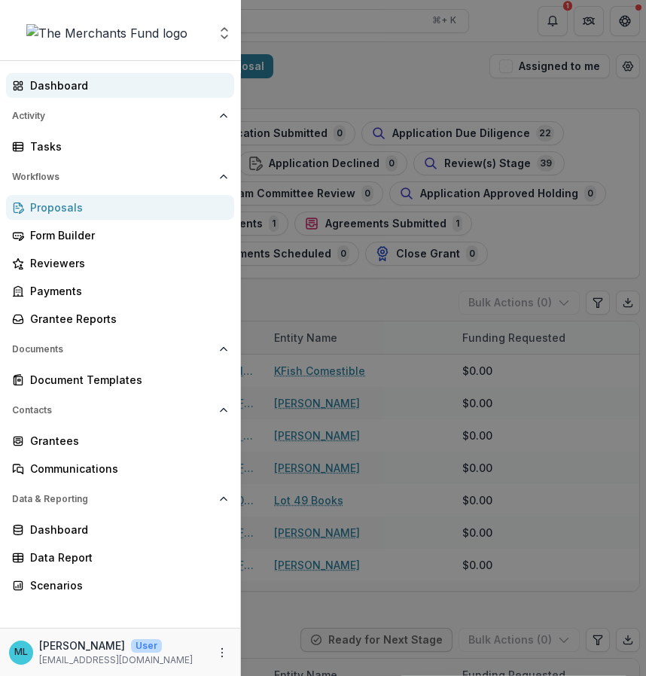
click at [53, 86] on div "Dashboard" at bounding box center [126, 86] width 192 height 16
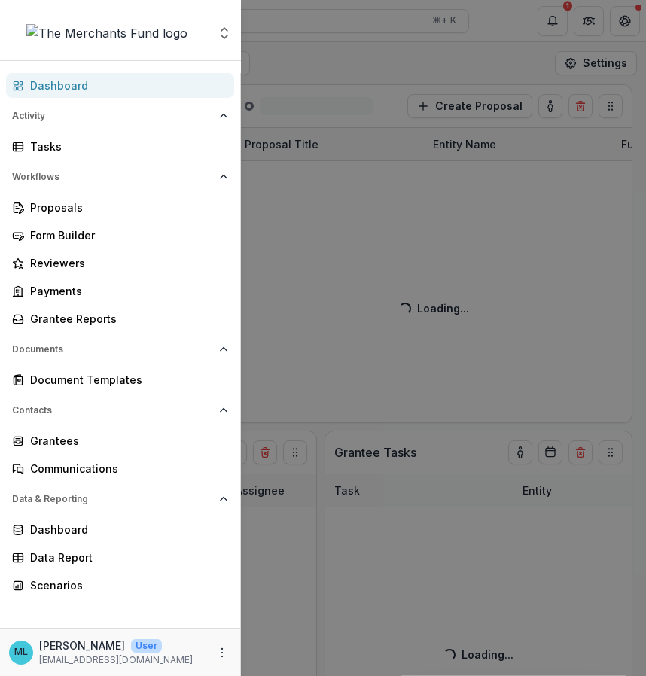
click at [394, 312] on div "Aggregate Analysis Foundations The Merchants Fund Team Settings Dashboard Activ…" at bounding box center [323, 338] width 646 height 676
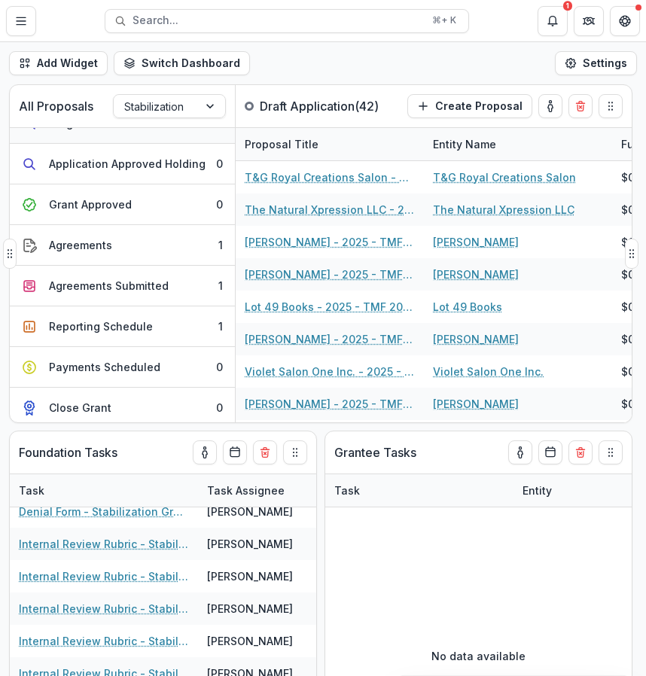
scroll to position [312, 0]
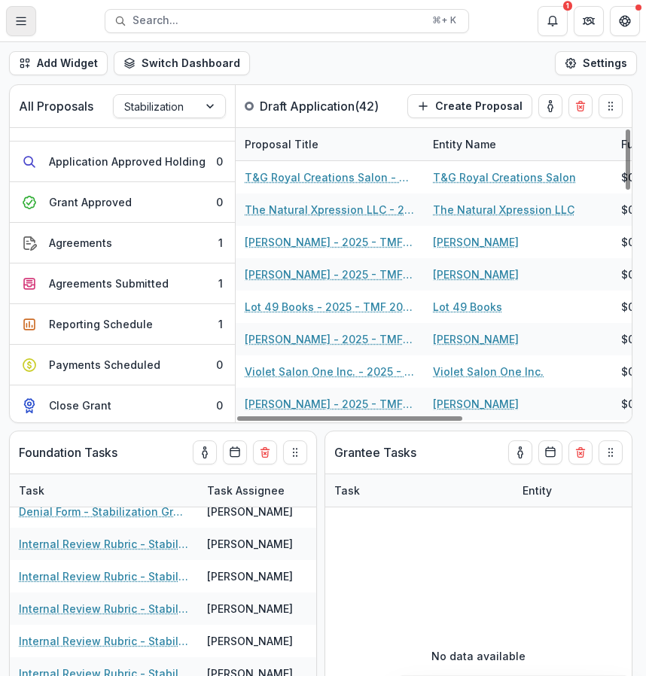
click at [27, 31] on button "Toggle Menu" at bounding box center [21, 21] width 30 height 30
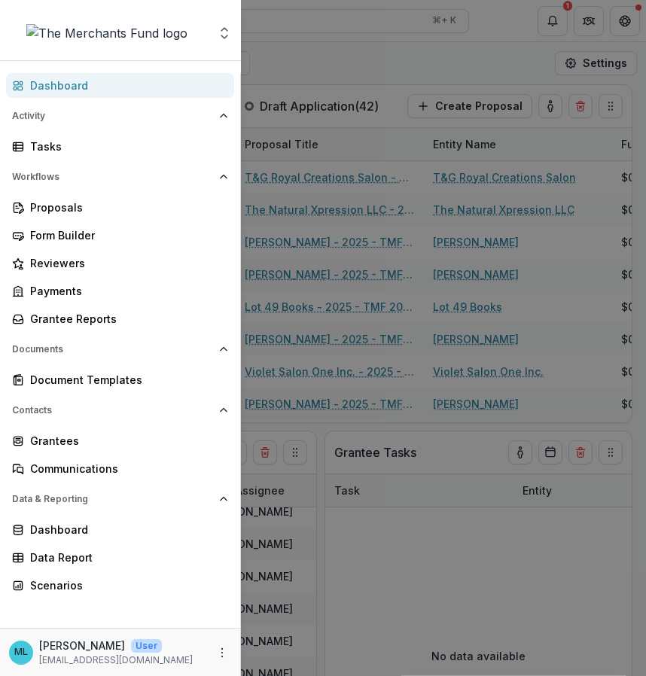
click at [331, 29] on div "Aggregate Analysis Foundations The Merchants Fund Team Settings Dashboard Activ…" at bounding box center [323, 338] width 646 height 676
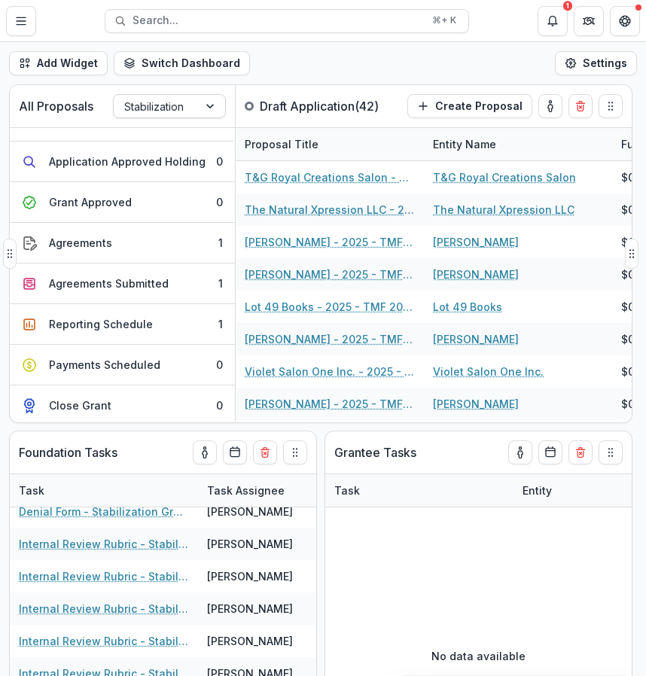
click at [217, 114] on div at bounding box center [211, 106] width 27 height 23
click at [347, 59] on div "Add Widget Switch Dashboard Default New Dashboard Settings" at bounding box center [323, 63] width 646 height 42
click at [17, 21] on line "Toggle Menu" at bounding box center [21, 21] width 9 height 0
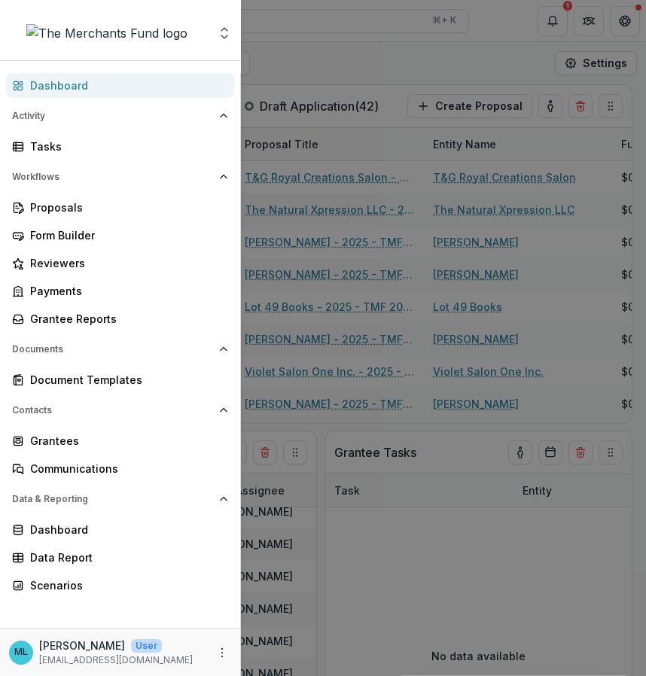
click at [439, 307] on div "Aggregate Analysis Foundations The Merchants Fund Team Settings Dashboard Activ…" at bounding box center [323, 338] width 646 height 676
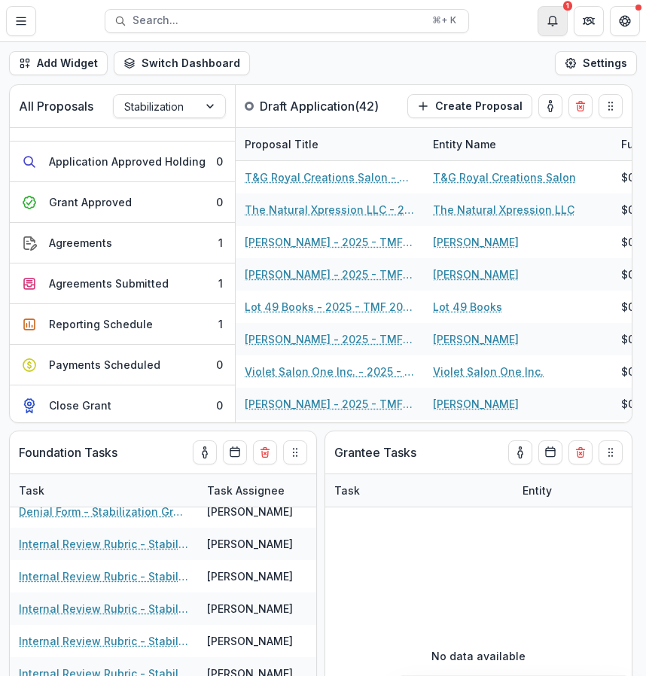
click at [558, 26] on button "Notifications" at bounding box center [552, 21] width 30 height 30
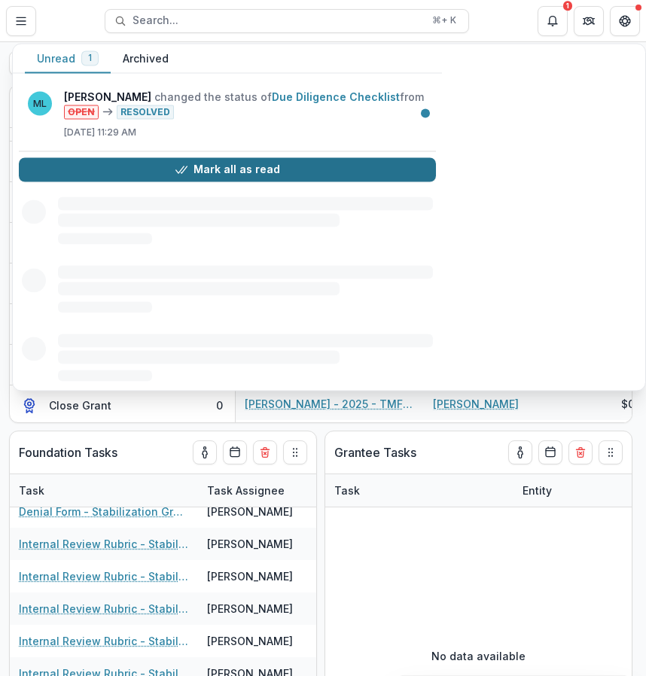
click at [278, 170] on button "Mark all as read" at bounding box center [227, 169] width 417 height 24
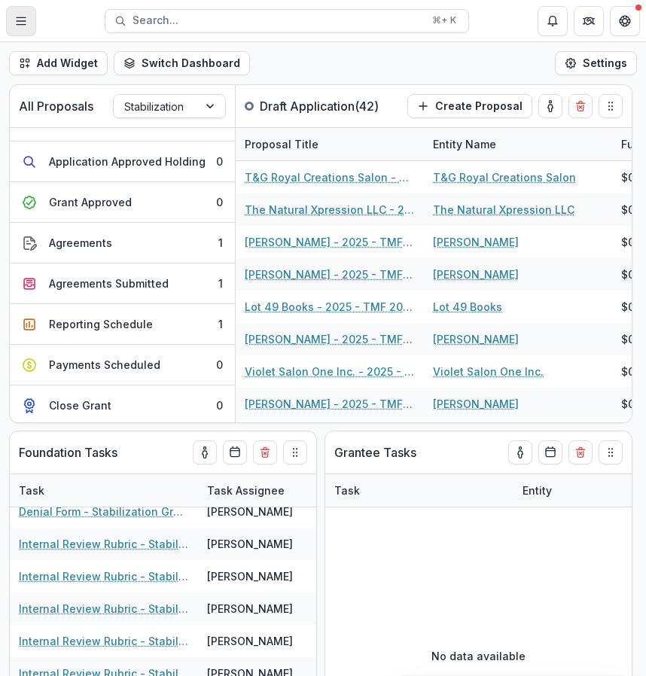
click at [32, 17] on button "Toggle Menu" at bounding box center [21, 21] width 30 height 30
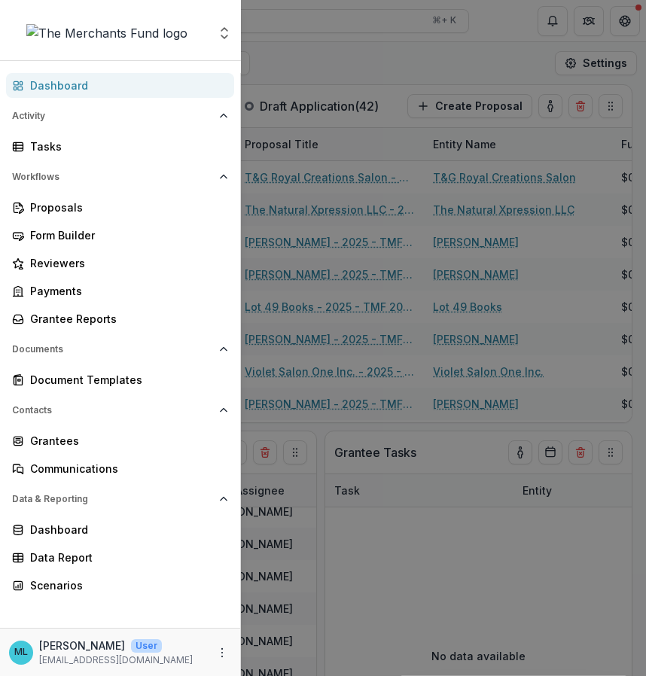
click at [467, 447] on div "Aggregate Analysis Foundations The Merchants Fund Team Settings Dashboard Activ…" at bounding box center [323, 338] width 646 height 676
